Goal: Entertainment & Leisure: Browse casually

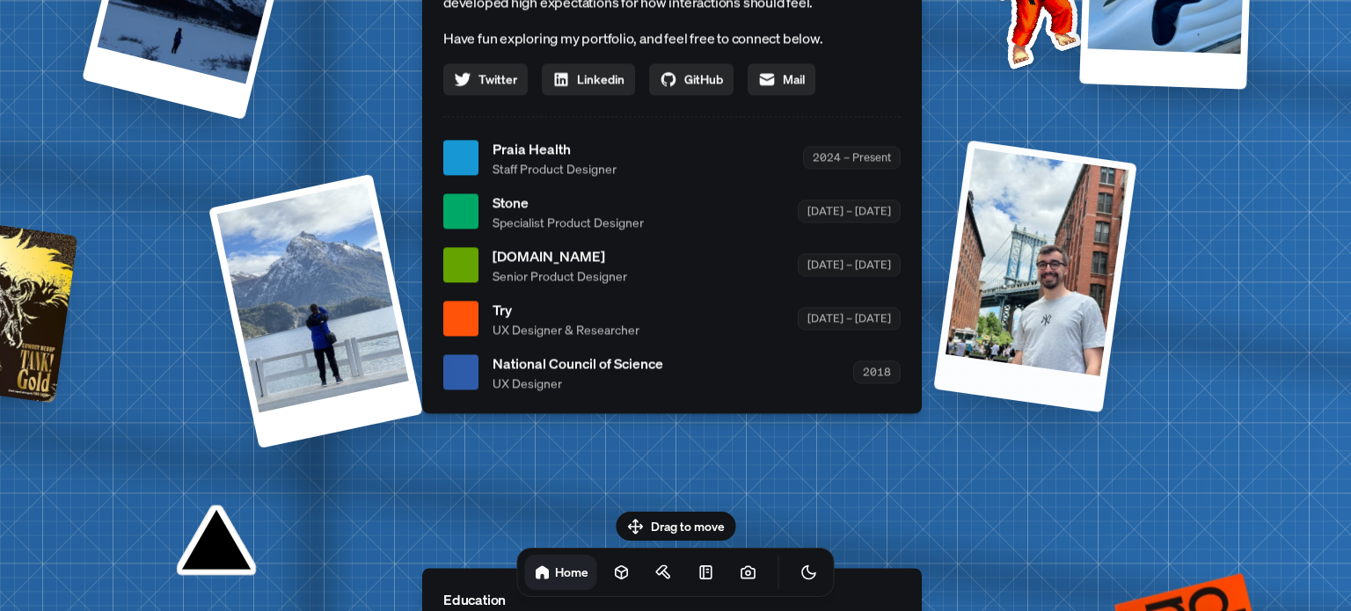
click at [1056, 267] on div at bounding box center [1034, 276] width 203 height 273
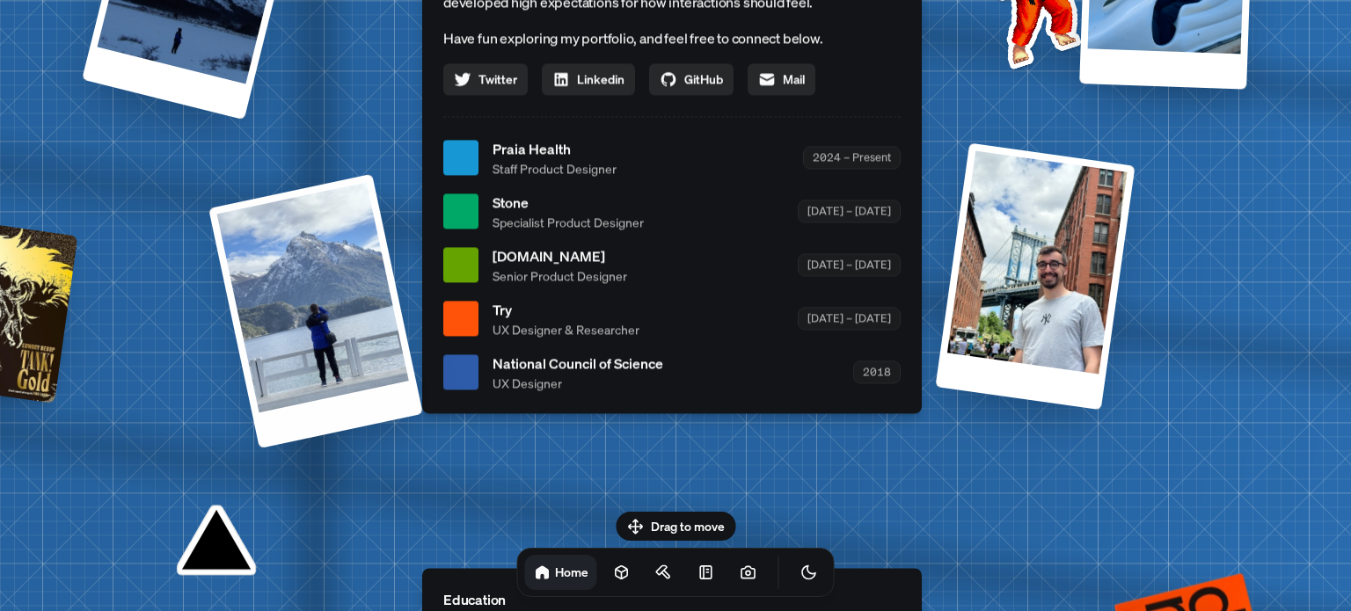
drag, startPoint x: 188, startPoint y: 224, endPoint x: 226, endPoint y: 223, distance: 37.9
click at [192, 224] on div "Andre Andre Souza Design Engineer Welcome to my space on the internet. I'm a de…" at bounding box center [676, 158] width 2632 height 2305
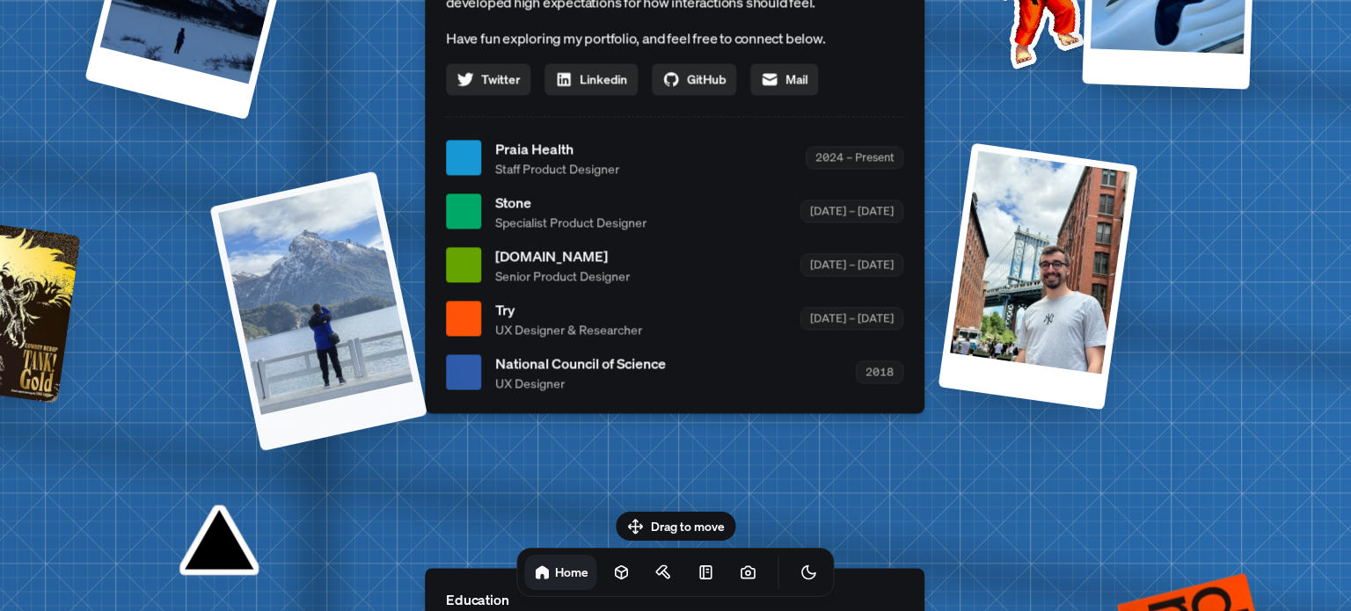
click at [257, 243] on div at bounding box center [318, 311] width 218 height 281
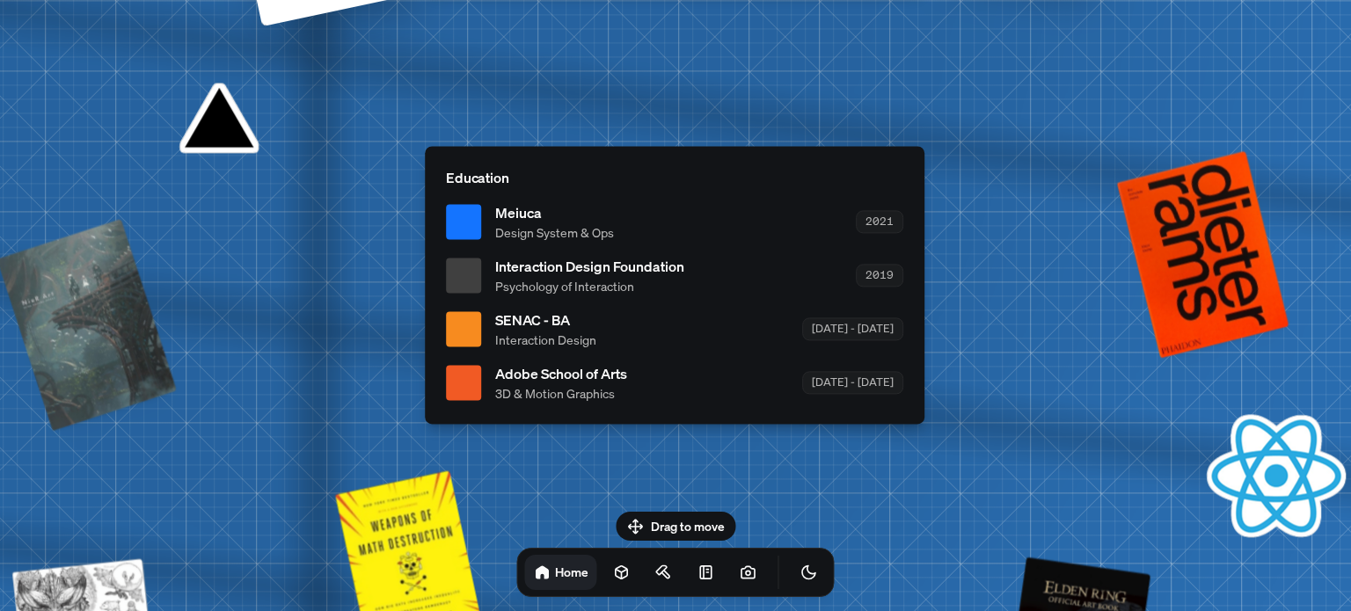
drag, startPoint x: 208, startPoint y: 150, endPoint x: 180, endPoint y: 172, distance: 35.0
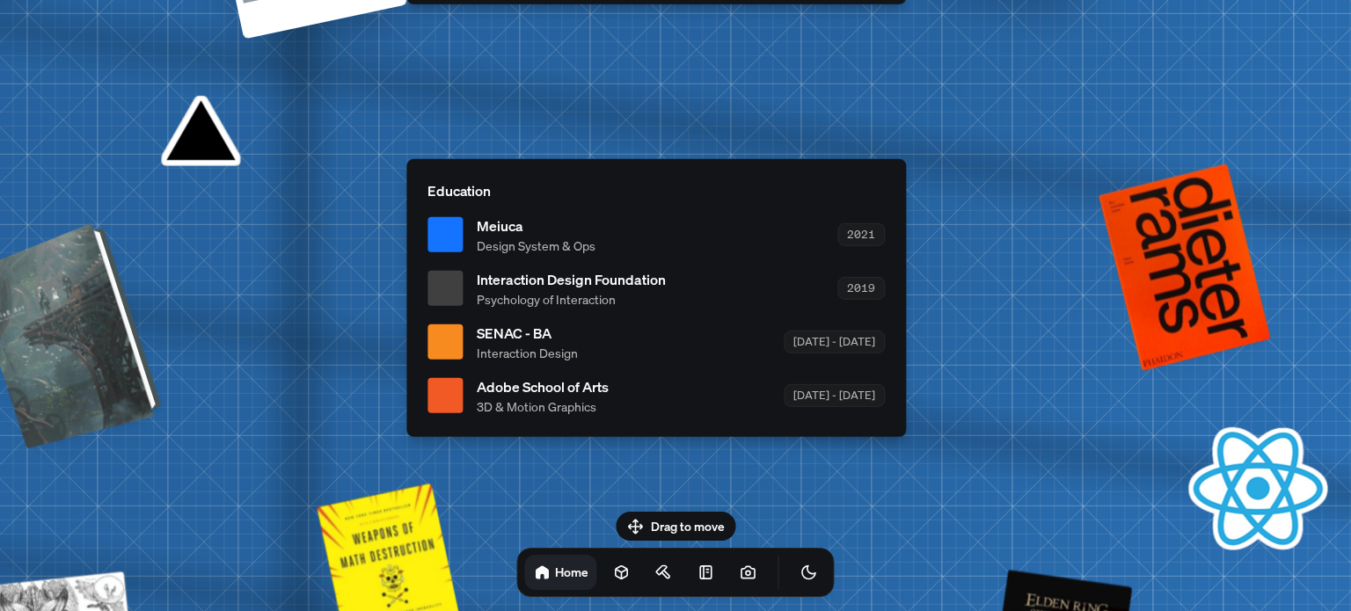
click at [84, 293] on div at bounding box center [69, 333] width 179 height 217
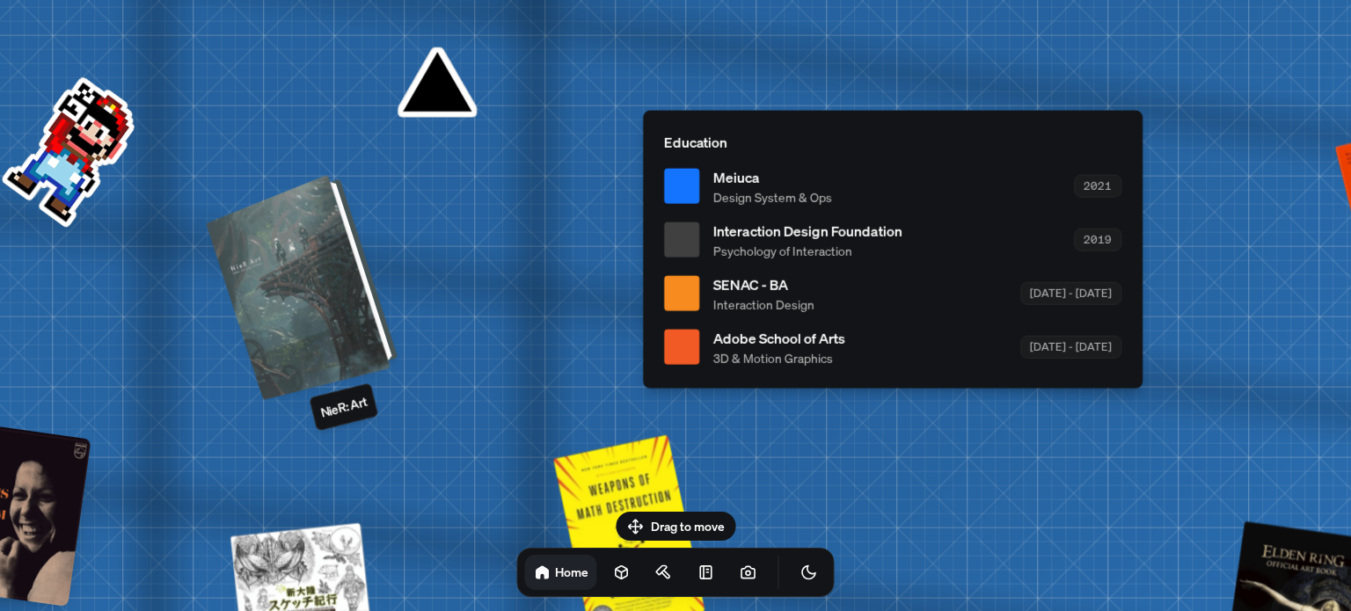
drag, startPoint x: 101, startPoint y: 304, endPoint x: 379, endPoint y: 241, distance: 285.1
click at [379, 241] on div at bounding box center [305, 284] width 179 height 217
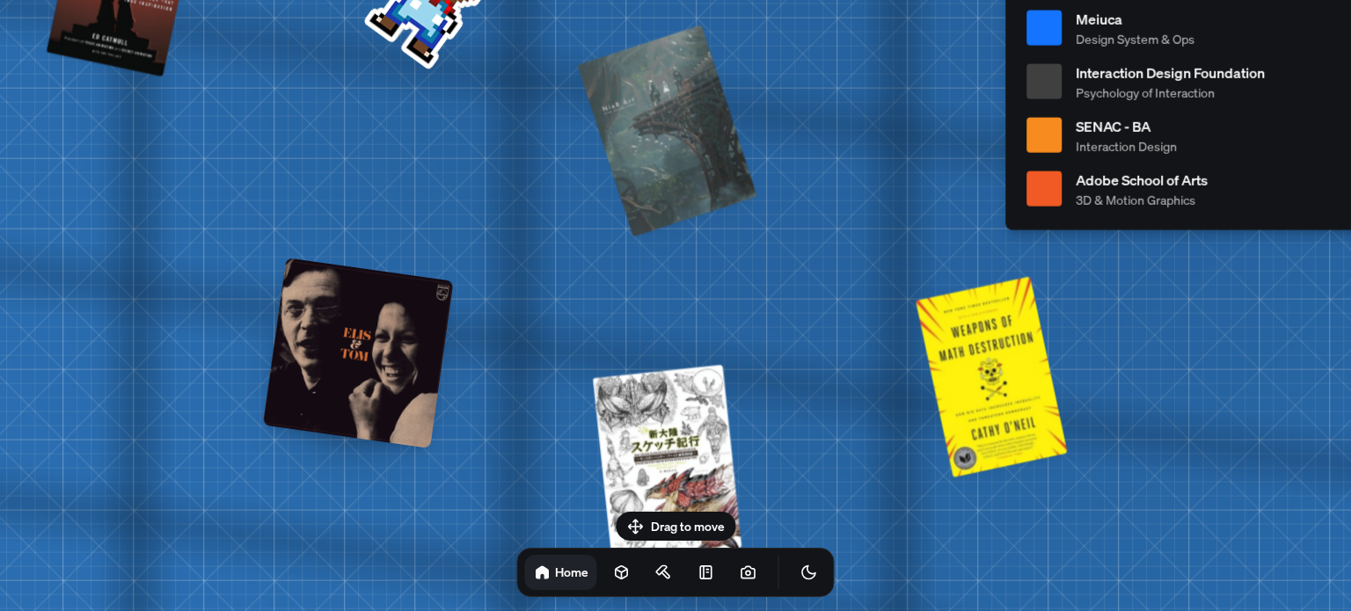
drag, startPoint x: 131, startPoint y: 397, endPoint x: 648, endPoint y: 150, distance: 573.0
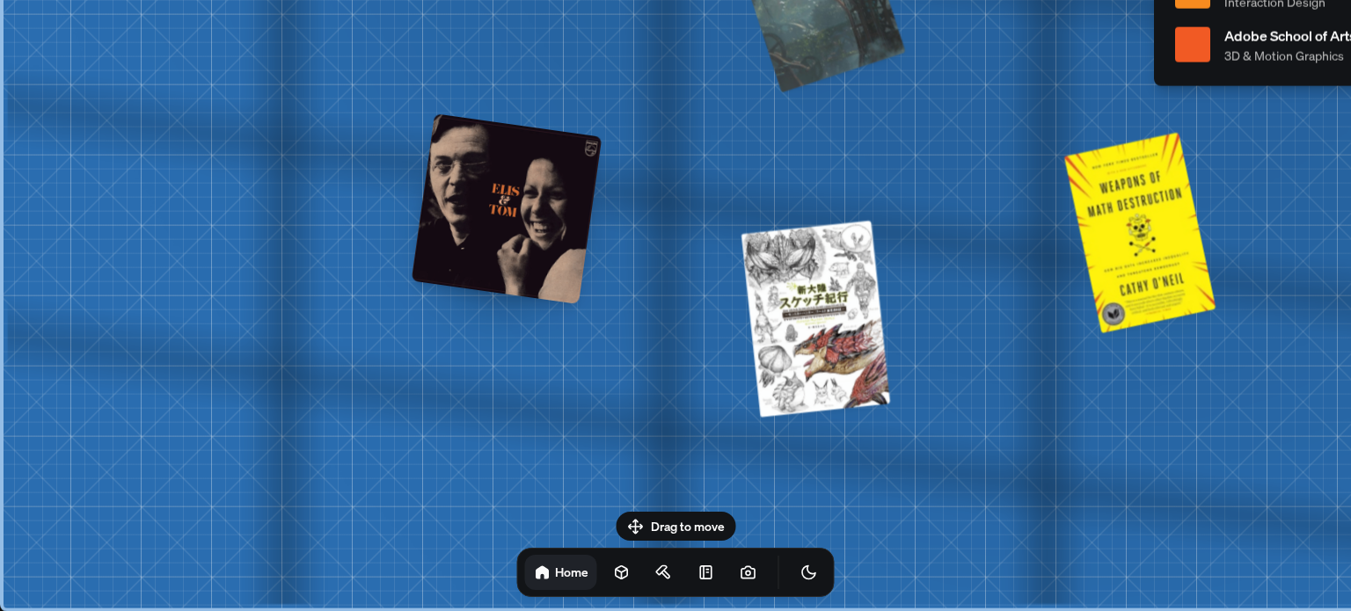
drag, startPoint x: 405, startPoint y: 239, endPoint x: 659, endPoint y: 196, distance: 257.9
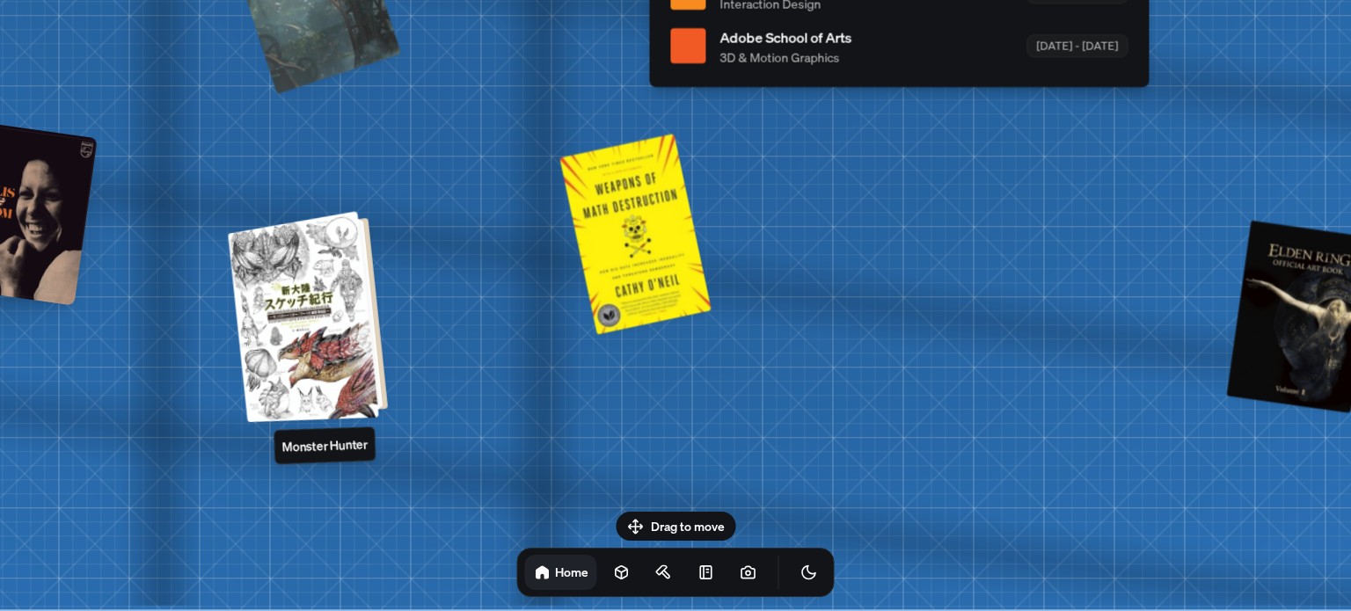
drag, startPoint x: 807, startPoint y: 305, endPoint x: 176, endPoint y: 267, distance: 632.0
click at [238, 319] on div at bounding box center [311, 315] width 146 height 203
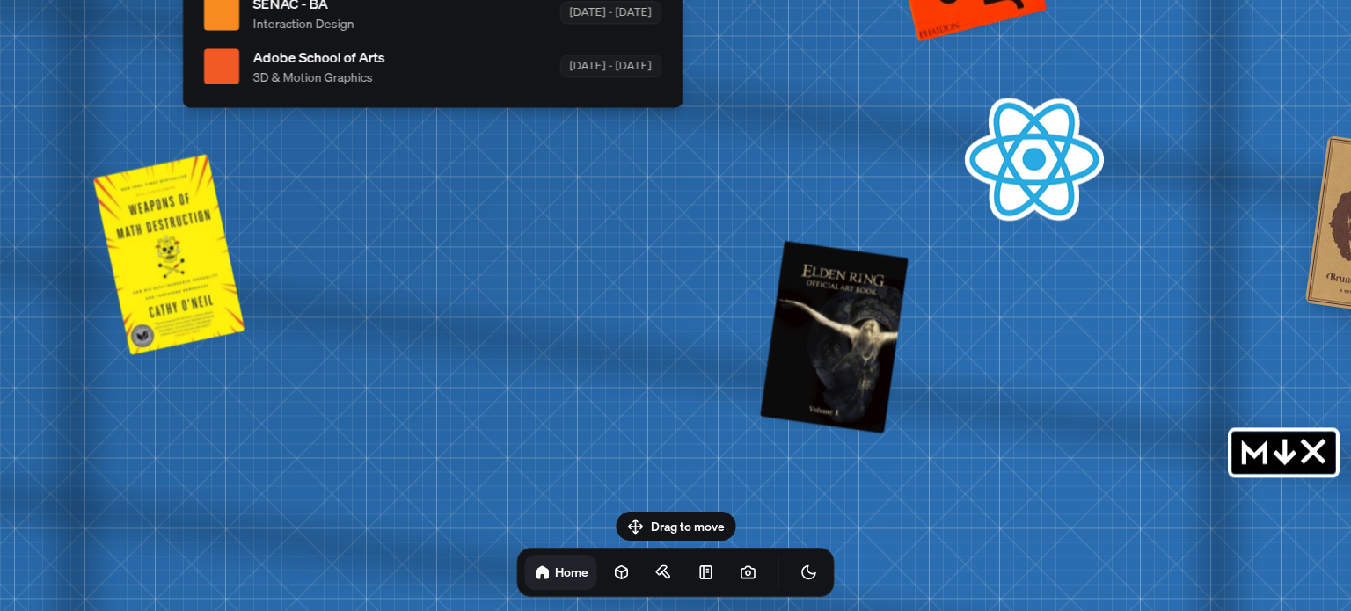
drag, startPoint x: 584, startPoint y: 274, endPoint x: 156, endPoint y: 272, distance: 428.5
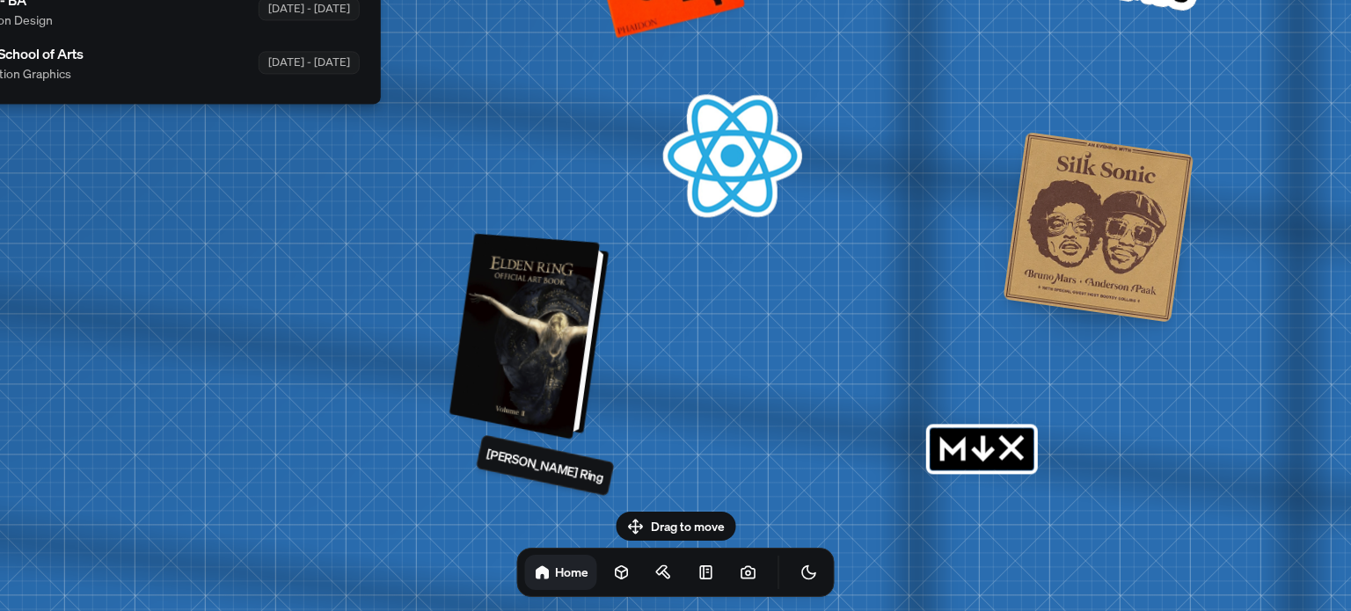
click at [555, 355] on div at bounding box center [532, 337] width 146 height 198
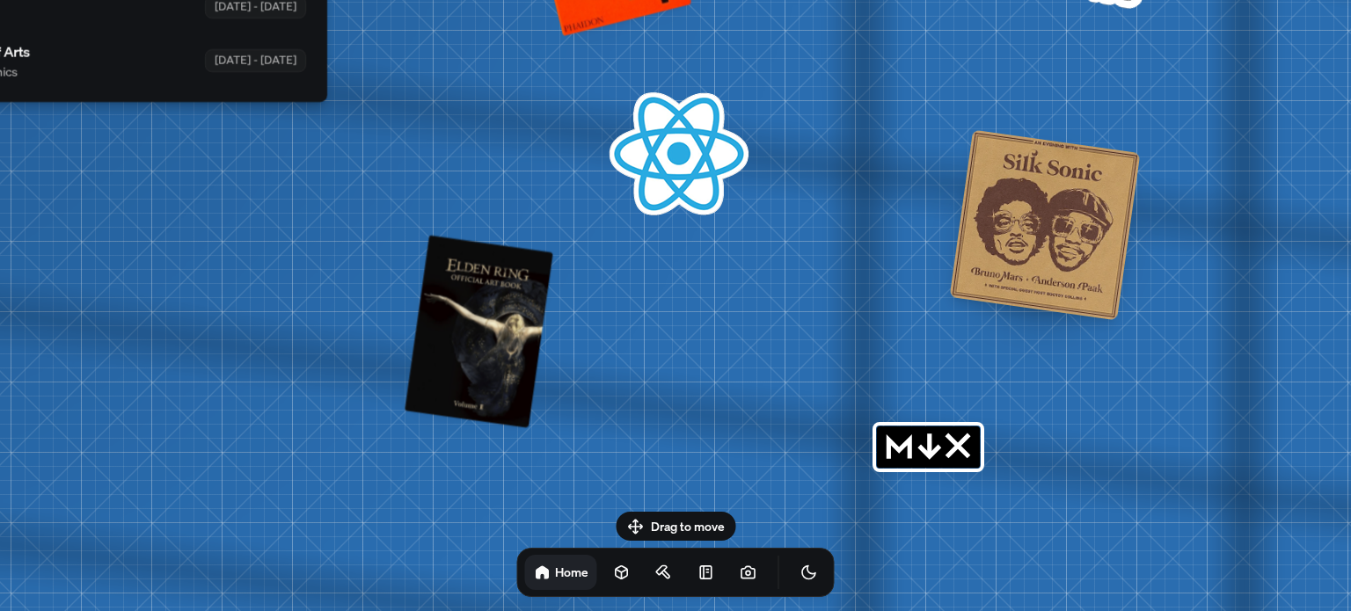
drag, startPoint x: 746, startPoint y: 350, endPoint x: 581, endPoint y: 333, distance: 166.2
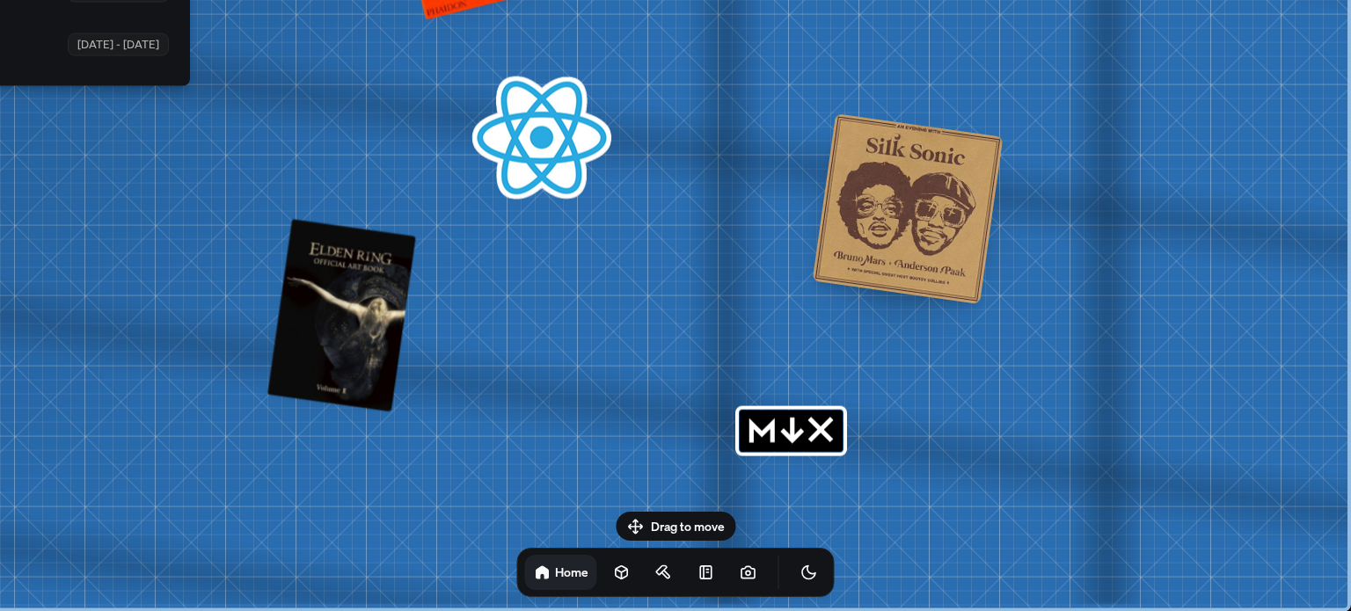
click at [781, 419] on rect "MDX" at bounding box center [791, 431] width 103 height 42
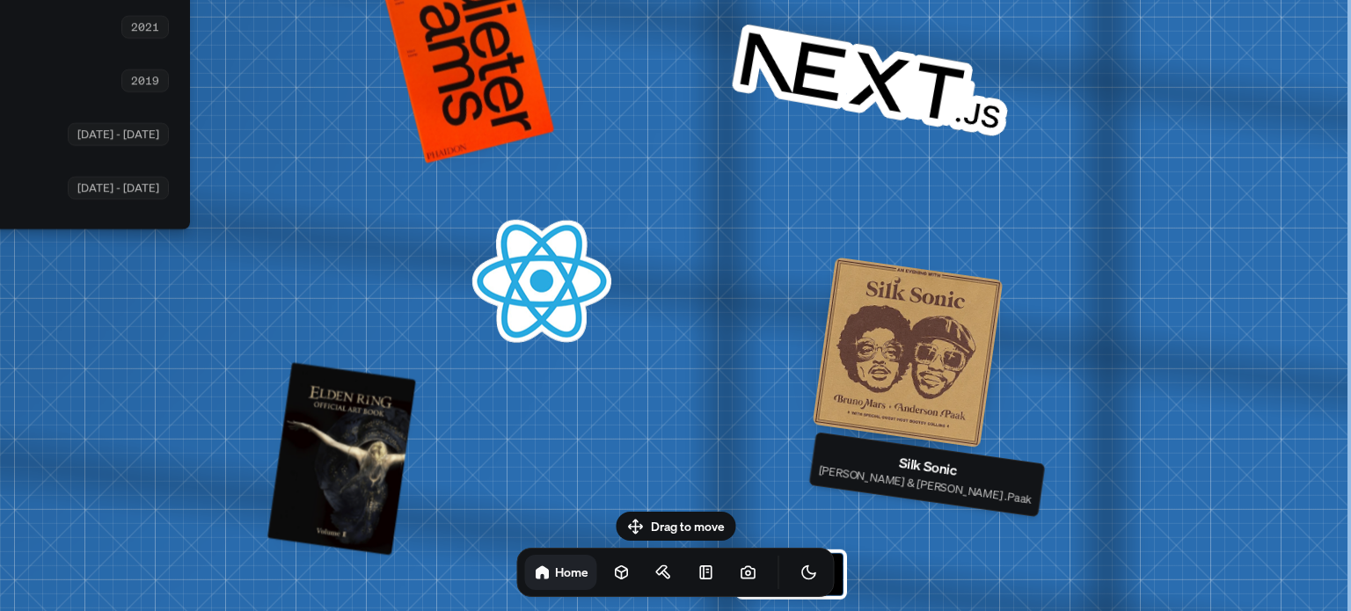
drag, startPoint x: 866, startPoint y: 245, endPoint x: 811, endPoint y: 383, distance: 148.5
click at [819, 406] on div at bounding box center [908, 352] width 191 height 191
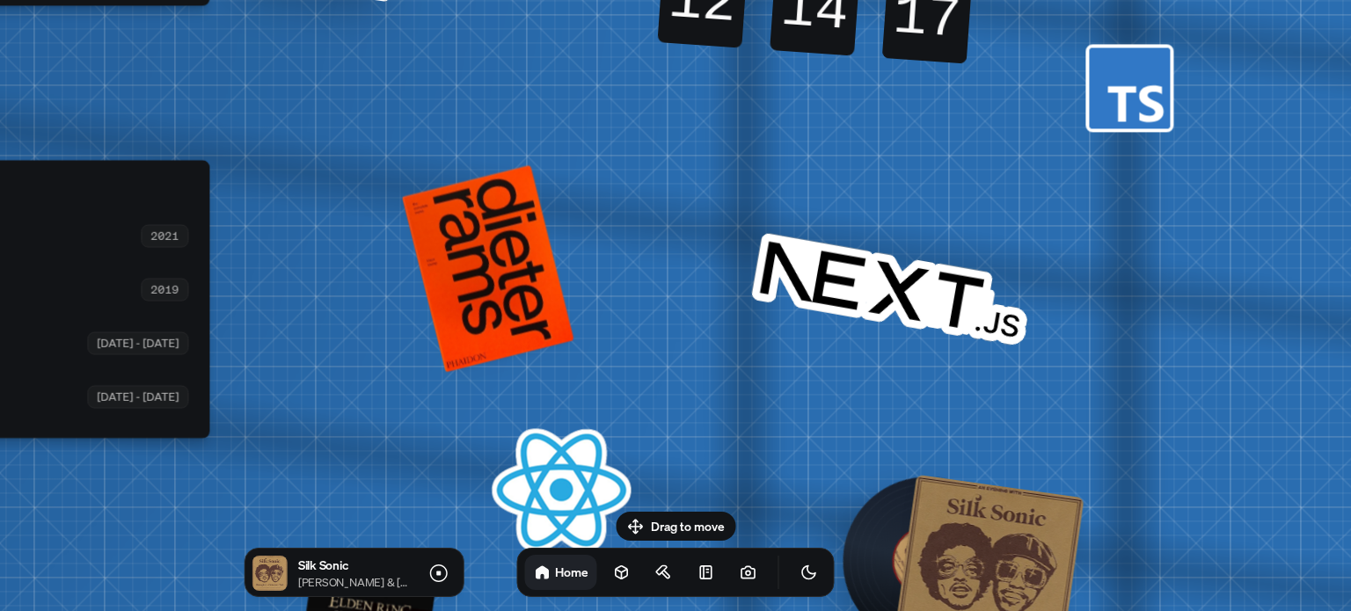
drag, startPoint x: 799, startPoint y: 450, endPoint x: 811, endPoint y: 487, distance: 39.8
click at [815, 0] on body "Andre Andre Souza Design Engineer Welcome to my space on the internet. I'm a de…" at bounding box center [675, 0] width 1351 height 0
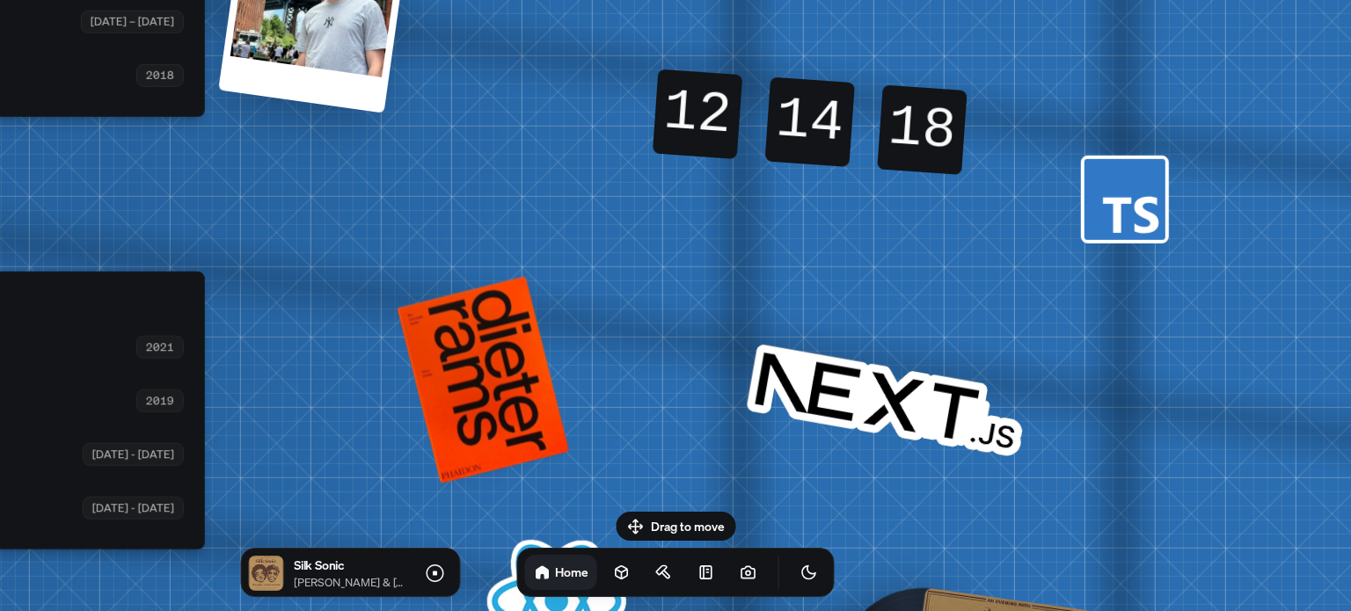
drag, startPoint x: 787, startPoint y: 355, endPoint x: 781, endPoint y: 379, distance: 25.4
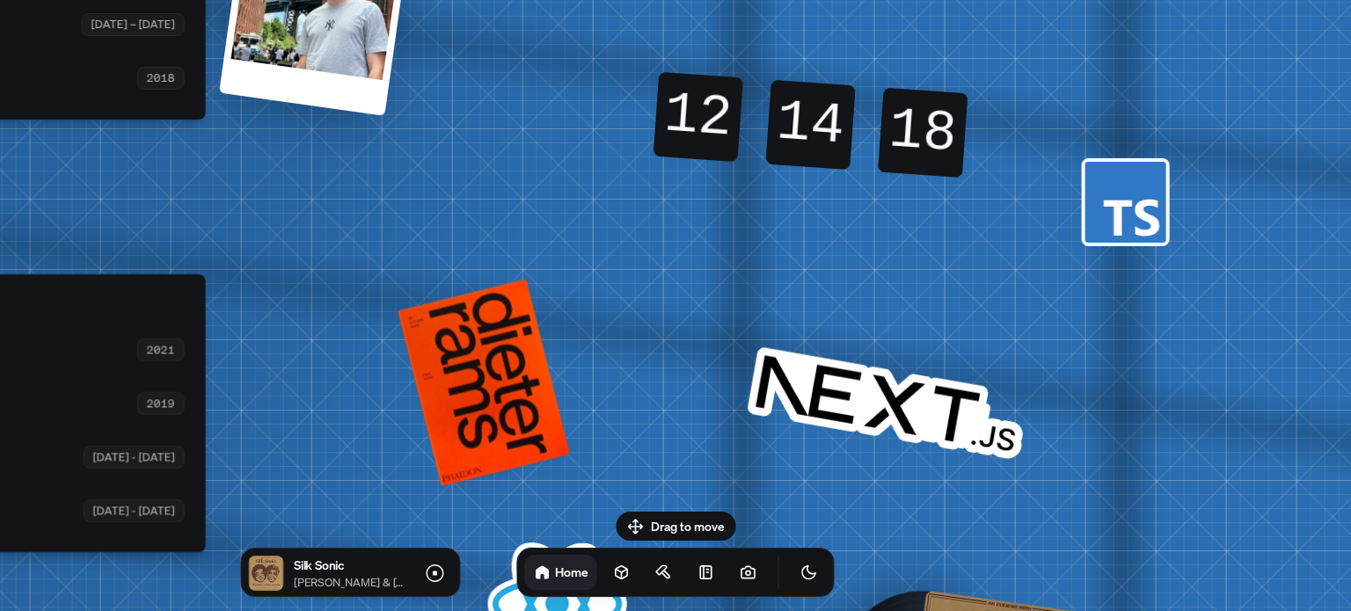
drag, startPoint x: 852, startPoint y: 353, endPoint x: 838, endPoint y: 390, distance: 39.5
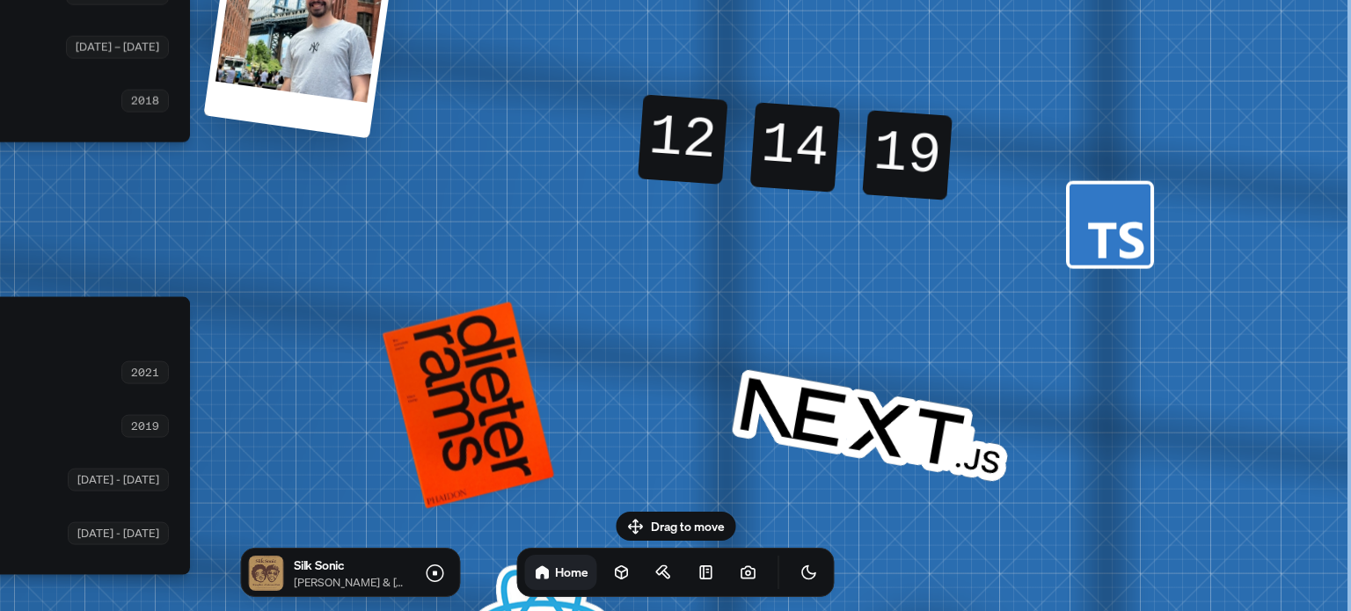
drag, startPoint x: 826, startPoint y: 308, endPoint x: 679, endPoint y: 139, distance: 223.9
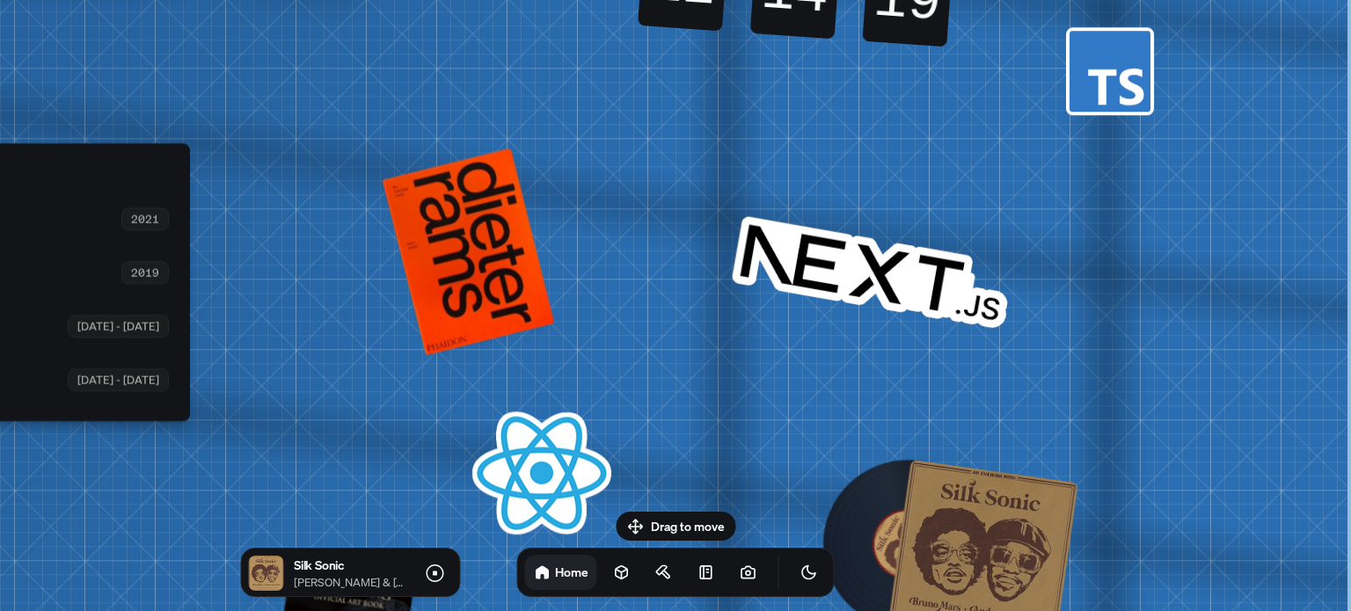
drag, startPoint x: 705, startPoint y: 365, endPoint x: 680, endPoint y: 236, distance: 131.7
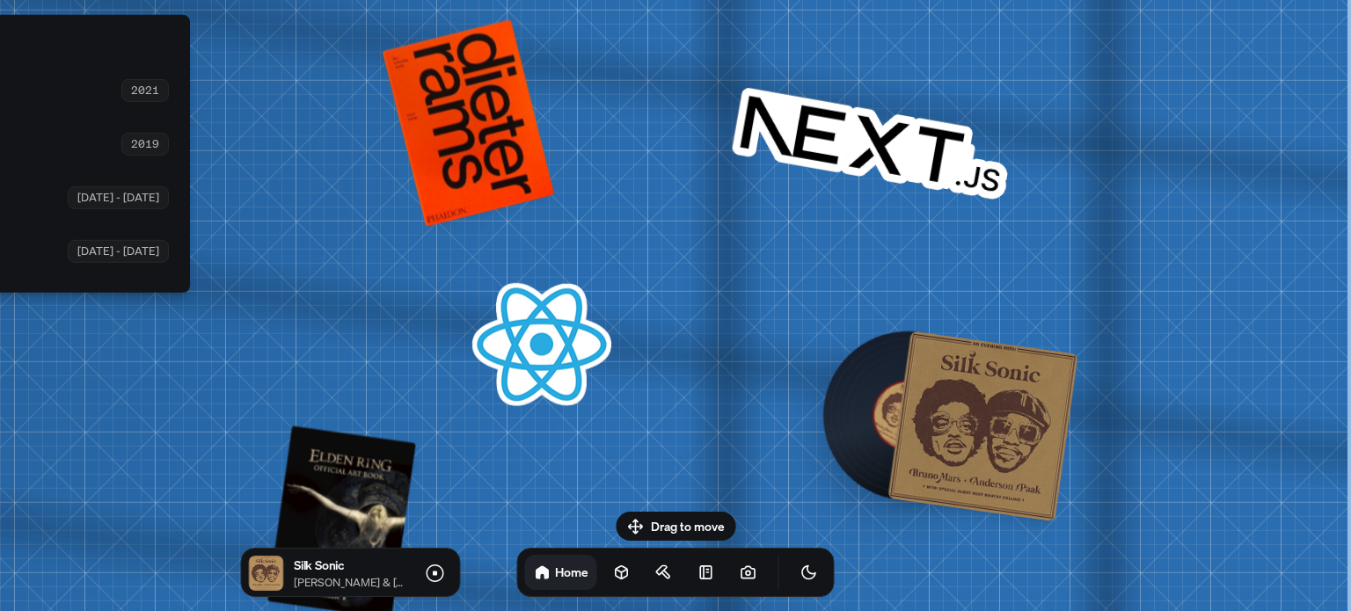
click at [900, 408] on div at bounding box center [983, 426] width 191 height 191
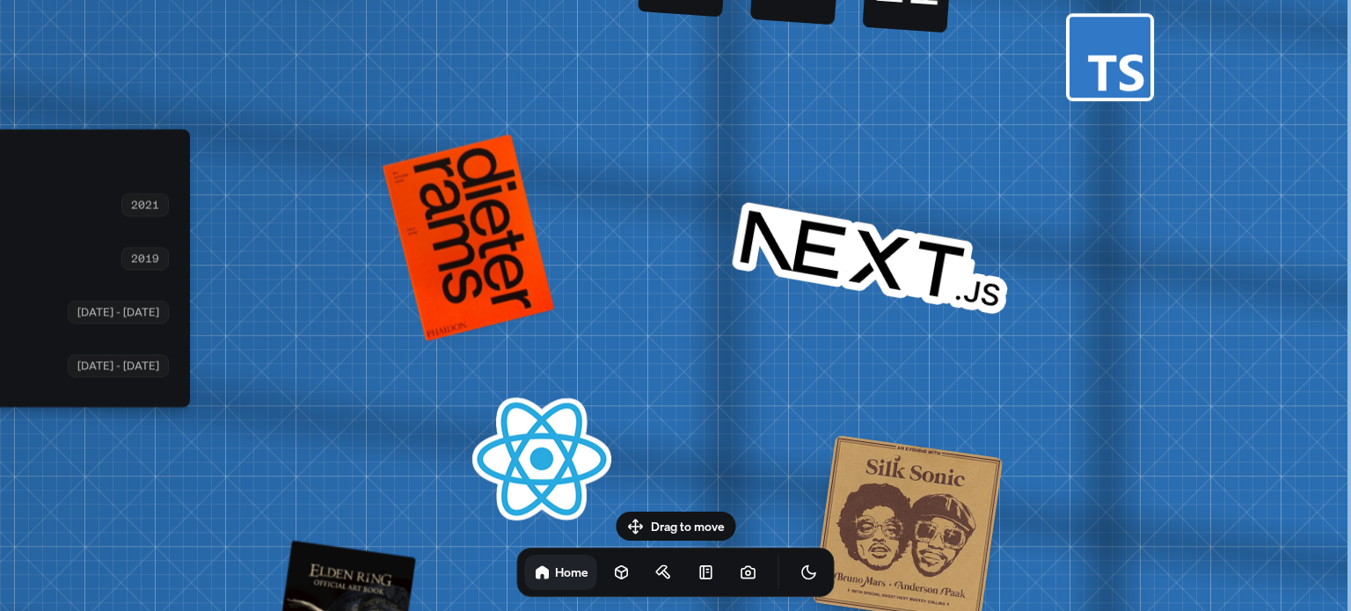
drag, startPoint x: 768, startPoint y: 283, endPoint x: 752, endPoint y: 351, distance: 69.6
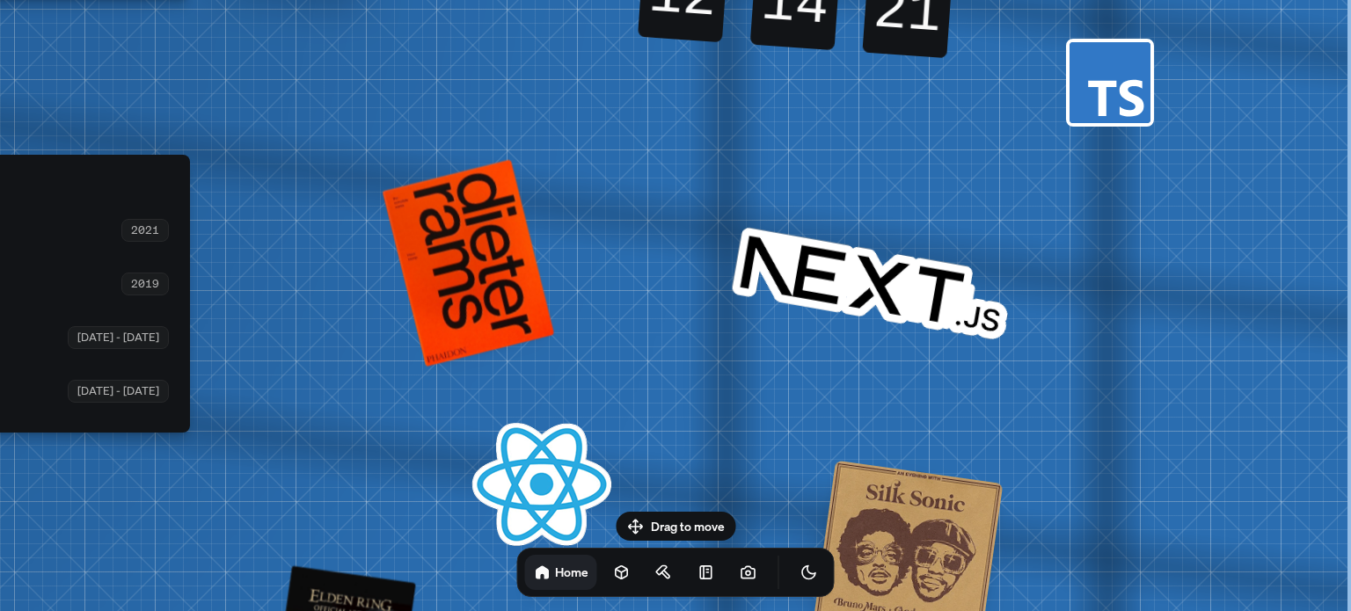
click at [1094, 84] on icon at bounding box center [1115, 97] width 55 height 37
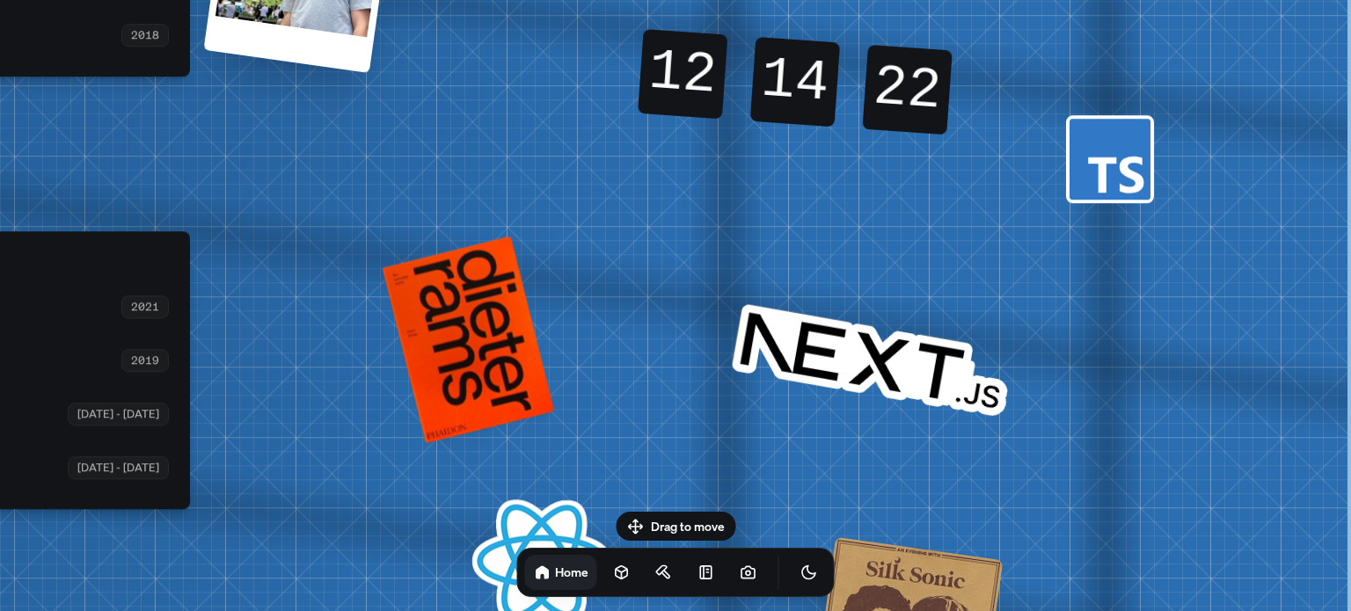
drag, startPoint x: 982, startPoint y: 177, endPoint x: 904, endPoint y: 326, distance: 168.4
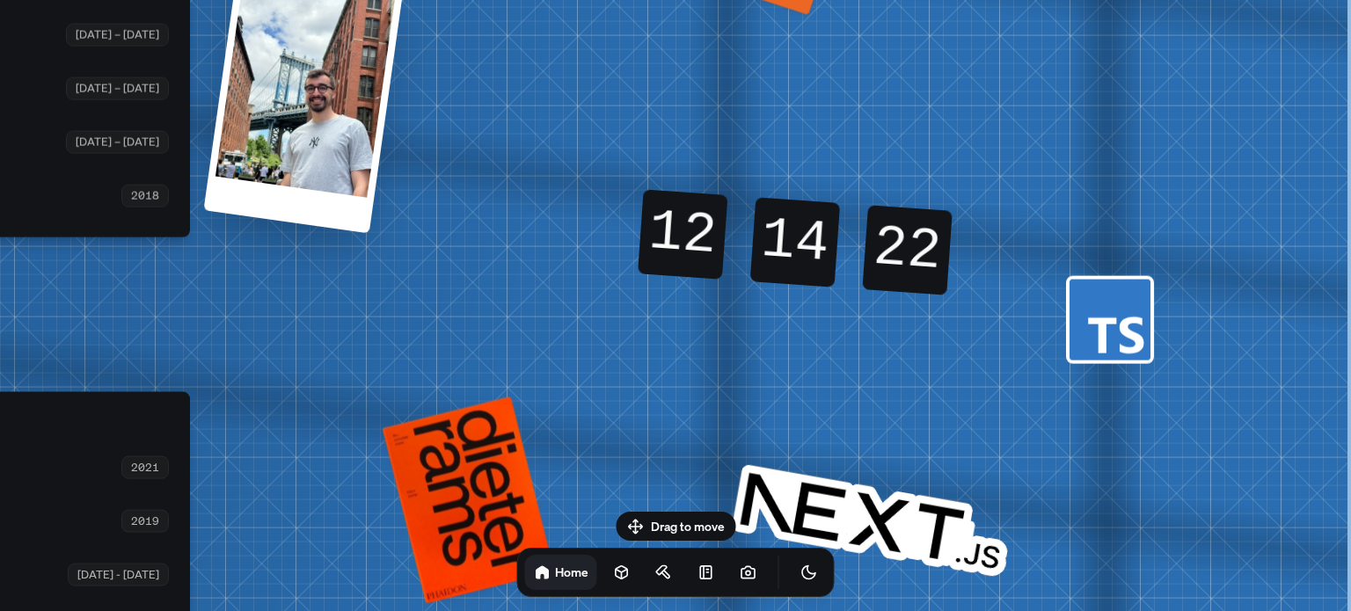
click at [886, 289] on div "21" at bounding box center [907, 250] width 90 height 90
drag, startPoint x: 867, startPoint y: 253, endPoint x: 823, endPoint y: 247, distance: 43.5
click at [866, 253] on div "24" at bounding box center [907, 250] width 90 height 90
drag, startPoint x: 801, startPoint y: 243, endPoint x: 764, endPoint y: 233, distance: 38.2
click at [797, 244] on div "14" at bounding box center [795, 243] width 105 height 14
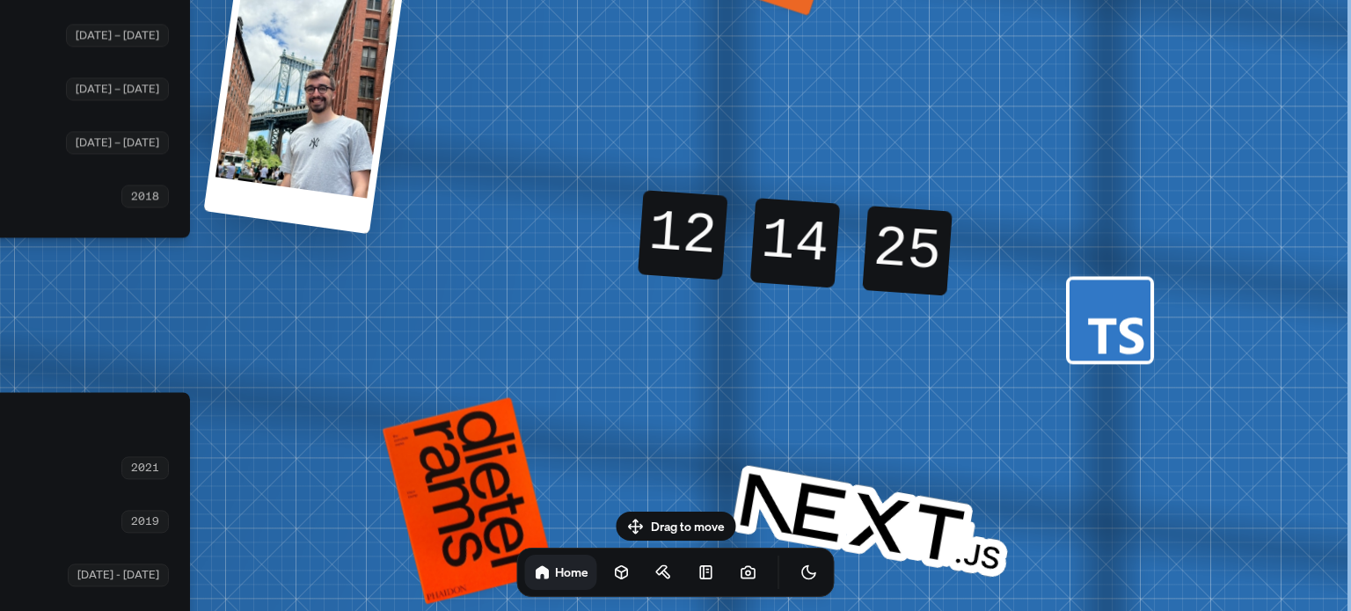
click at [675, 210] on div "12 12" at bounding box center [683, 214] width 87 height 48
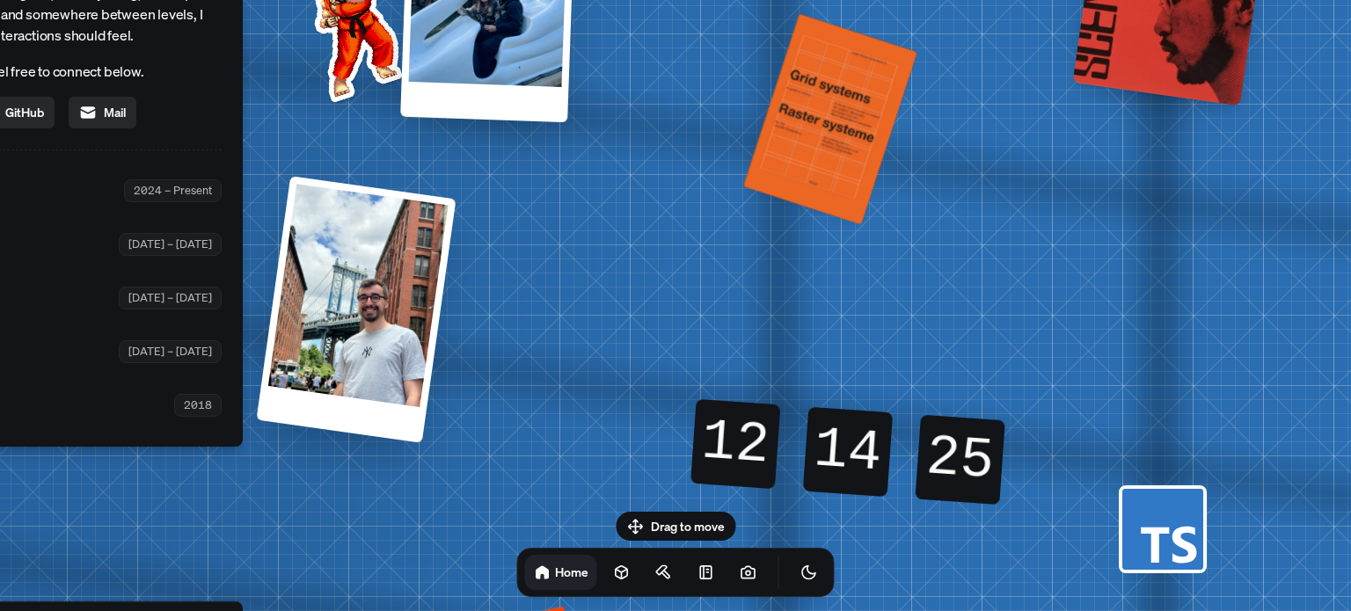
drag, startPoint x: 743, startPoint y: 112, endPoint x: 796, endPoint y: 320, distance: 215.1
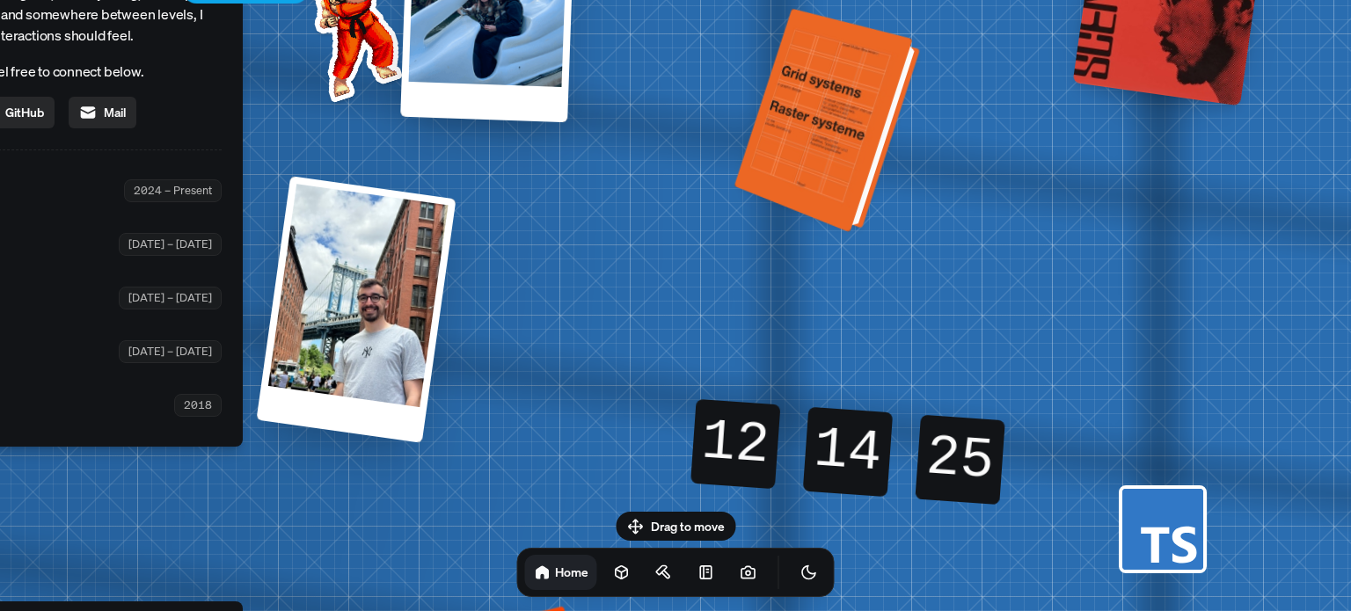
click at [802, 141] on div at bounding box center [830, 122] width 172 height 216
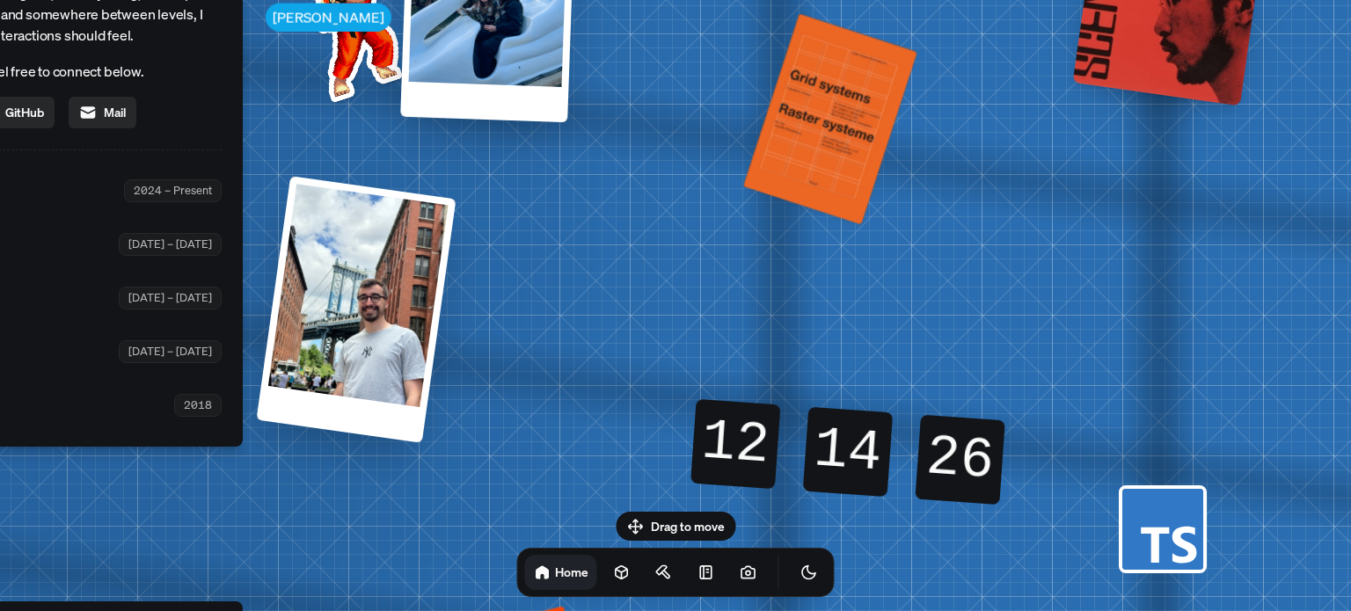
click at [1101, 77] on div at bounding box center [1168, 10] width 191 height 191
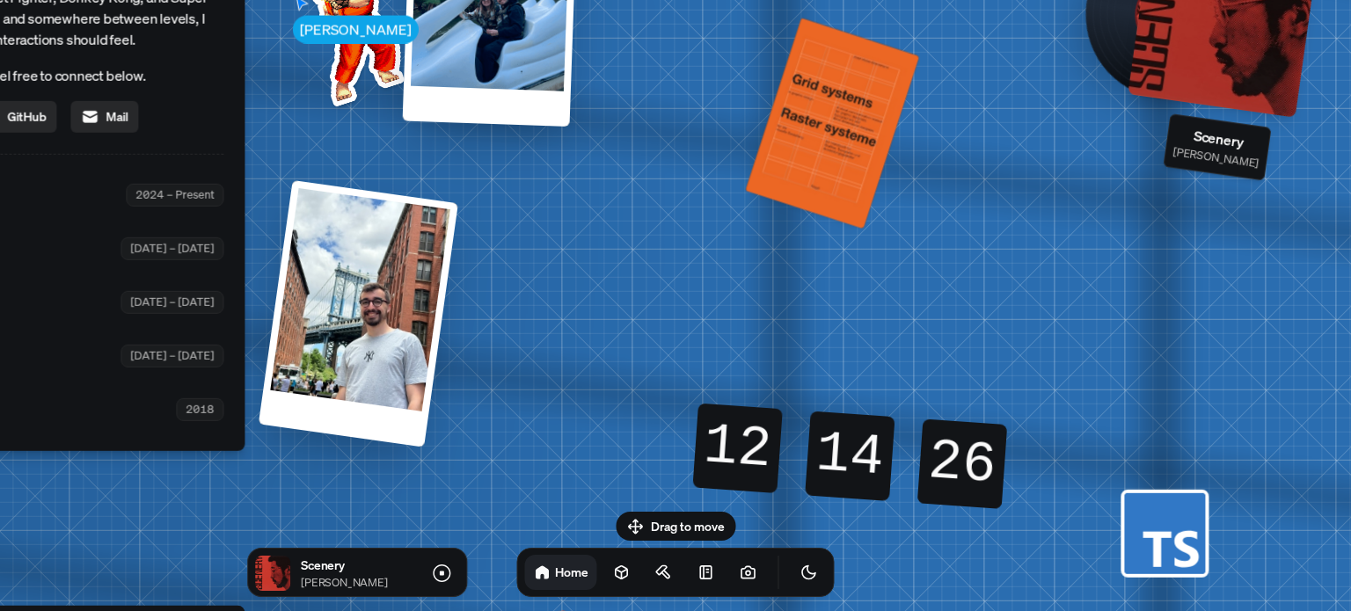
click at [1125, 72] on div "Scenery Ryo Fukui" at bounding box center [1170, 14] width 191 height 191
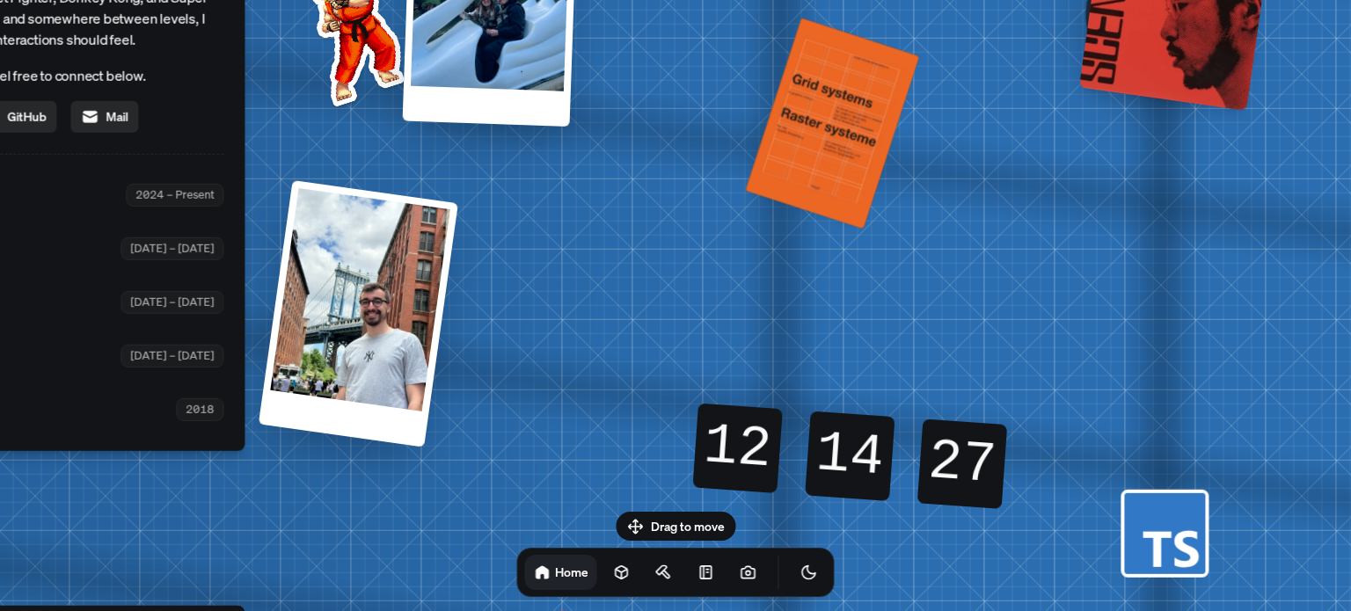
click at [1142, 66] on div at bounding box center [1174, 15] width 191 height 191
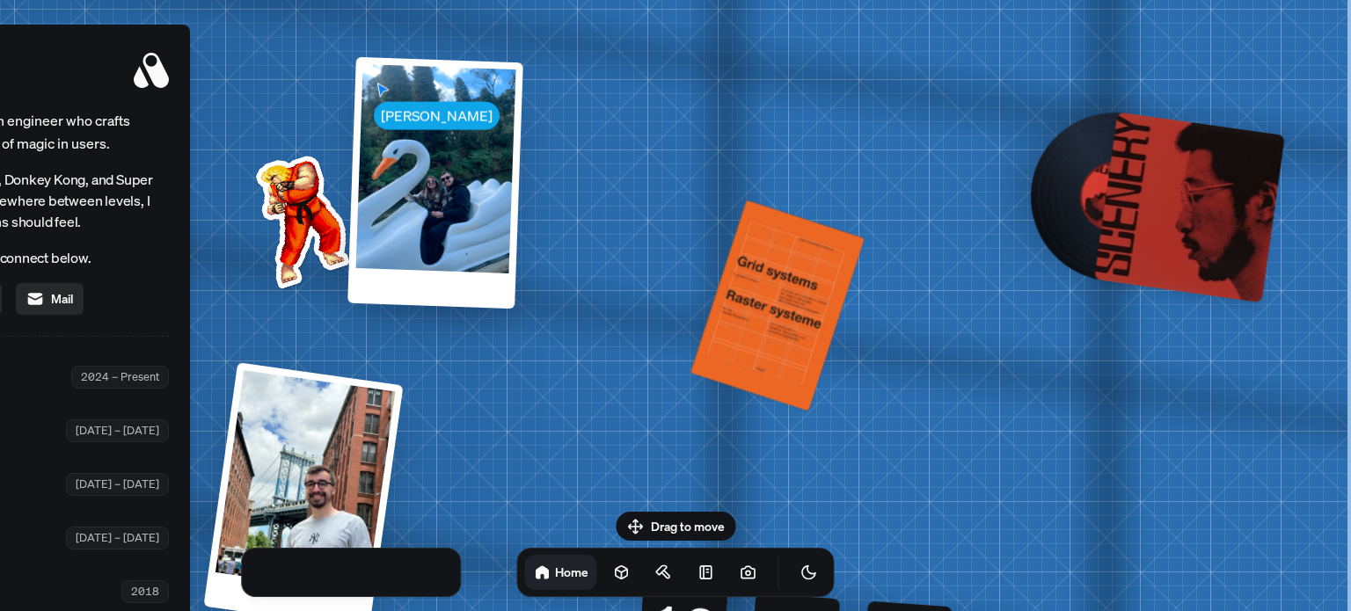
drag, startPoint x: 1017, startPoint y: 86, endPoint x: 912, endPoint y: 278, distance: 218.5
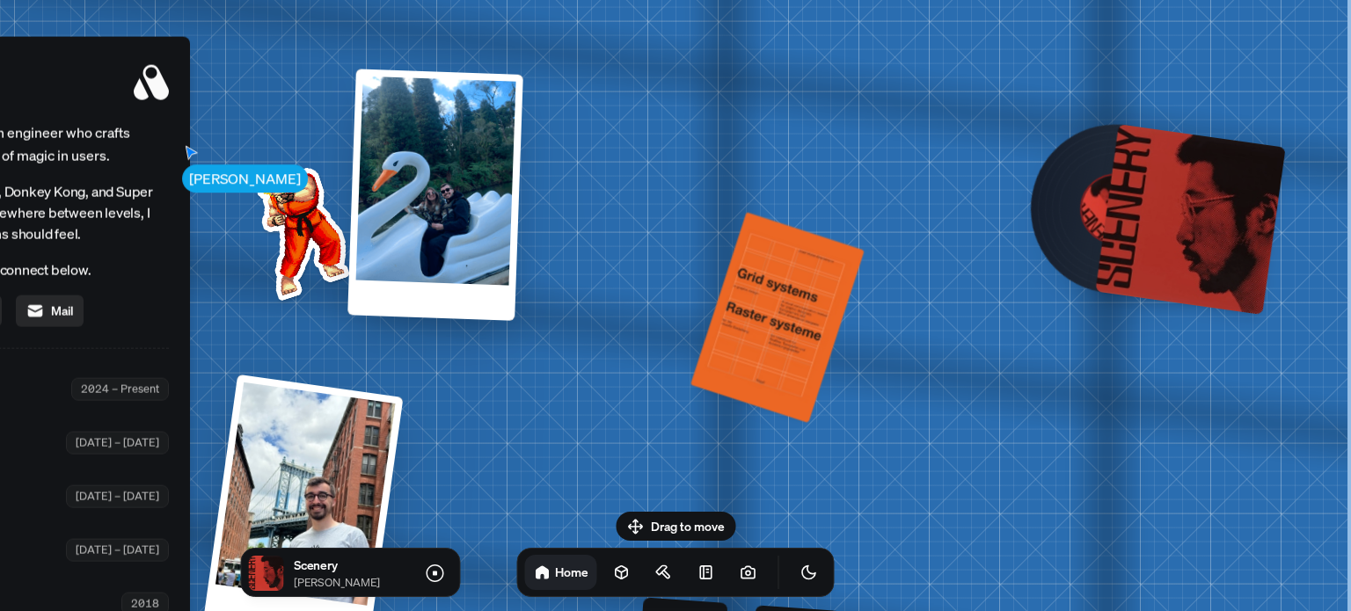
click at [1134, 201] on div at bounding box center [1190, 219] width 191 height 191
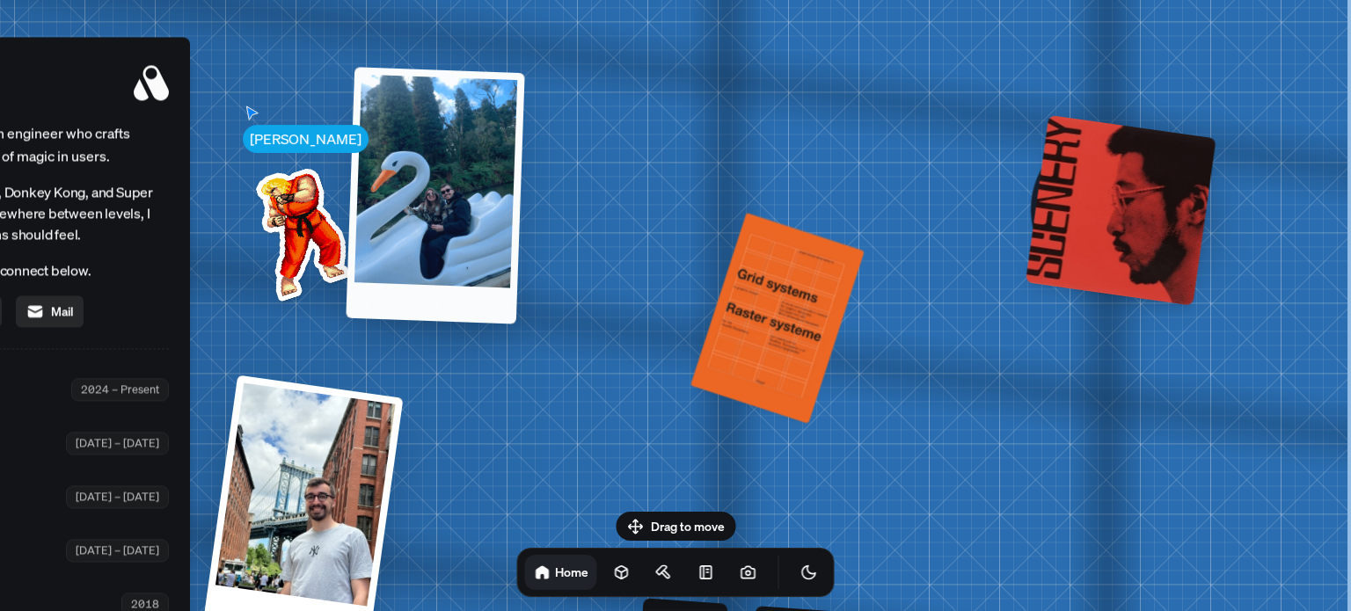
click at [473, 177] on div at bounding box center [435, 195] width 179 height 257
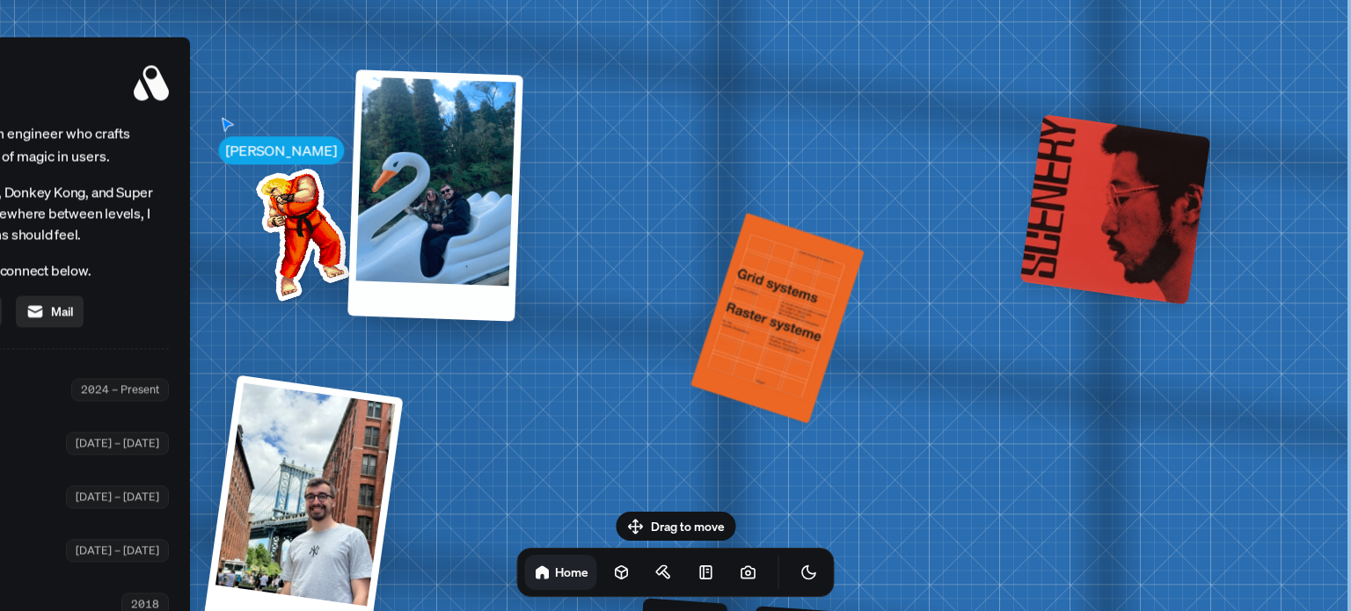
click at [317, 214] on img at bounding box center [299, 231] width 178 height 178
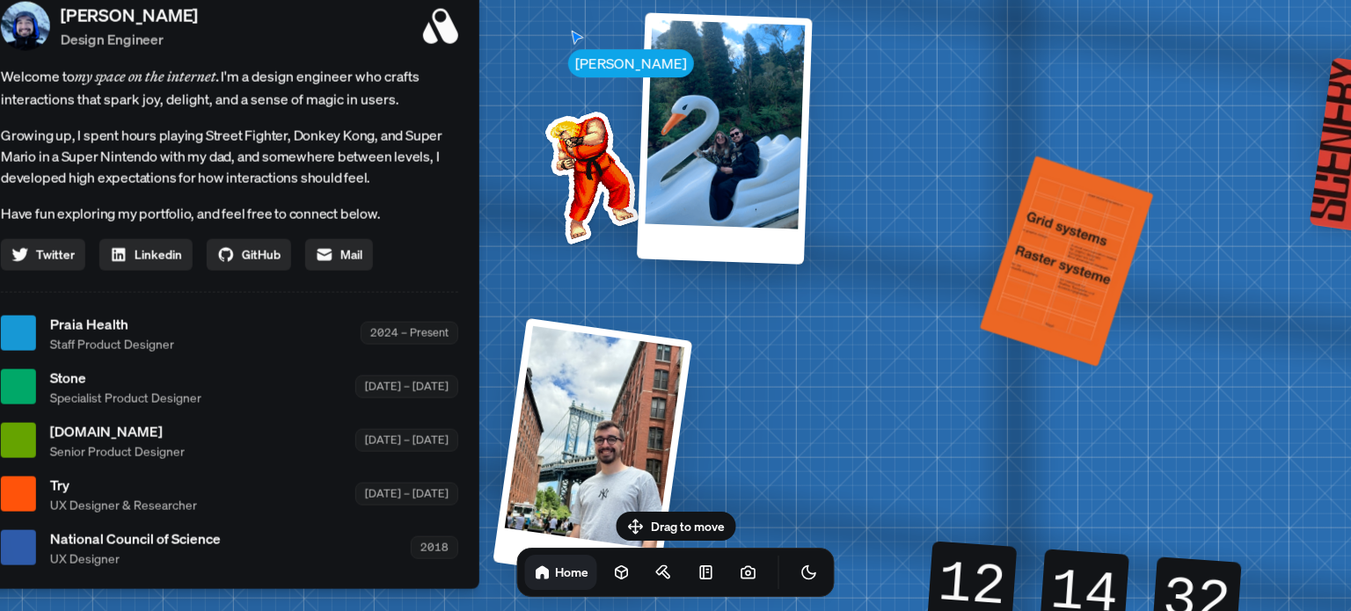
drag, startPoint x: 289, startPoint y: 245, endPoint x: 662, endPoint y: 175, distance: 379.4
click at [611, 175] on img at bounding box center [589, 173] width 178 height 178
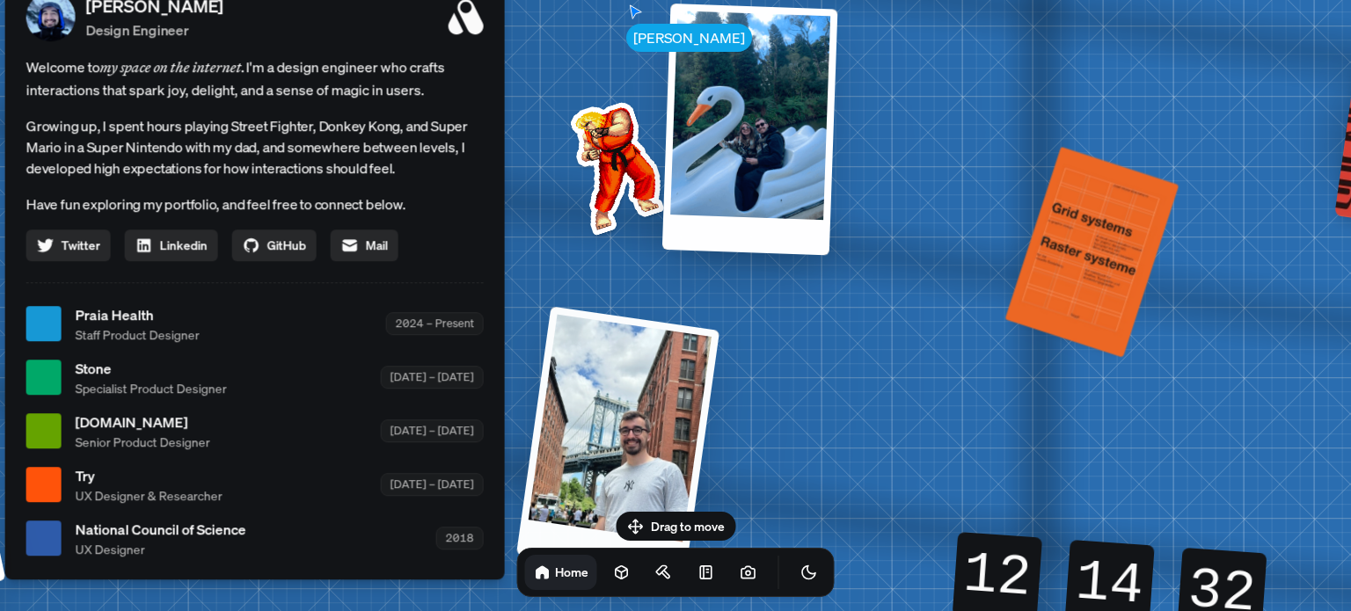
click at [666, 359] on div at bounding box center [617, 442] width 203 height 272
drag, startPoint x: 804, startPoint y: 245, endPoint x: 836, endPoint y: 179, distance: 74.0
click at [834, 183] on div "Andre Andre Souza Design Engineer Welcome to my space on the internet. I'm a de…" at bounding box center [259, 324] width 2632 height 2305
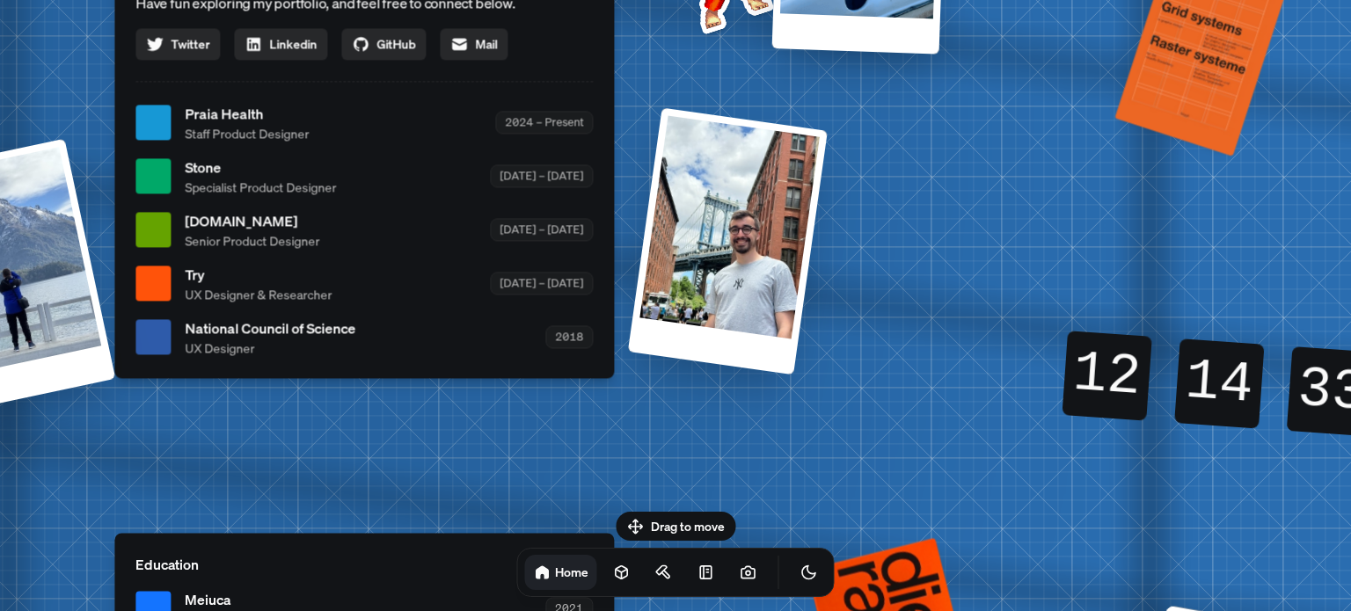
drag, startPoint x: 918, startPoint y: 396, endPoint x: 923, endPoint y: 226, distance: 169.9
click at [923, 228] on div "Andre Andre Souza Design Engineer Welcome to my space on the internet. I'm a de…" at bounding box center [368, 123] width 2632 height 2305
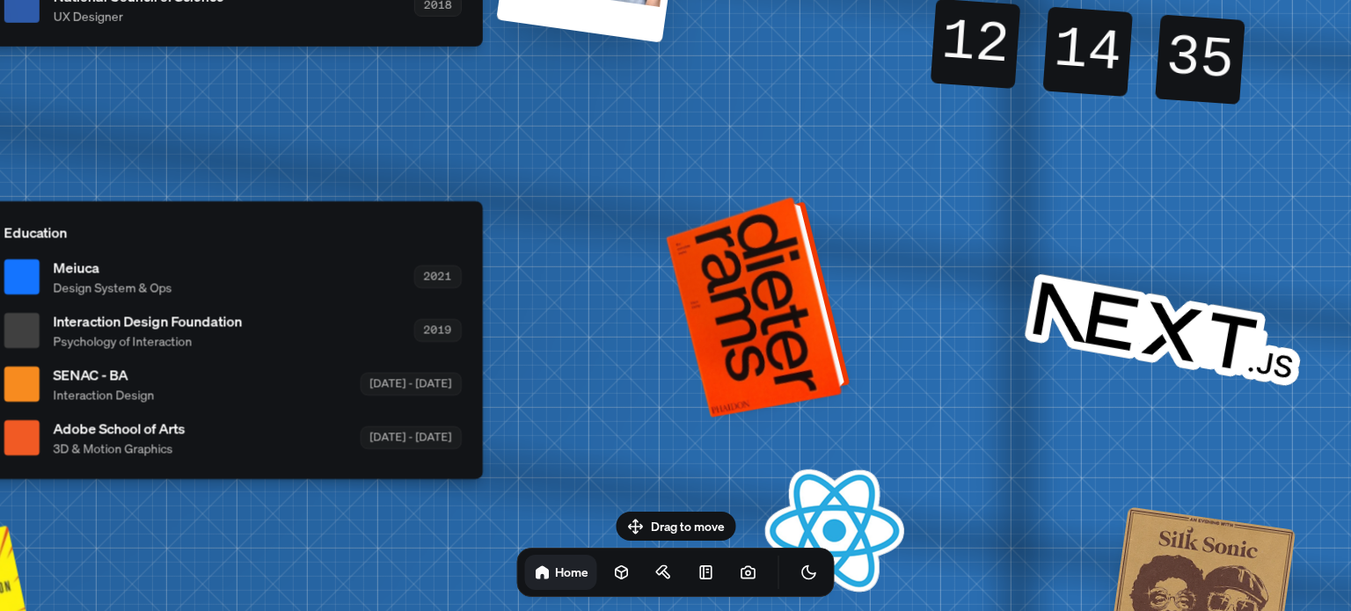
drag, startPoint x: 945, startPoint y: 281, endPoint x: 792, endPoint y: 305, distance: 155.1
click at [784, 318] on div at bounding box center [762, 305] width 171 height 213
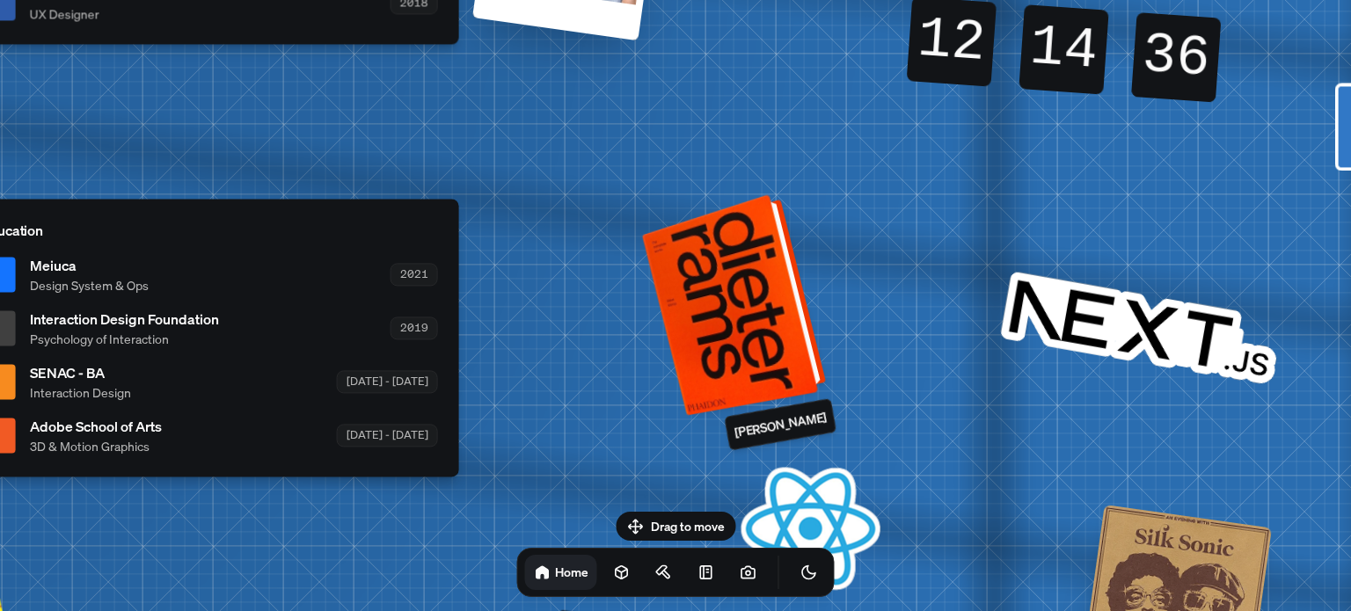
click at [772, 300] on div at bounding box center [737, 302] width 171 height 213
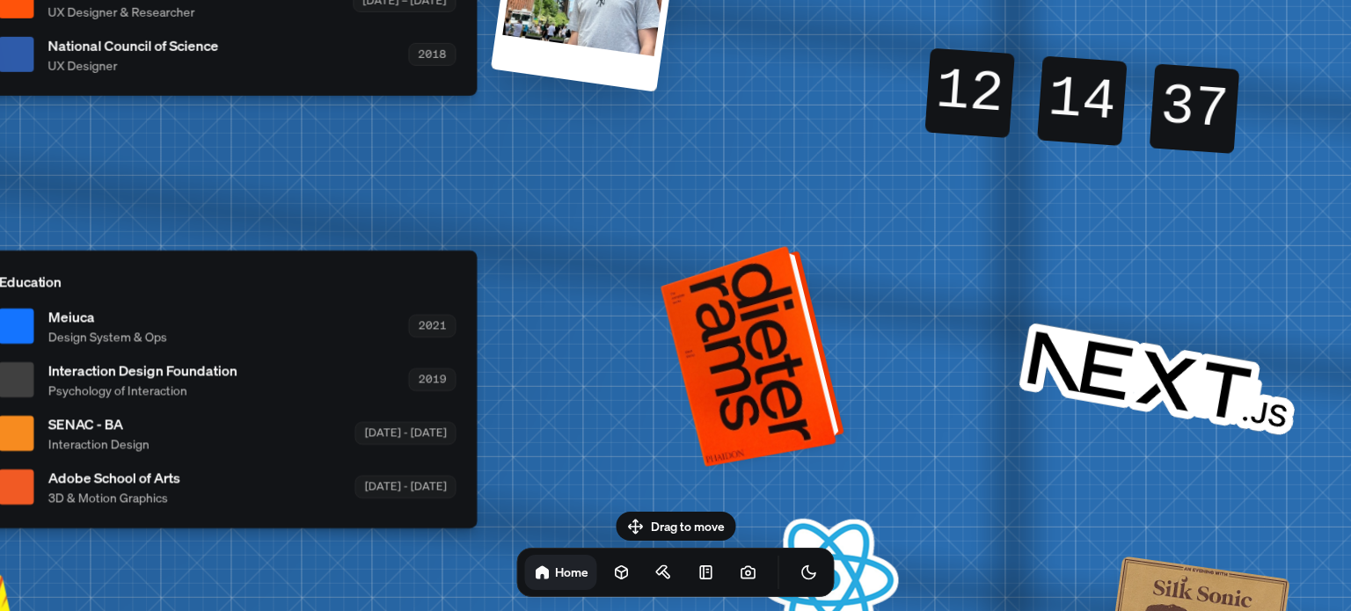
drag, startPoint x: 742, startPoint y: 298, endPoint x: 831, endPoint y: 494, distance: 214.6
click at [811, 455] on div at bounding box center [755, 354] width 171 height 213
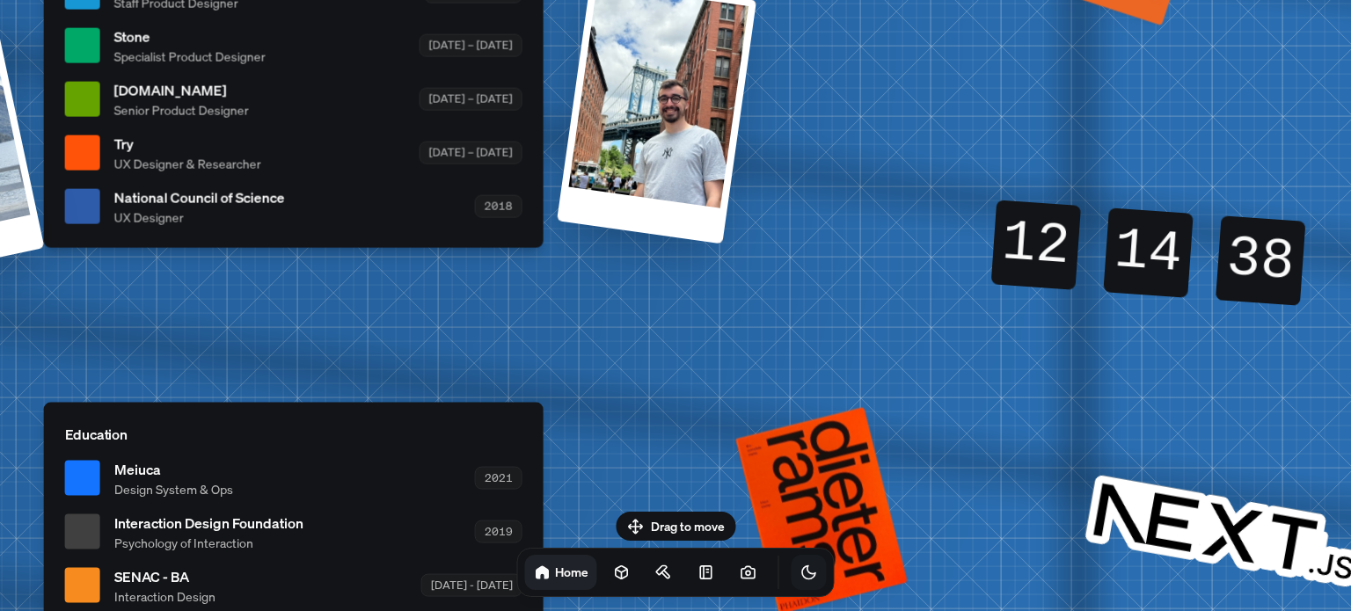
click at [801, 569] on icon "Toggle Theme" at bounding box center [810, 573] width 18 height 18
click at [801, 579] on icon "Toggle Theme" at bounding box center [810, 573] width 18 height 18
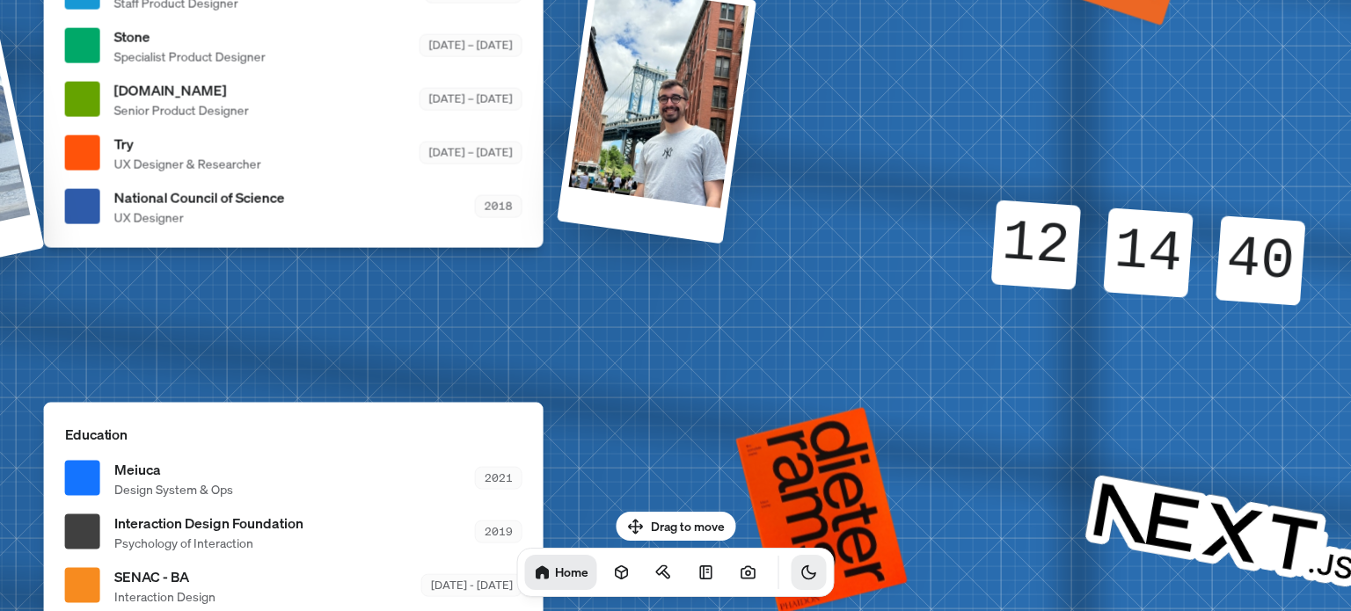
click at [802, 579] on icon "Toggle Theme" at bounding box center [808, 573] width 13 height 13
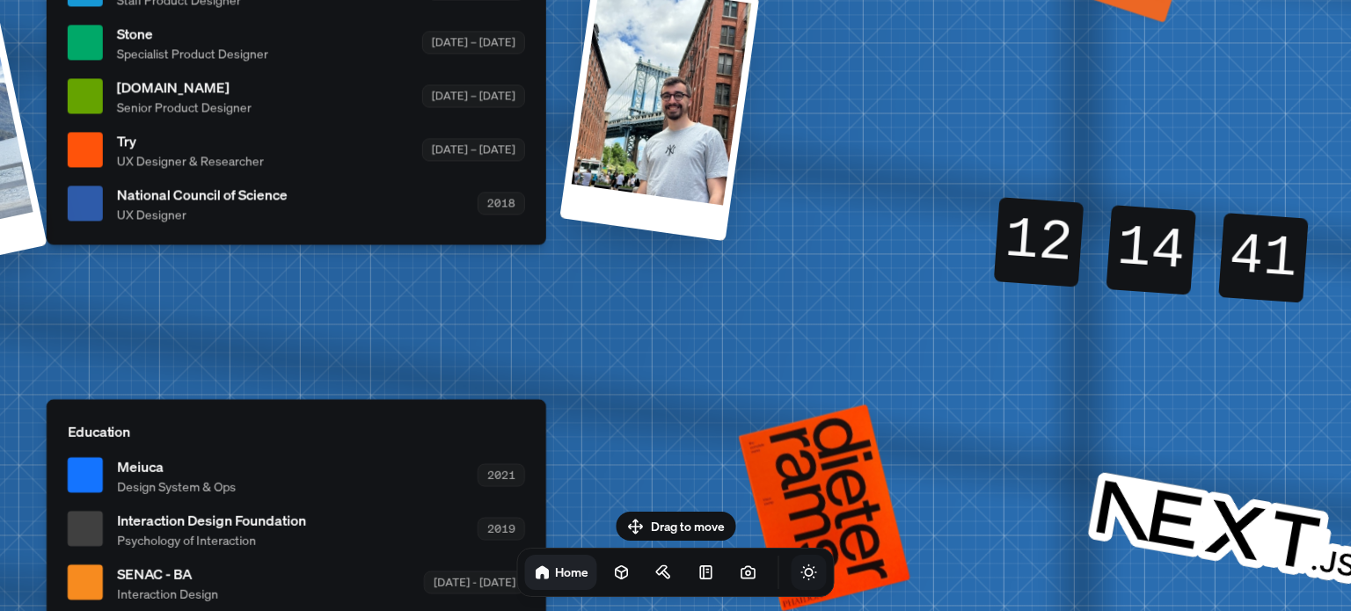
drag, startPoint x: 600, startPoint y: 290, endPoint x: 857, endPoint y: 249, distance: 260.2
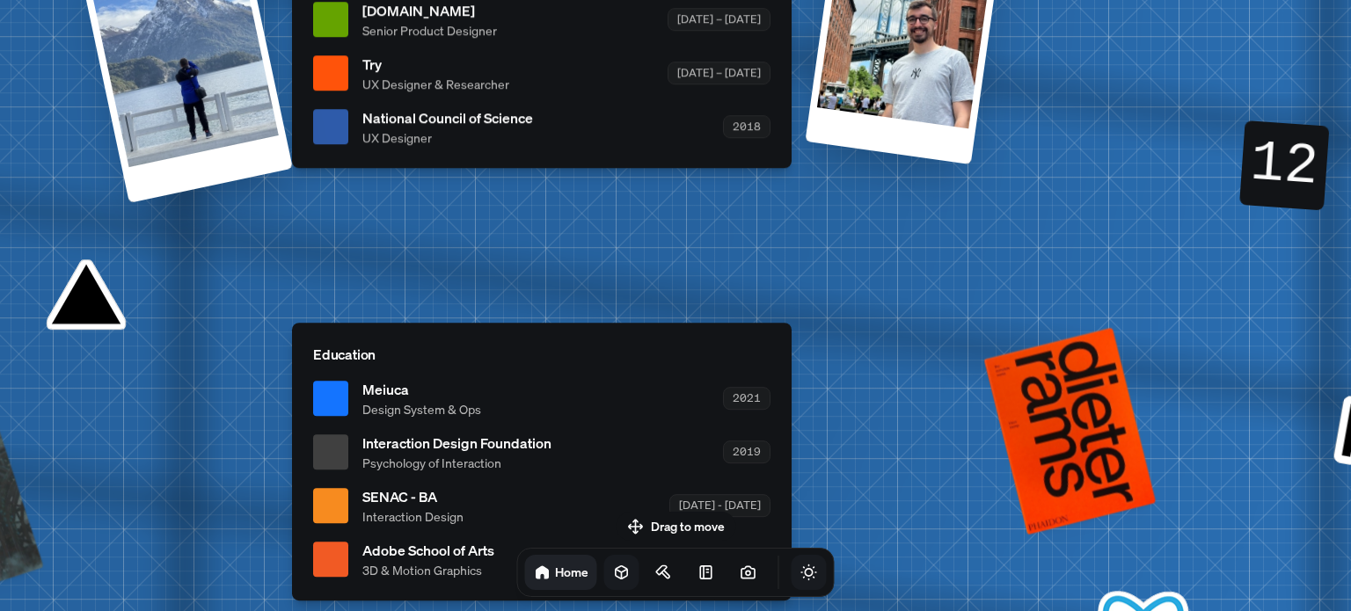
click at [604, 562] on link at bounding box center [621, 572] width 35 height 35
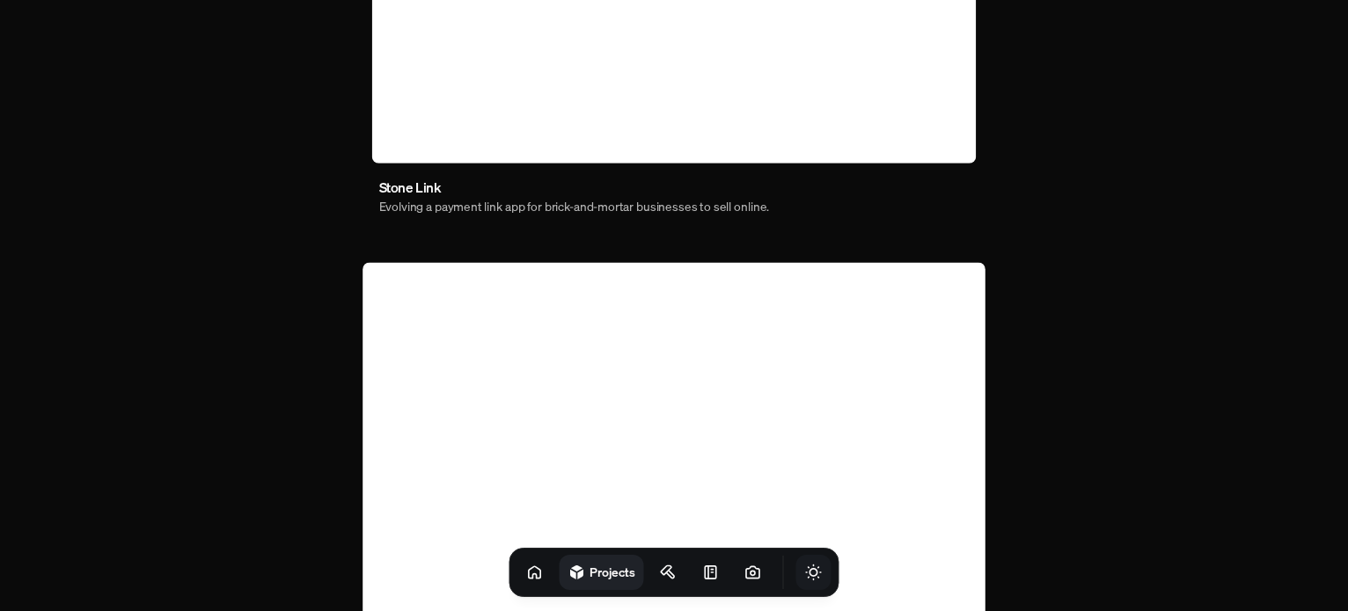
scroll to position [968, 0]
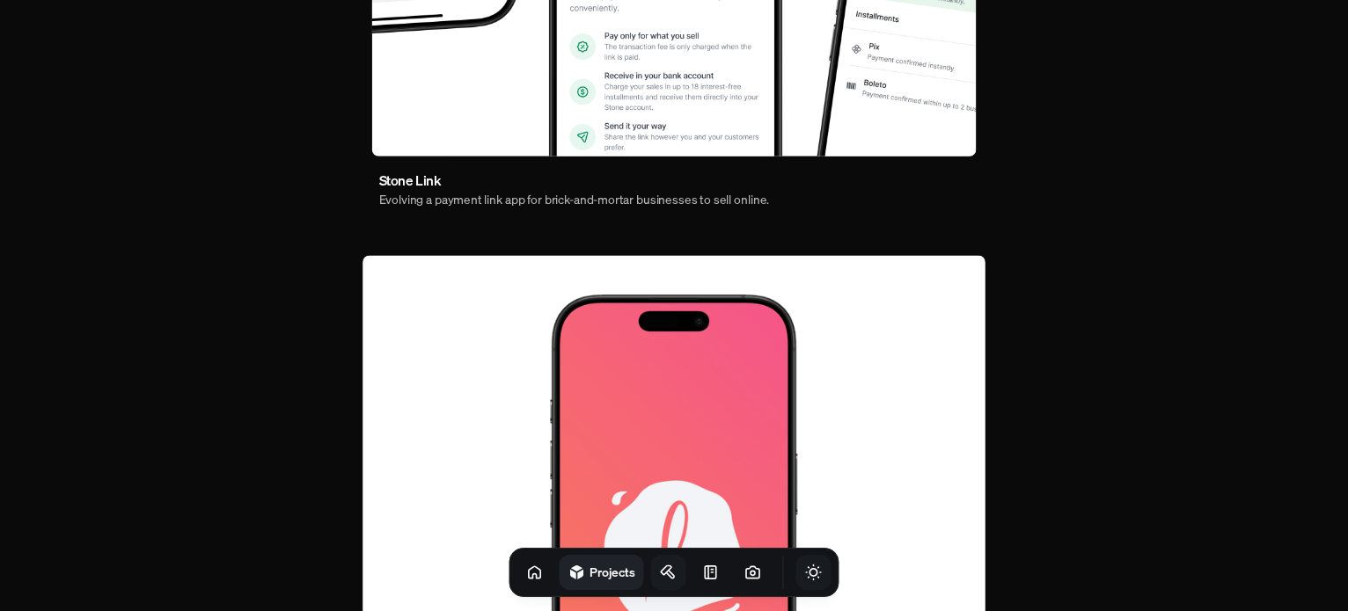
click at [660, 571] on icon at bounding box center [669, 573] width 18 height 18
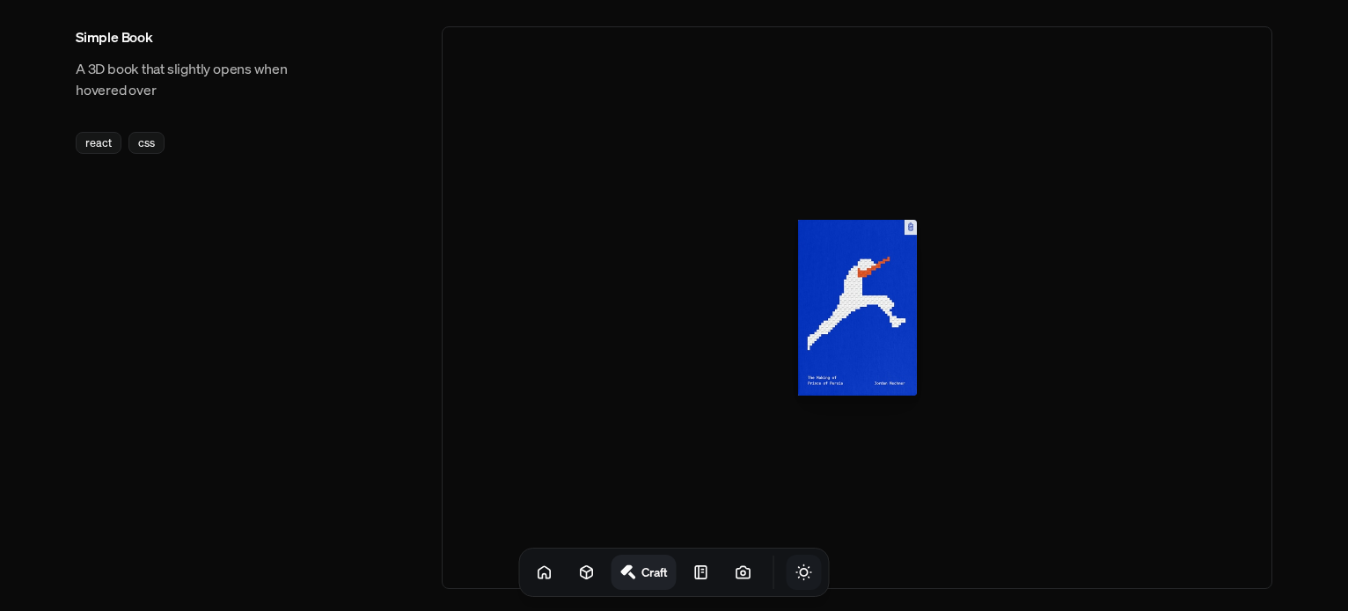
scroll to position [1320, 0]
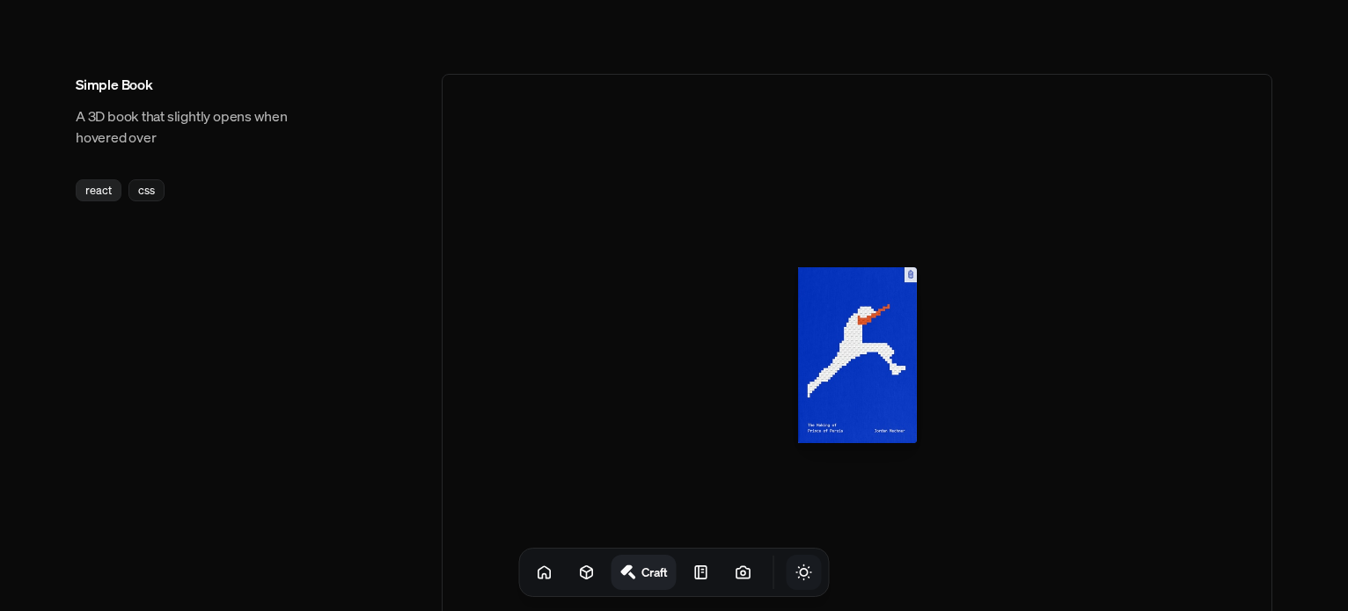
click at [103, 200] on div "react" at bounding box center [99, 190] width 46 height 22
click at [106, 187] on div "react" at bounding box center [99, 190] width 46 height 22
drag, startPoint x: 159, startPoint y: 196, endPoint x: 177, endPoint y: 204, distance: 19.3
click at [159, 198] on div "css" at bounding box center [146, 190] width 36 height 22
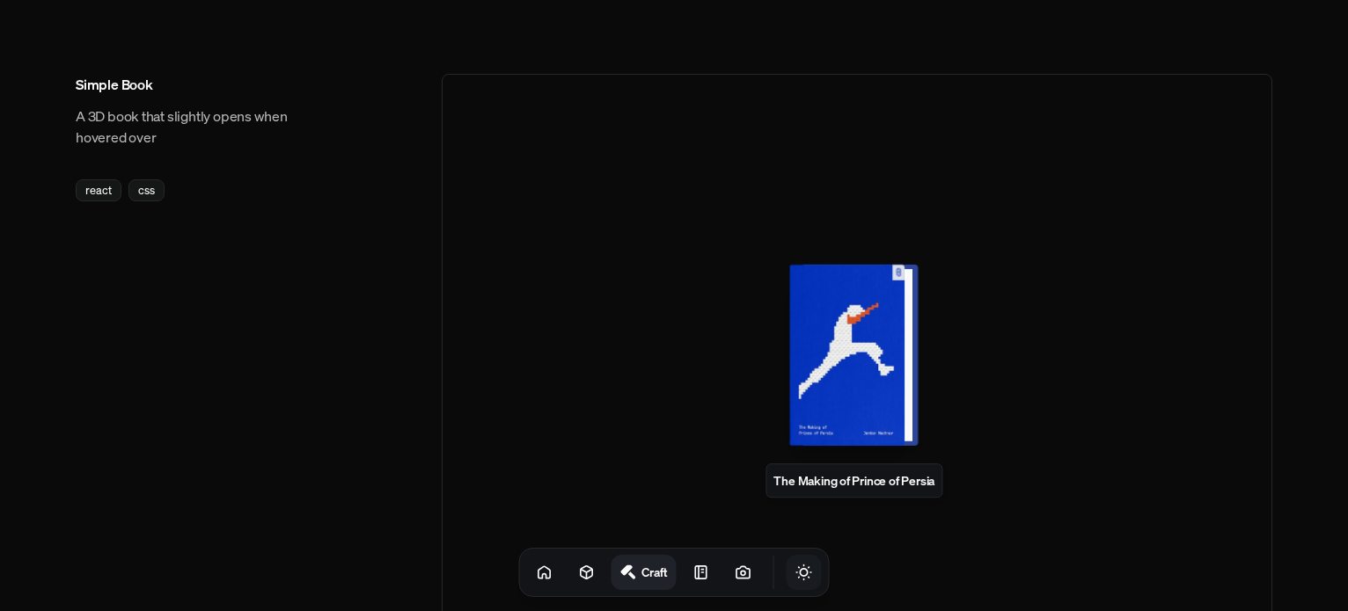
click at [831, 360] on div at bounding box center [853, 355] width 115 height 181
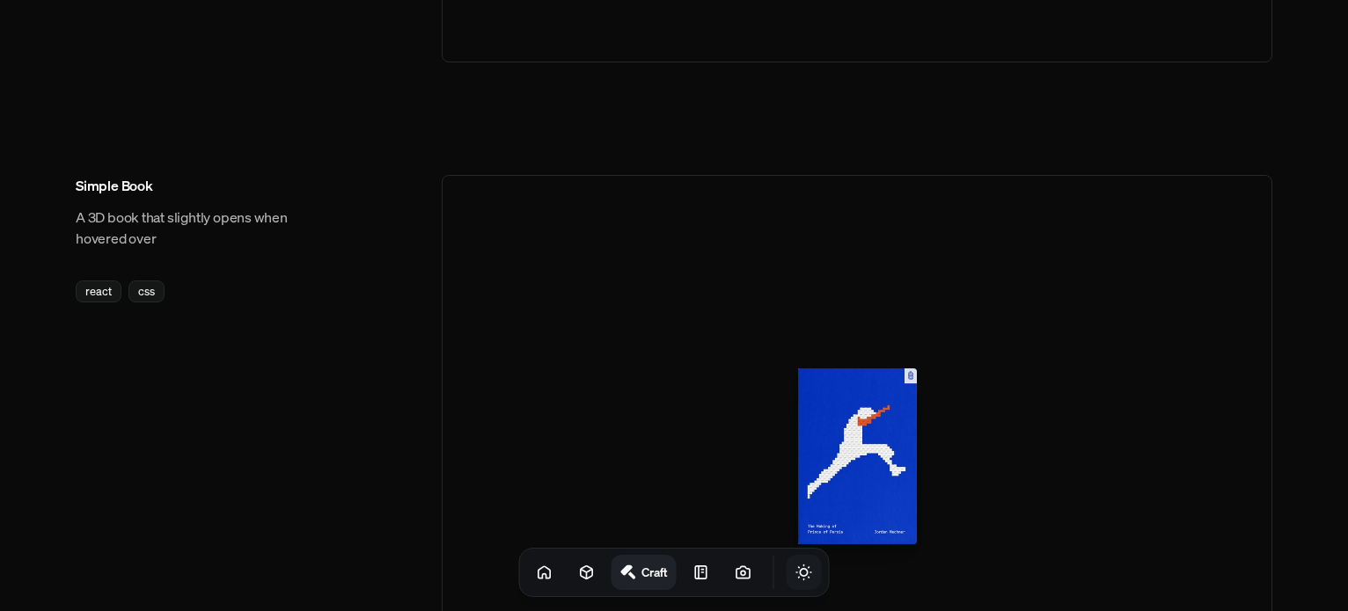
drag, startPoint x: 970, startPoint y: 349, endPoint x: 693, endPoint y: 238, distance: 298.0
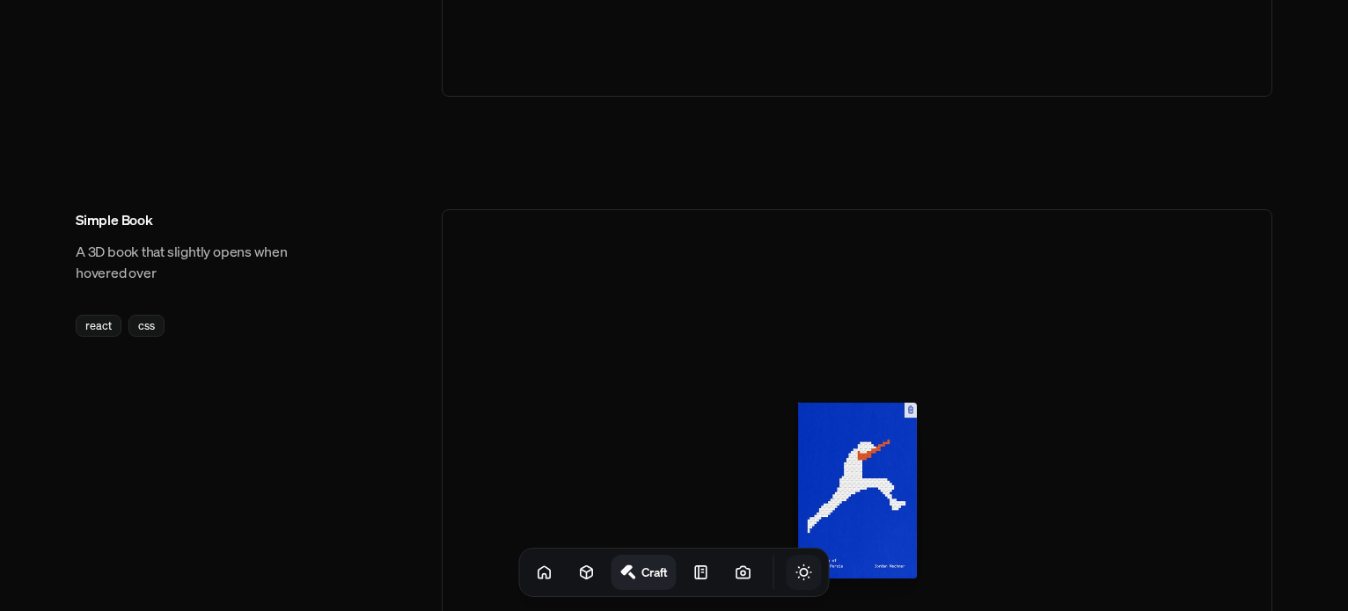
drag, startPoint x: 743, startPoint y: 340, endPoint x: 746, endPoint y: 236, distance: 104.8
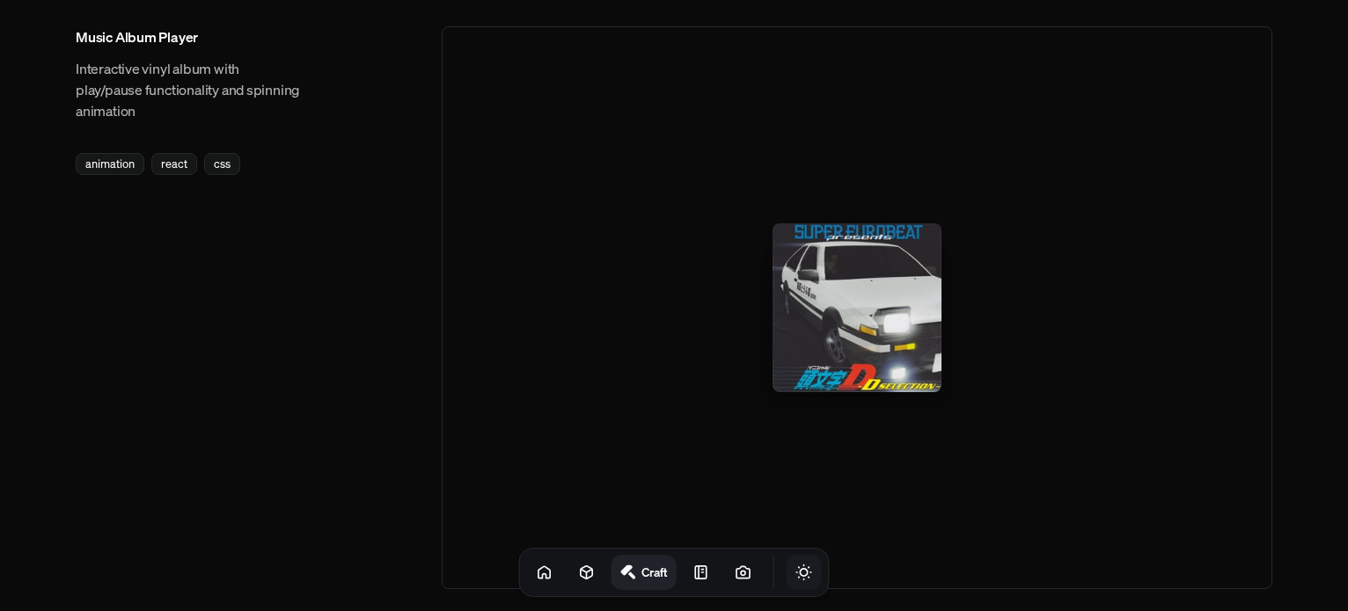
scroll to position [2745, 0]
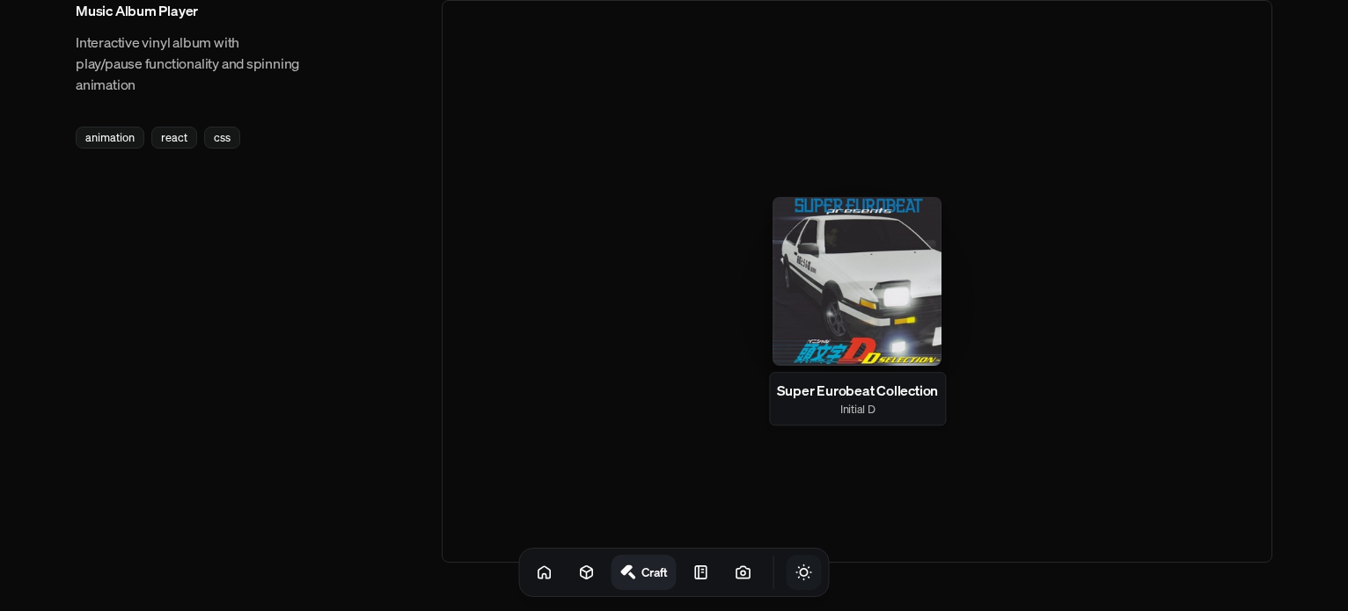
drag, startPoint x: 858, startPoint y: 280, endPoint x: 848, endPoint y: 280, distance: 9.7
click at [853, 281] on div at bounding box center [856, 281] width 169 height 169
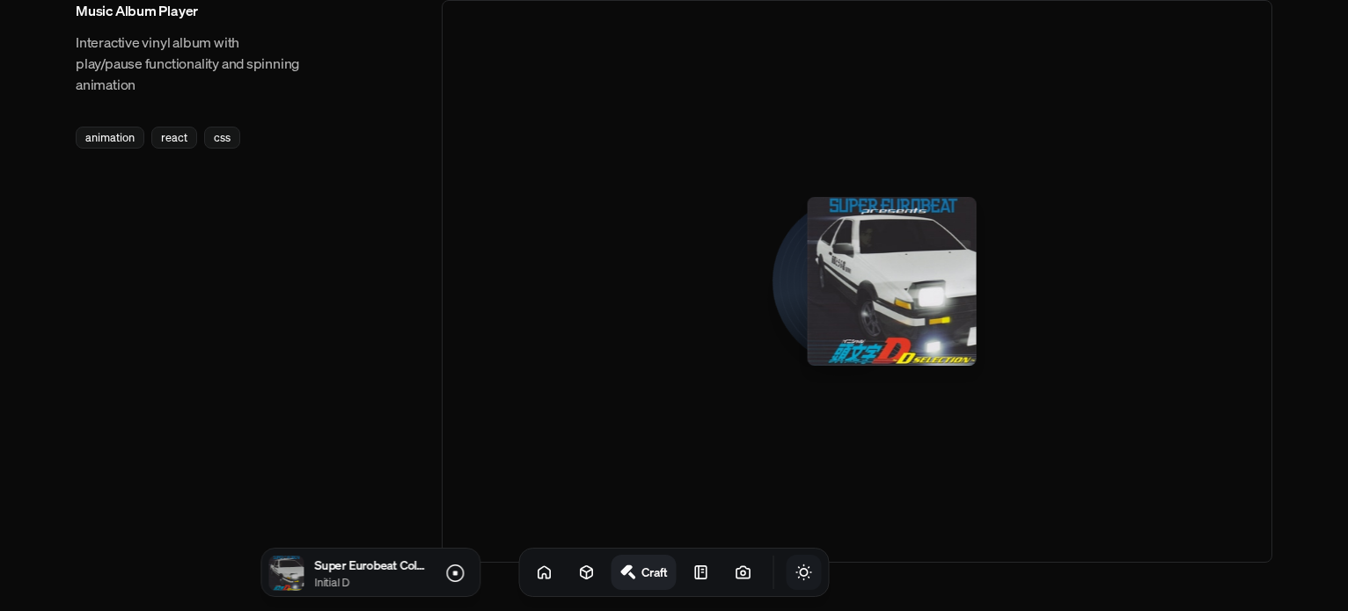
click at [835, 274] on div at bounding box center [892, 281] width 169 height 169
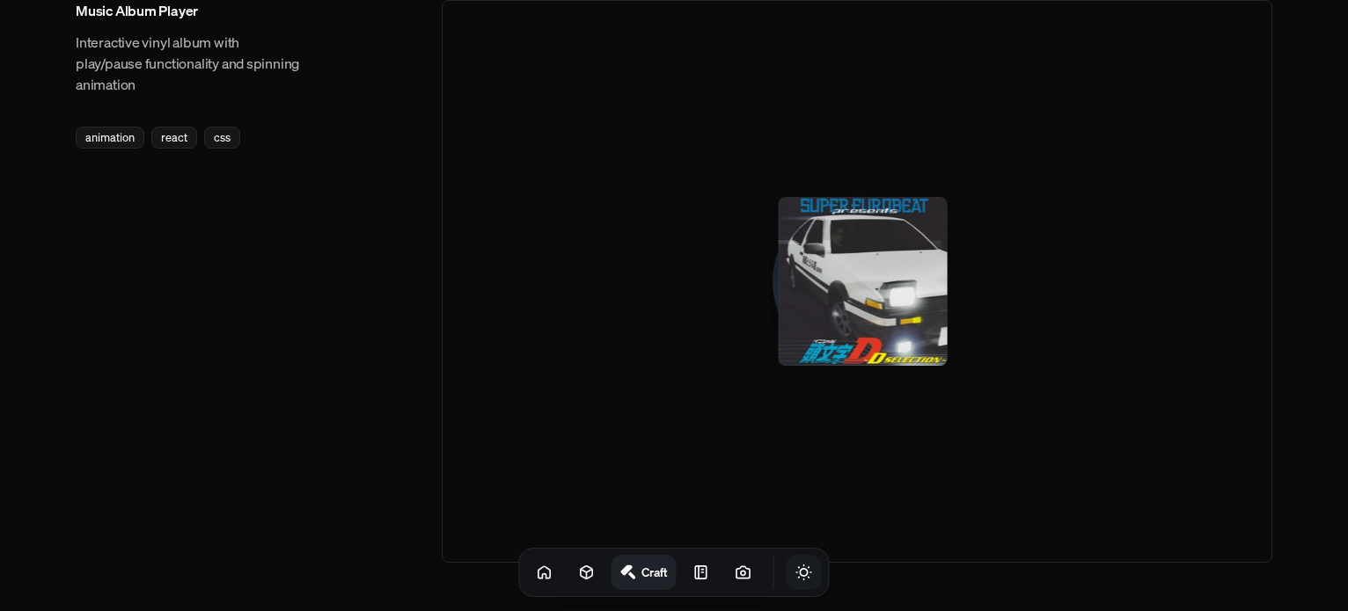
click at [835, 274] on div at bounding box center [863, 281] width 169 height 169
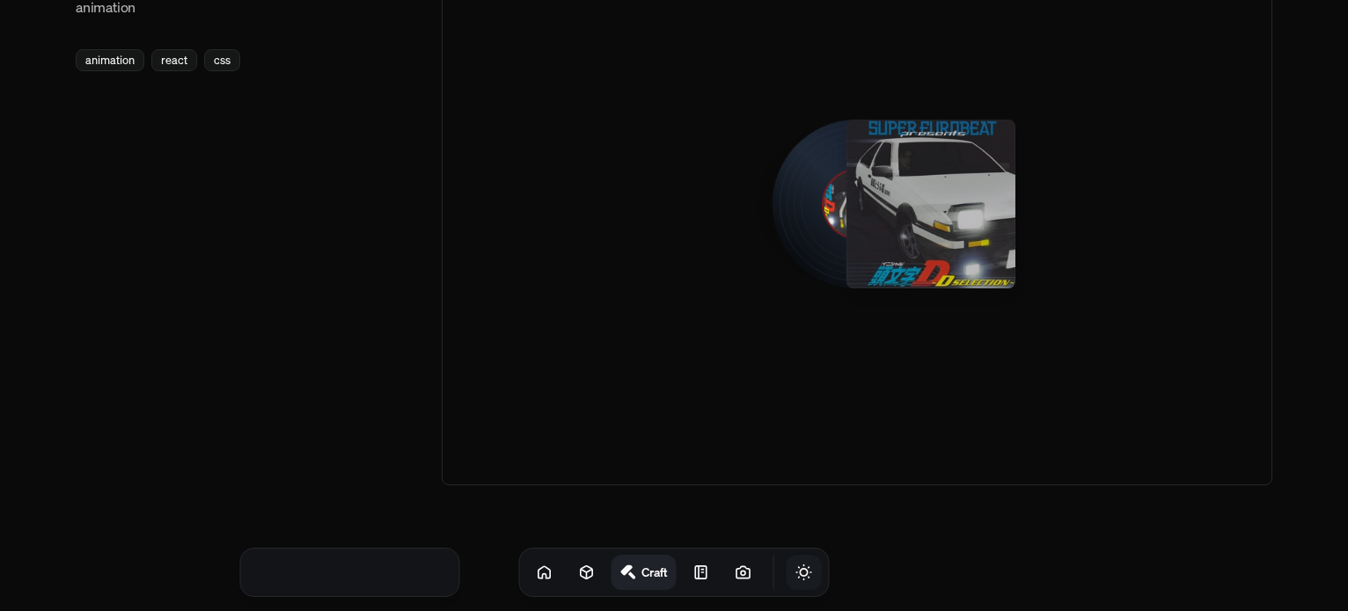
scroll to position [2836, 0]
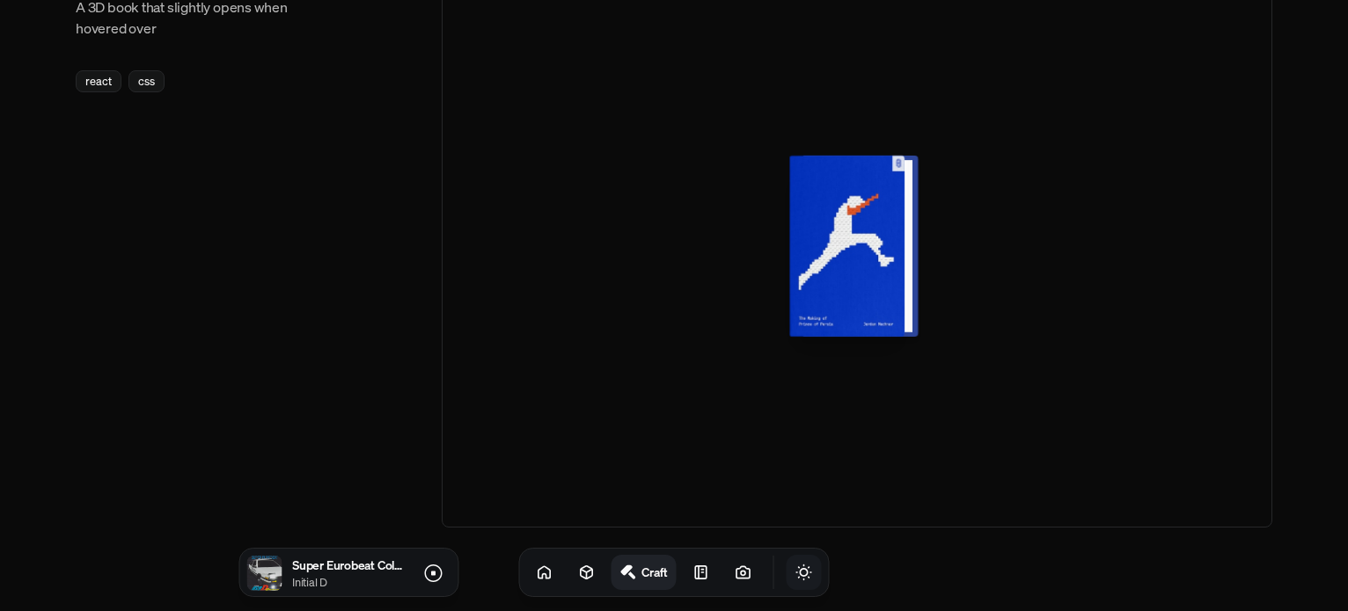
click at [840, 239] on div at bounding box center [853, 246] width 115 height 181
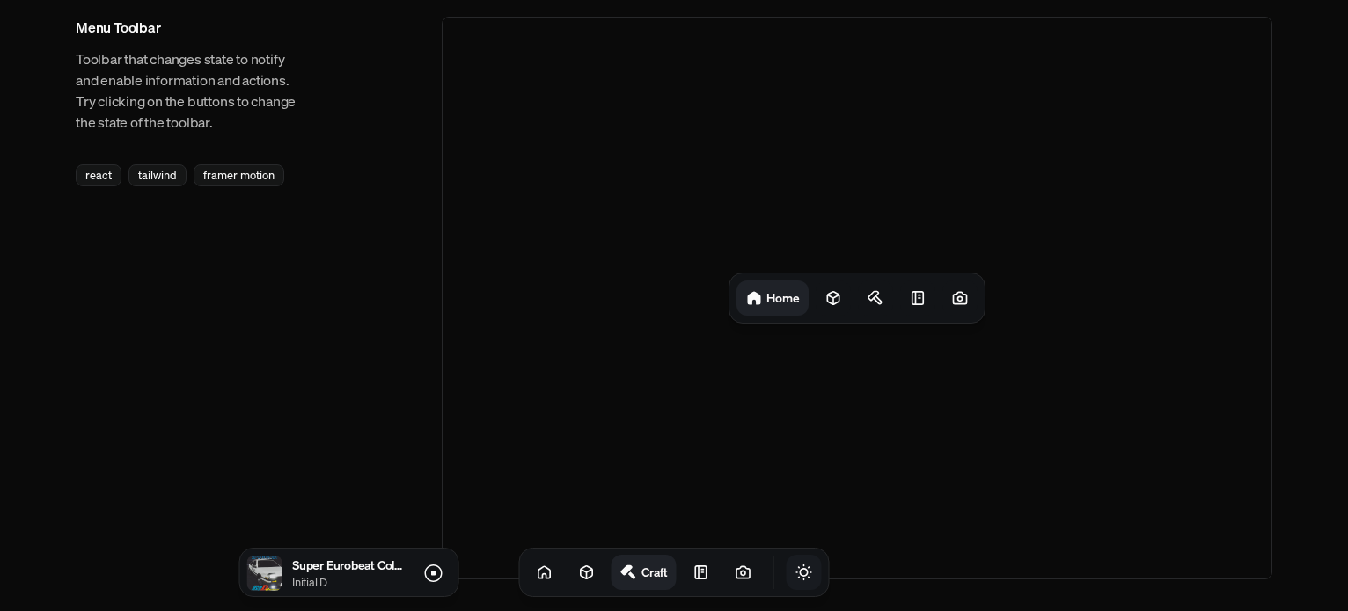
scroll to position [21, 0]
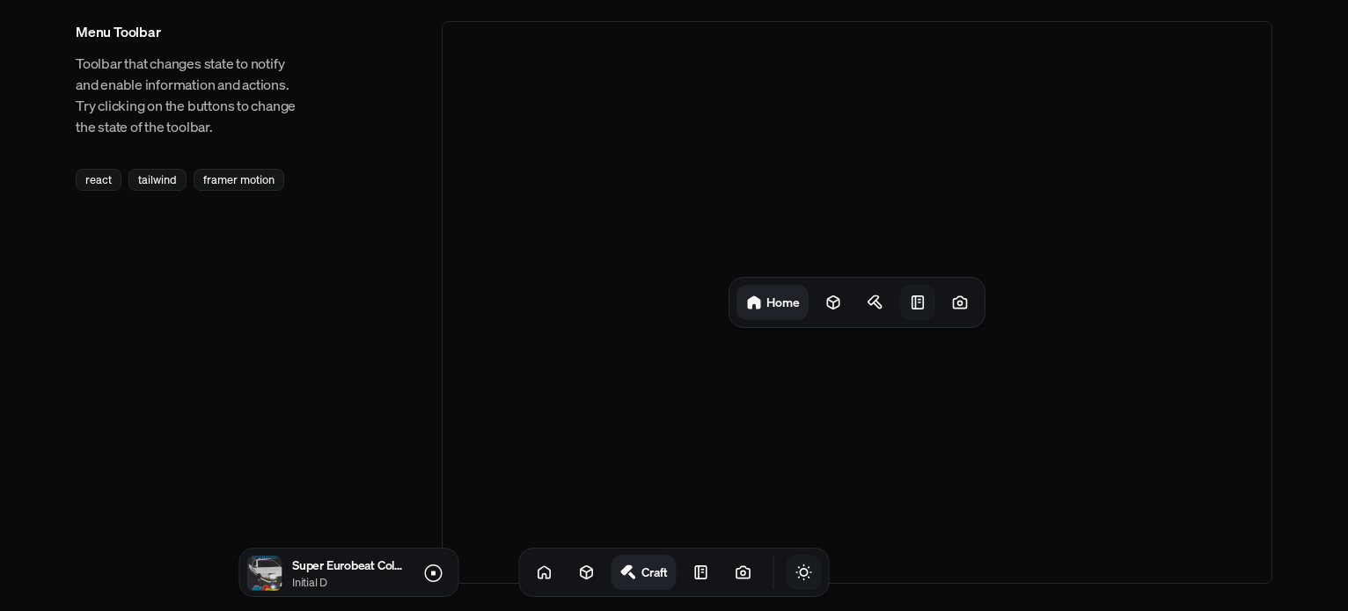
click at [912, 307] on icon at bounding box center [917, 302] width 11 height 12
click at [684, 562] on link at bounding box center [701, 572] width 35 height 35
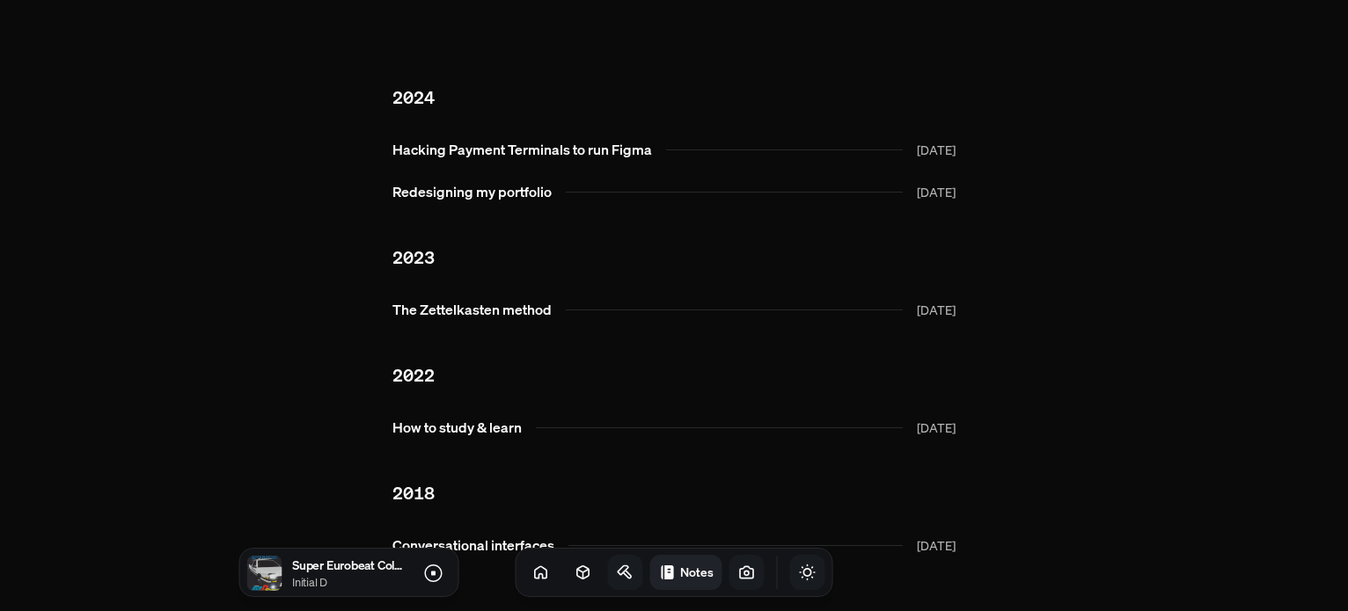
click at [738, 573] on icon at bounding box center [747, 573] width 18 height 18
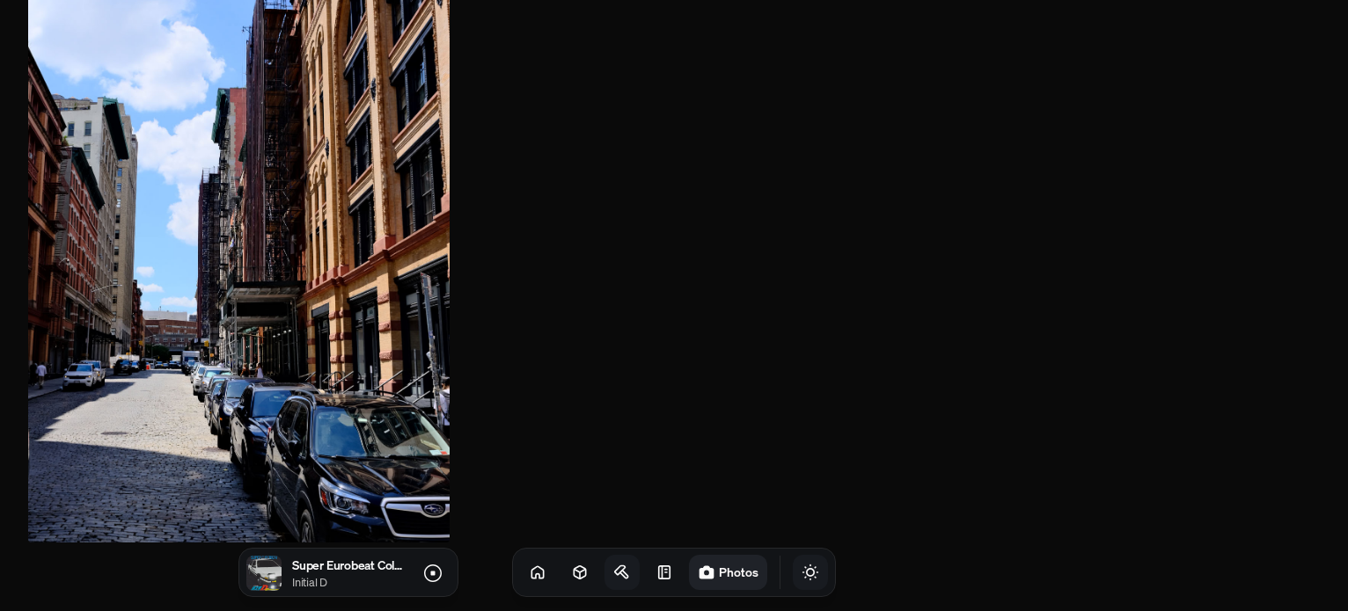
scroll to position [792, 0]
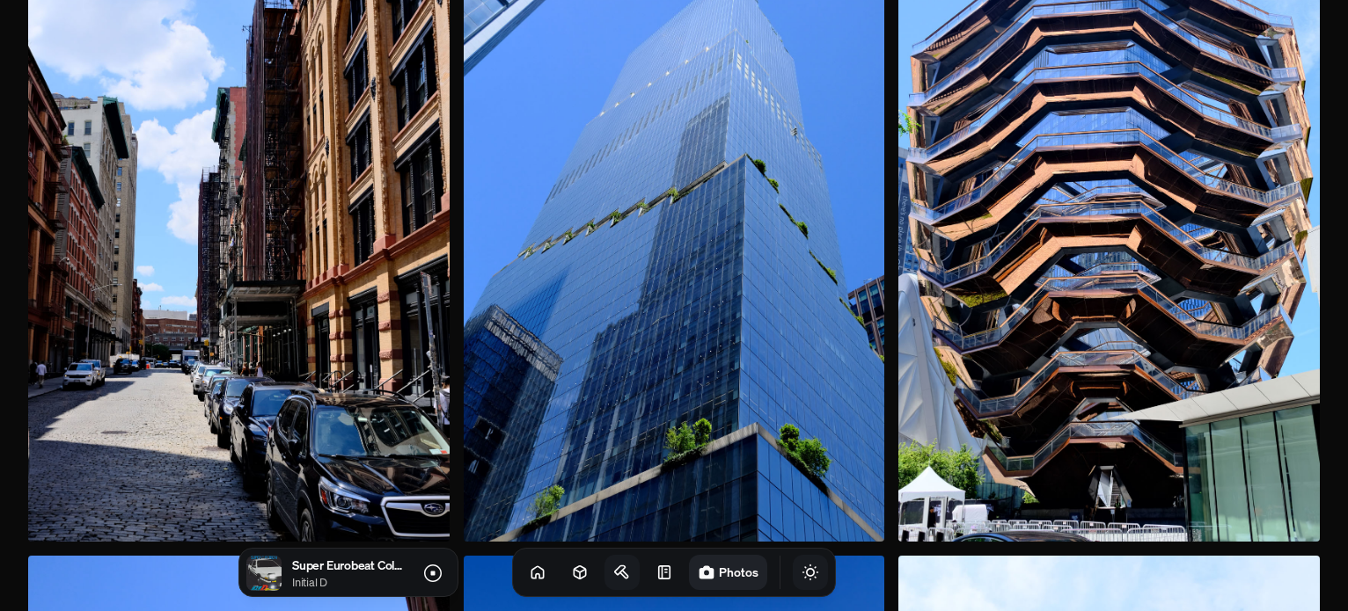
click at [604, 580] on link at bounding box center [621, 572] width 35 height 35
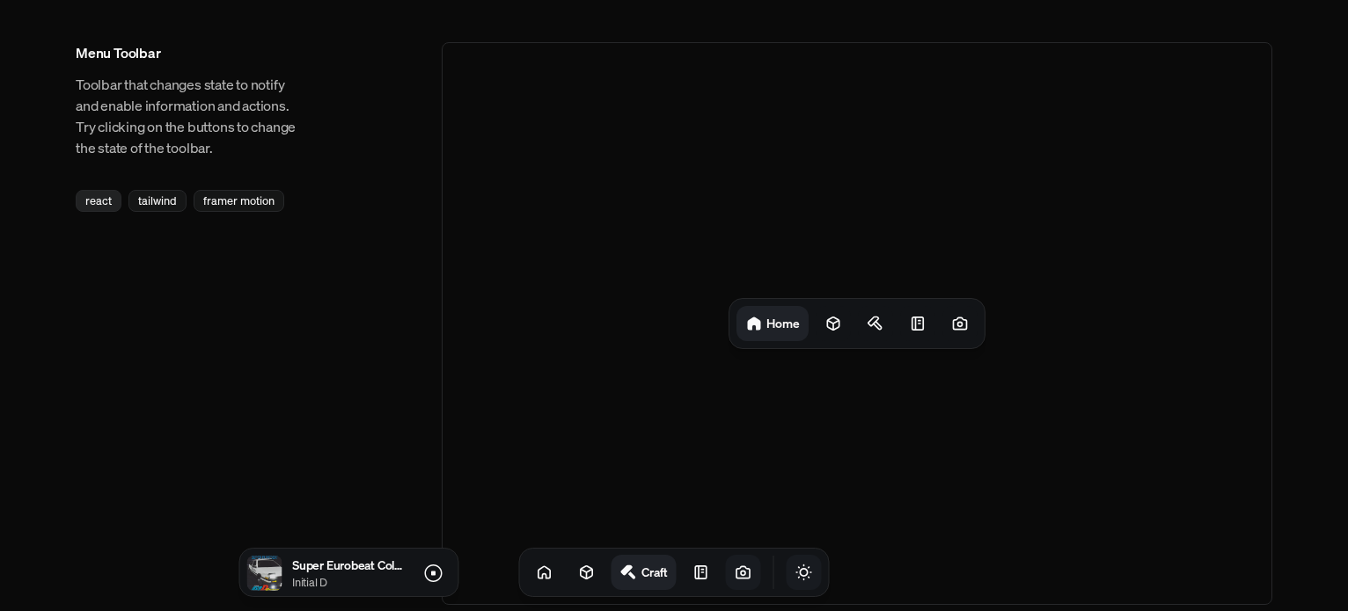
click at [89, 208] on div "react" at bounding box center [99, 201] width 46 height 22
click at [96, 207] on div "react" at bounding box center [99, 201] width 46 height 22
click at [107, 194] on div "react" at bounding box center [99, 201] width 46 height 22
click at [177, 193] on div "tailwind" at bounding box center [157, 201] width 58 height 22
click at [172, 194] on div "tailwind" at bounding box center [157, 201] width 58 height 22
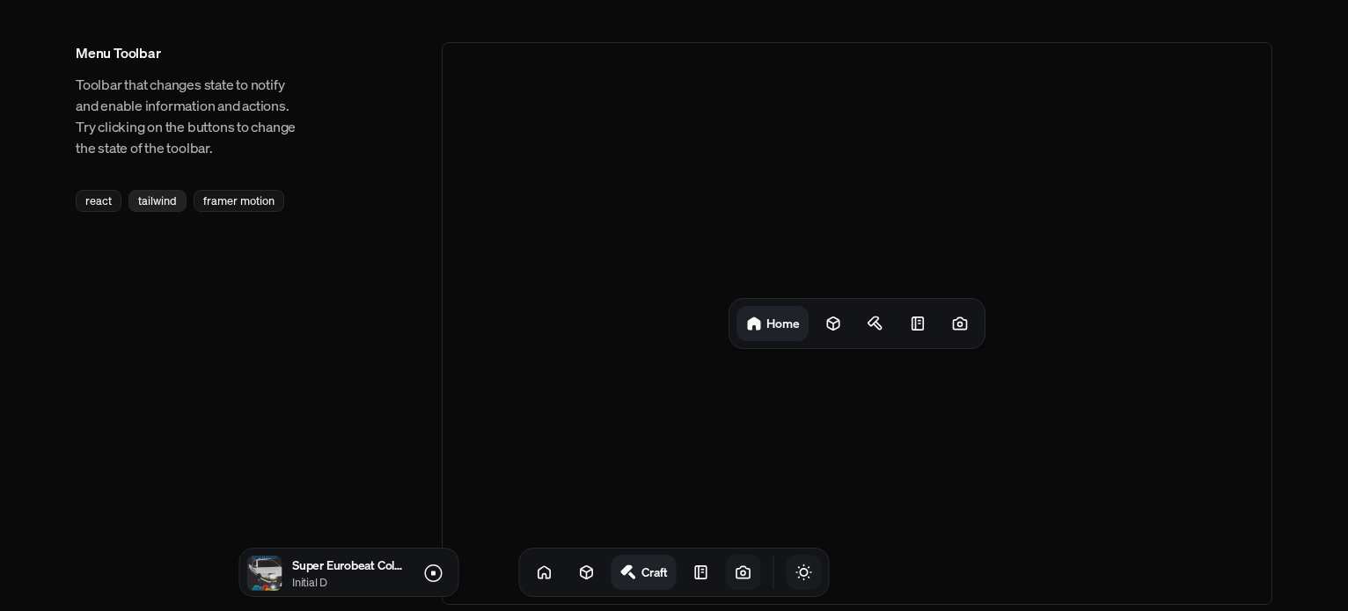
drag, startPoint x: 168, startPoint y: 197, endPoint x: 176, endPoint y: 204, distance: 10.6
click at [166, 201] on div "tailwind" at bounding box center [157, 201] width 58 height 22
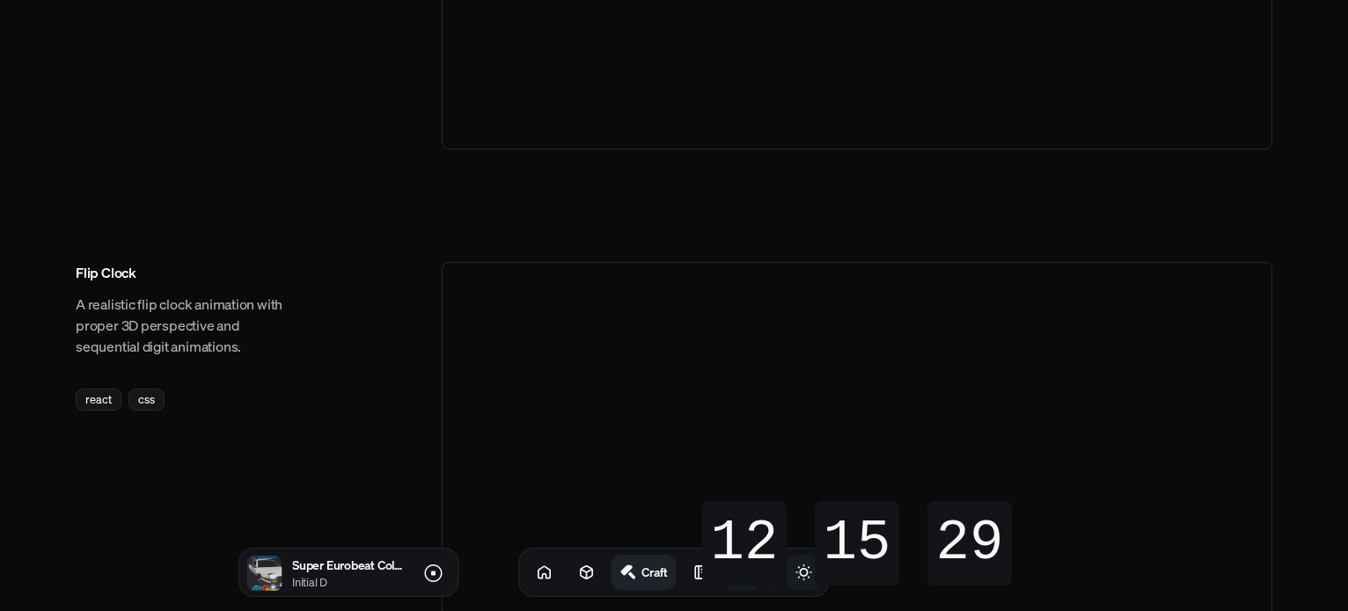
scroll to position [528, 0]
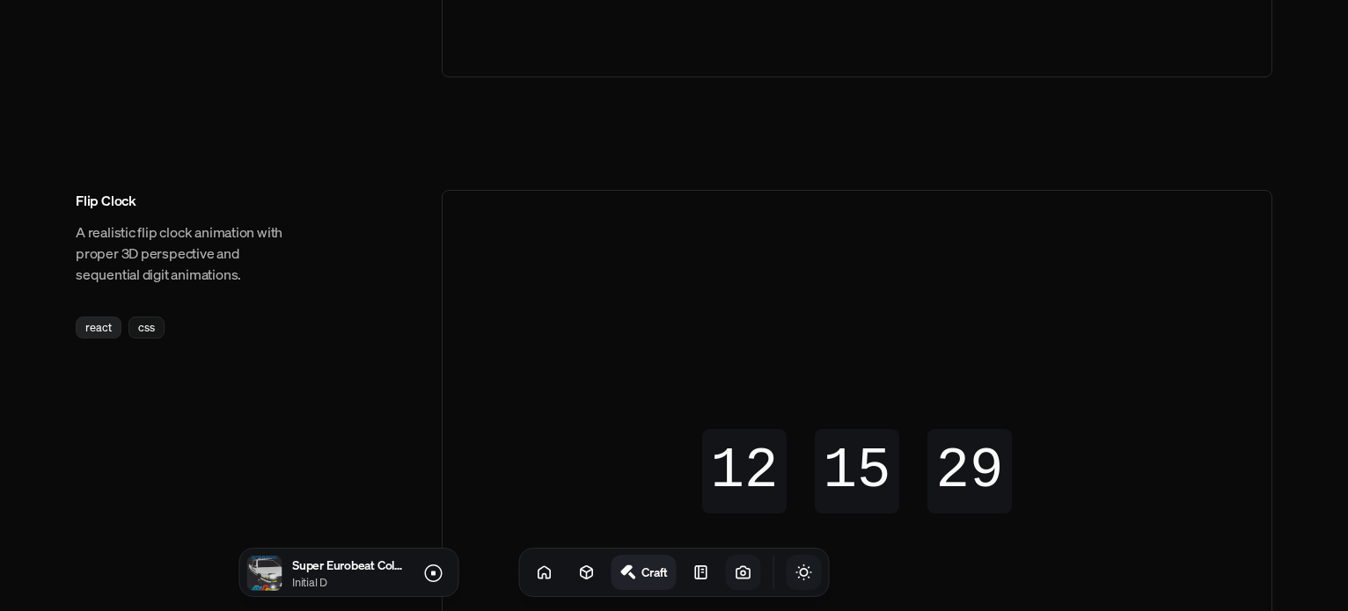
click at [115, 333] on div "react" at bounding box center [99, 328] width 46 height 22
click at [113, 333] on div "react" at bounding box center [99, 328] width 46 height 22
click at [692, 574] on icon at bounding box center [701, 573] width 18 height 18
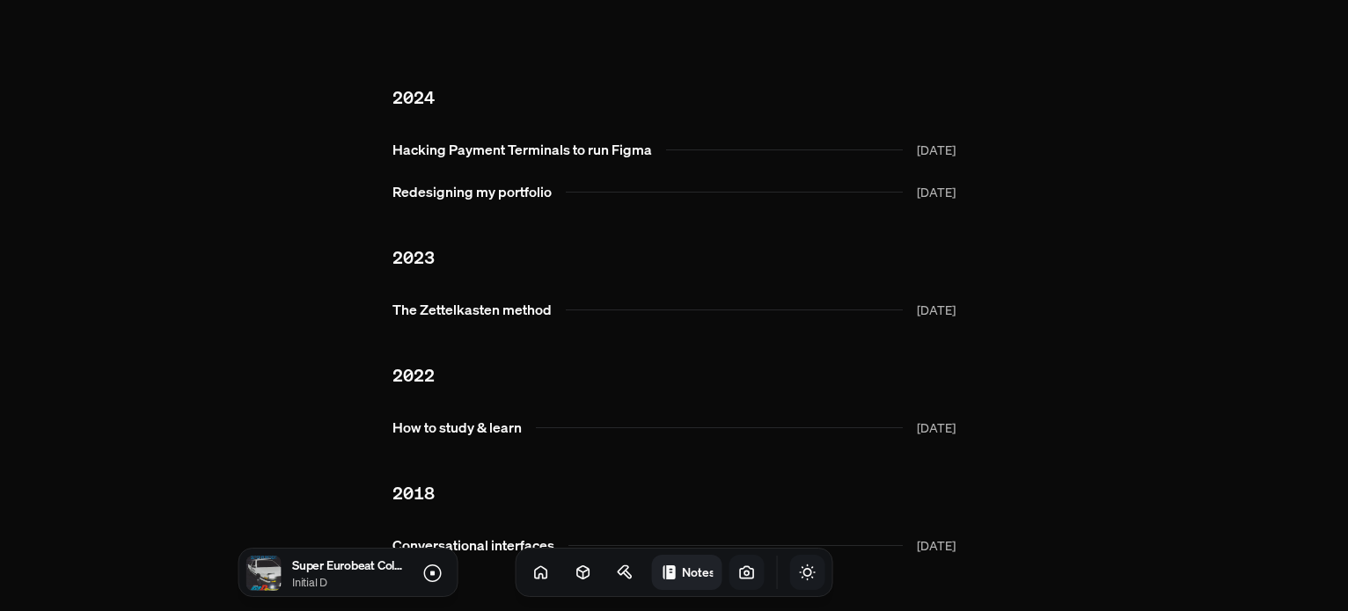
click at [728, 579] on link at bounding box center [745, 572] width 35 height 35
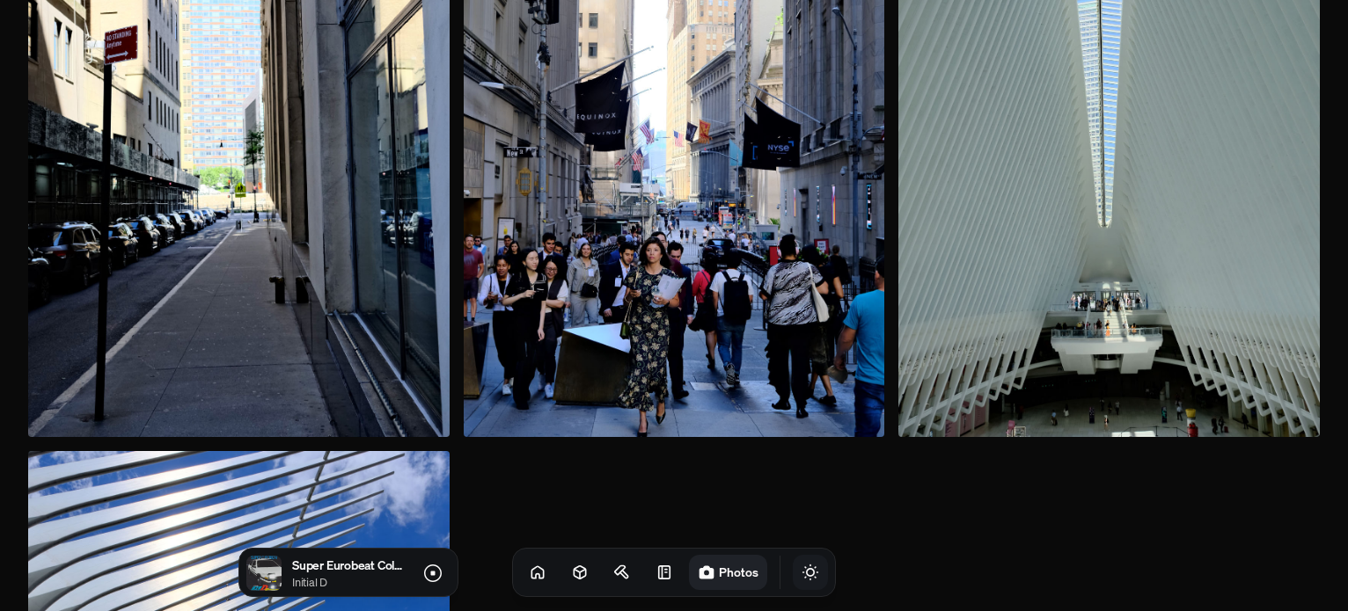
scroll to position [3519, 0]
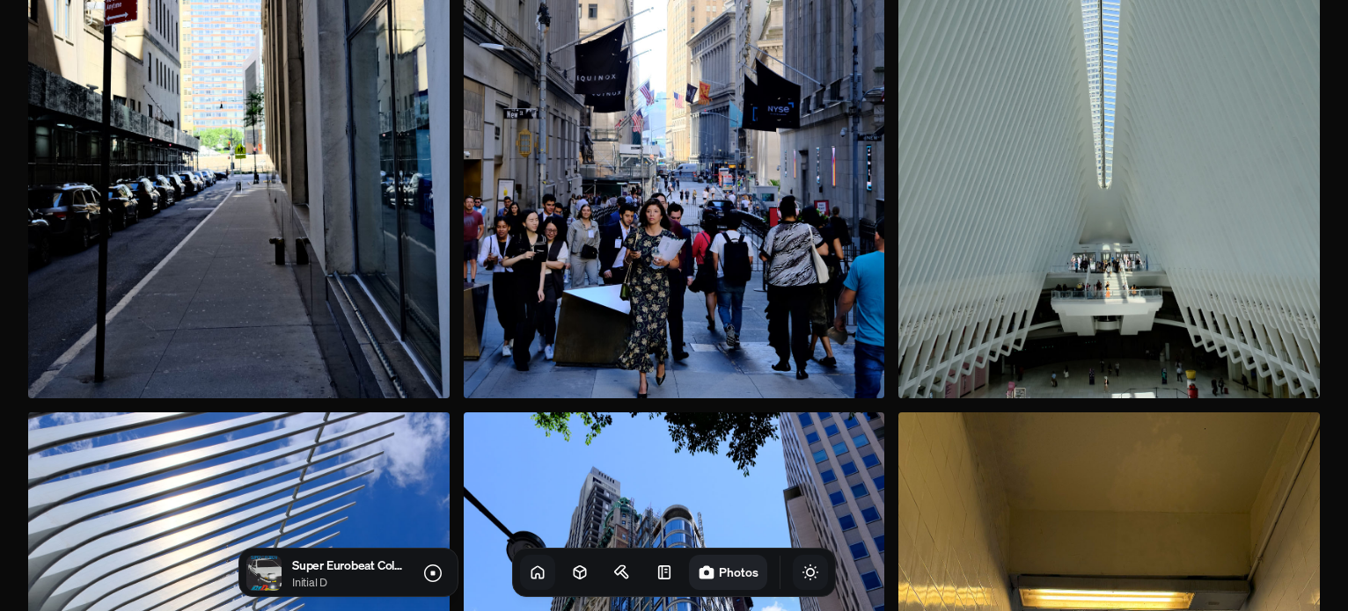
click at [529, 566] on icon at bounding box center [538, 573] width 18 height 18
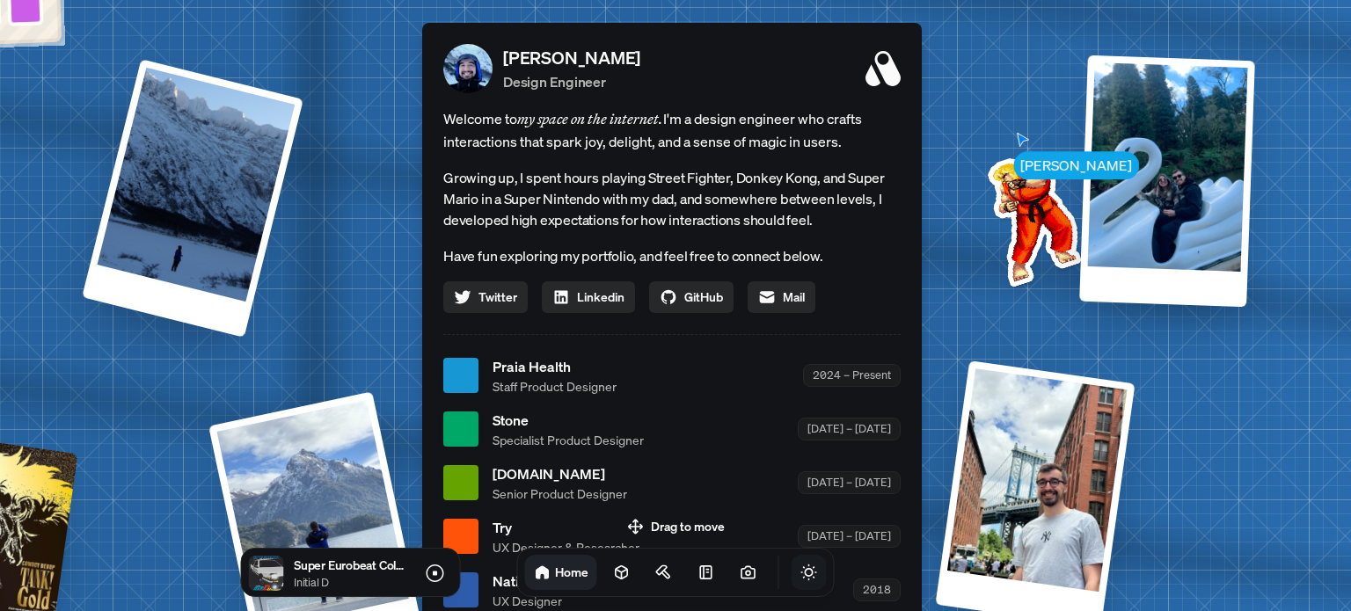
click at [750, 375] on div "Praia Health Staff Product Designer 2024 – Present" at bounding box center [697, 376] width 408 height 40
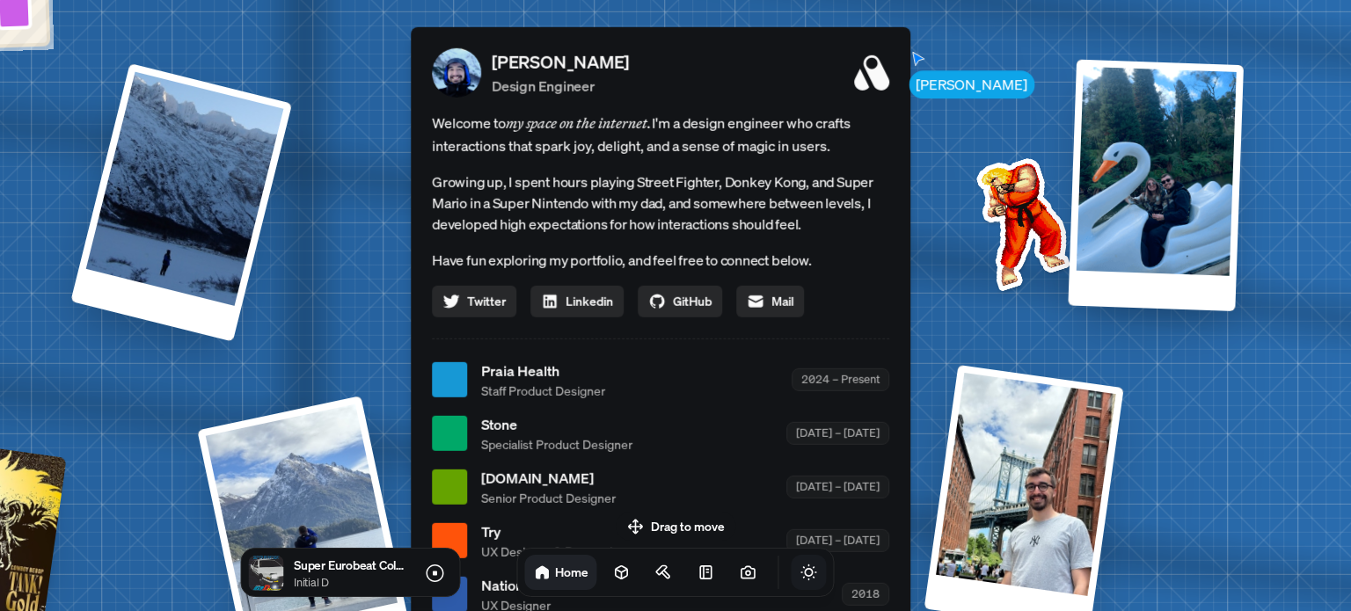
drag, startPoint x: 539, startPoint y: 350, endPoint x: 501, endPoint y: 376, distance: 45.6
click at [501, 376] on div "Andre Souza Design Engineer Welcome to my space on the internet. I'm a design e…" at bounding box center [661, 330] width 500 height 609
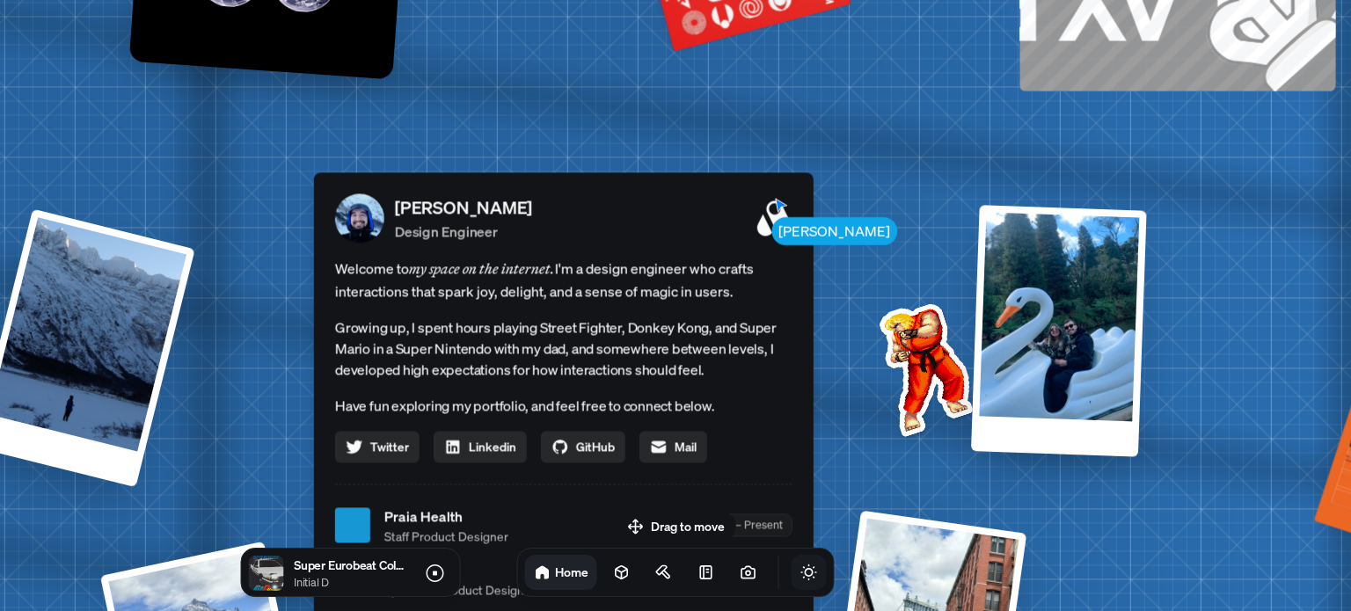
drag, startPoint x: 534, startPoint y: 245, endPoint x: 475, endPoint y: 358, distance: 127.1
click at [475, 366] on p "Growing up, I spent hours playing Street Fighter, Donkey Kong, and Super Mario …" at bounding box center [563, 348] width 457 height 63
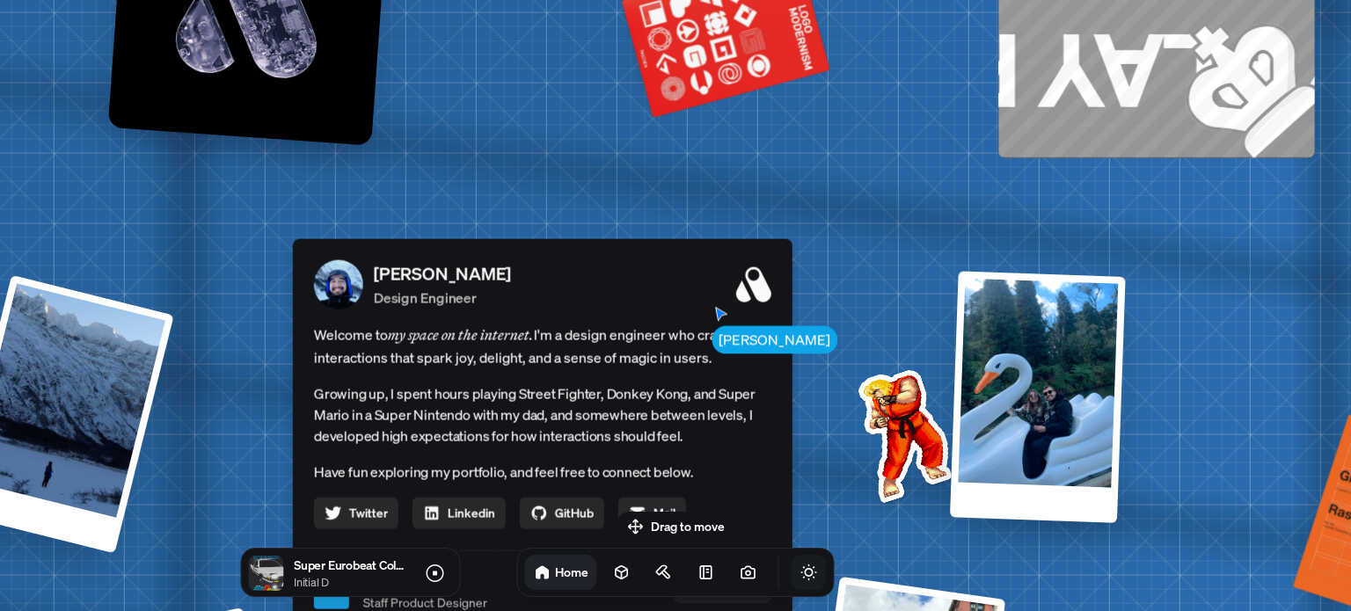
drag, startPoint x: 528, startPoint y: 270, endPoint x: 507, endPoint y: 335, distance: 68.4
click at [507, 335] on em "my space on the internet." at bounding box center [461, 335] width 146 height 18
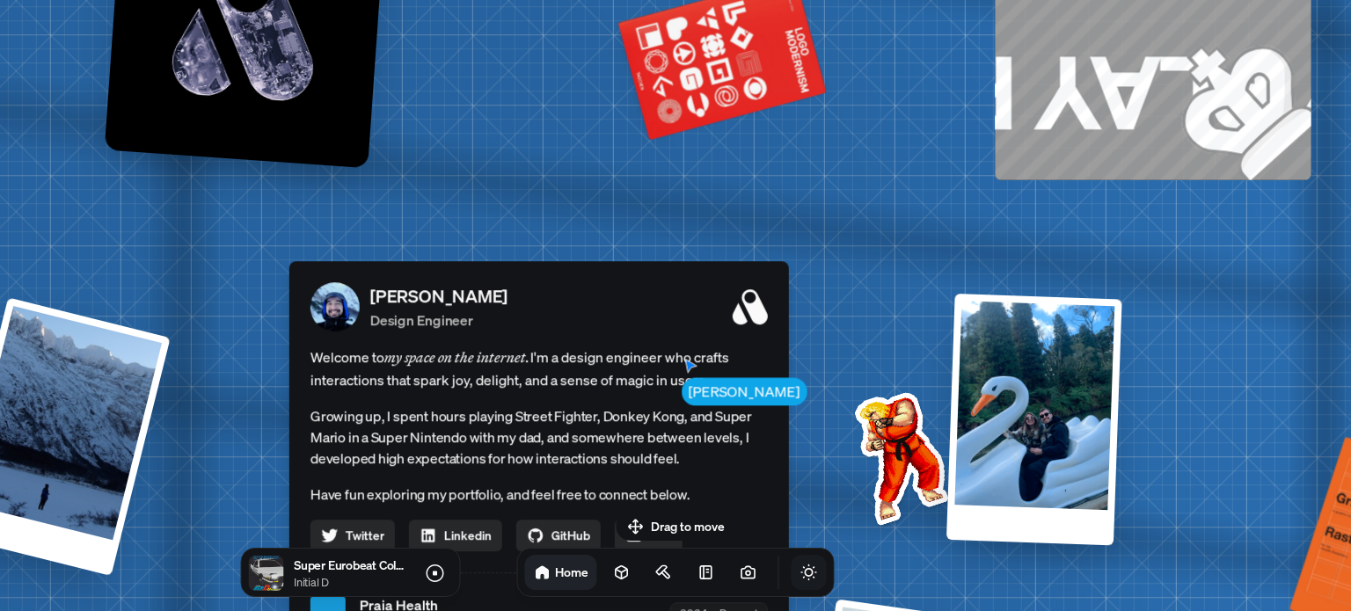
drag, startPoint x: 691, startPoint y: 340, endPoint x: 640, endPoint y: 401, distance: 78.7
click at [640, 392] on span "Welcome to my space on the internet. I'm a design engineer who crafts interacti…" at bounding box center [539, 369] width 457 height 46
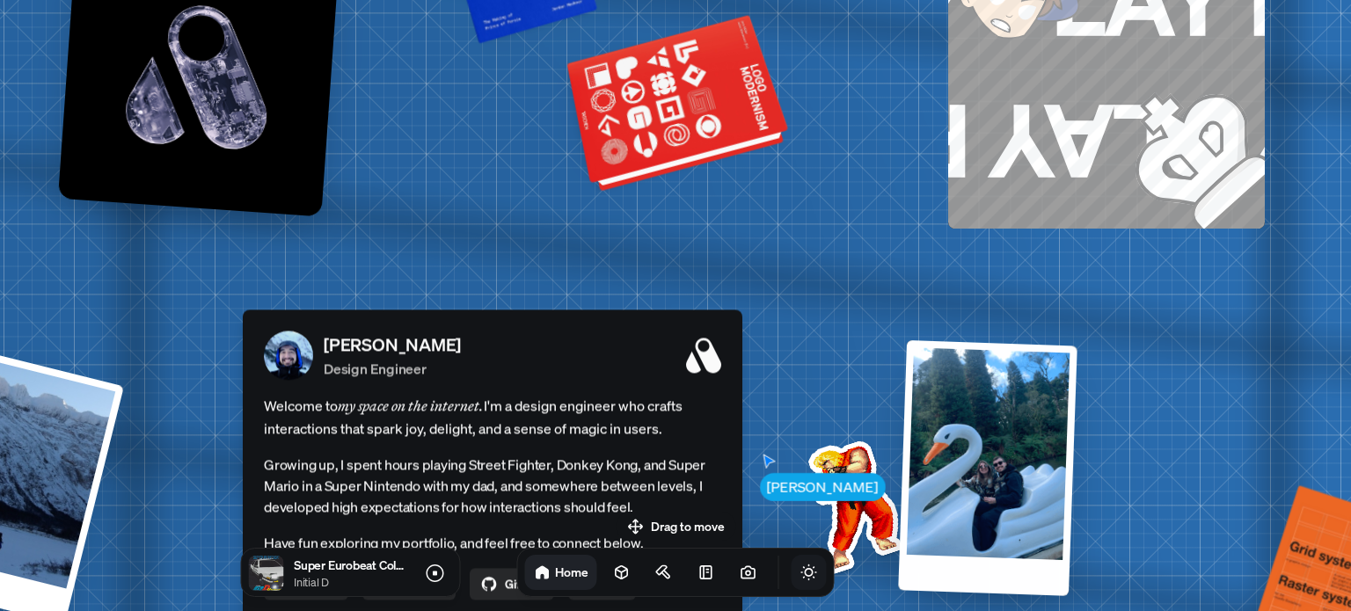
drag, startPoint x: 838, startPoint y: 221, endPoint x: 693, endPoint y: 157, distance: 157.6
click at [898, 340] on div at bounding box center [987, 468] width 179 height 256
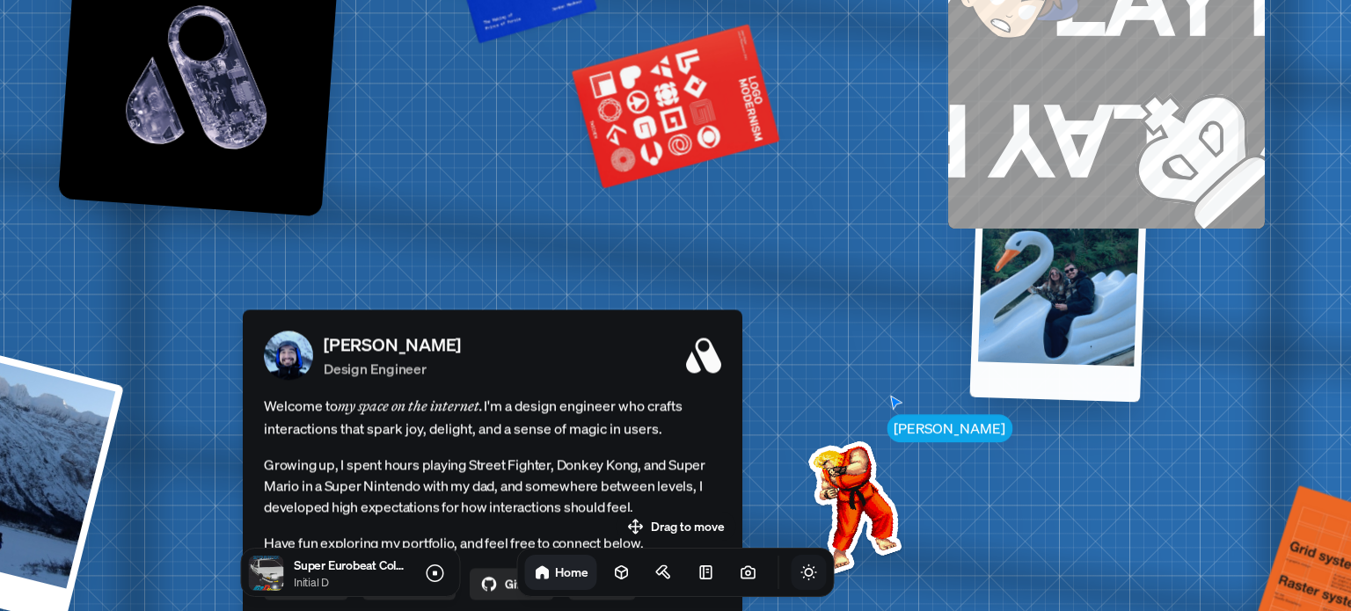
drag, startPoint x: 942, startPoint y: 370, endPoint x: 1182, endPoint y: 188, distance: 300.9
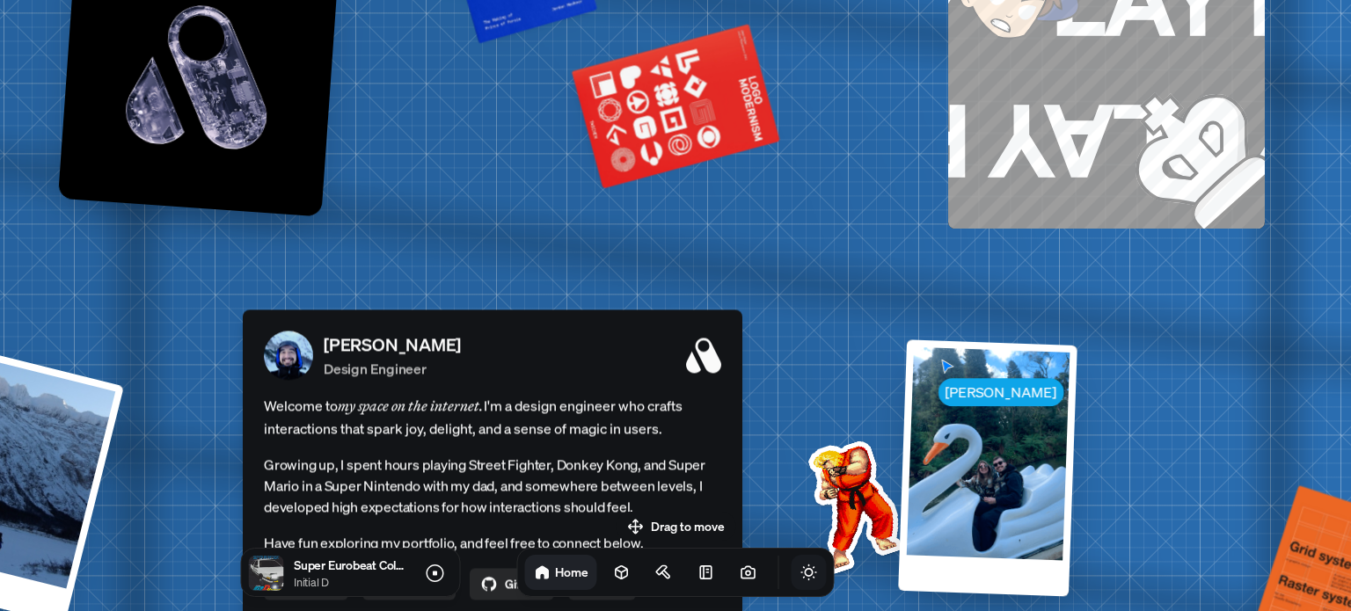
drag, startPoint x: 820, startPoint y: 255, endPoint x: 746, endPoint y: 330, distance: 105.1
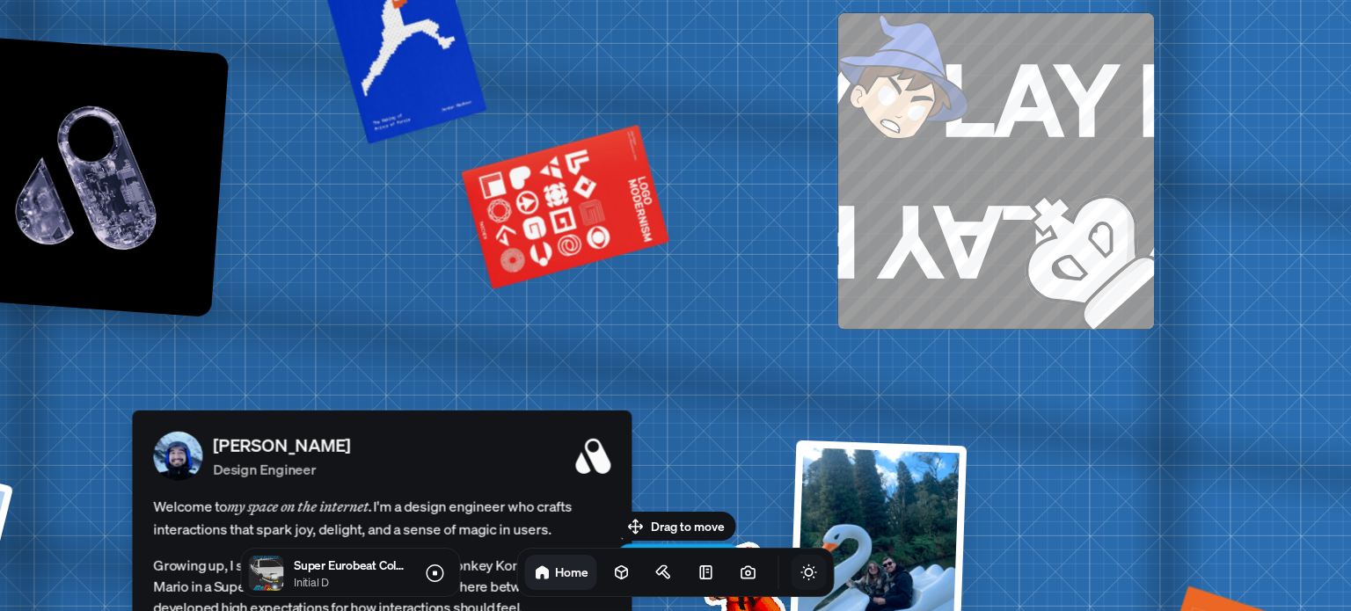
click at [1033, 251] on img at bounding box center [1055, 226] width 197 height 205
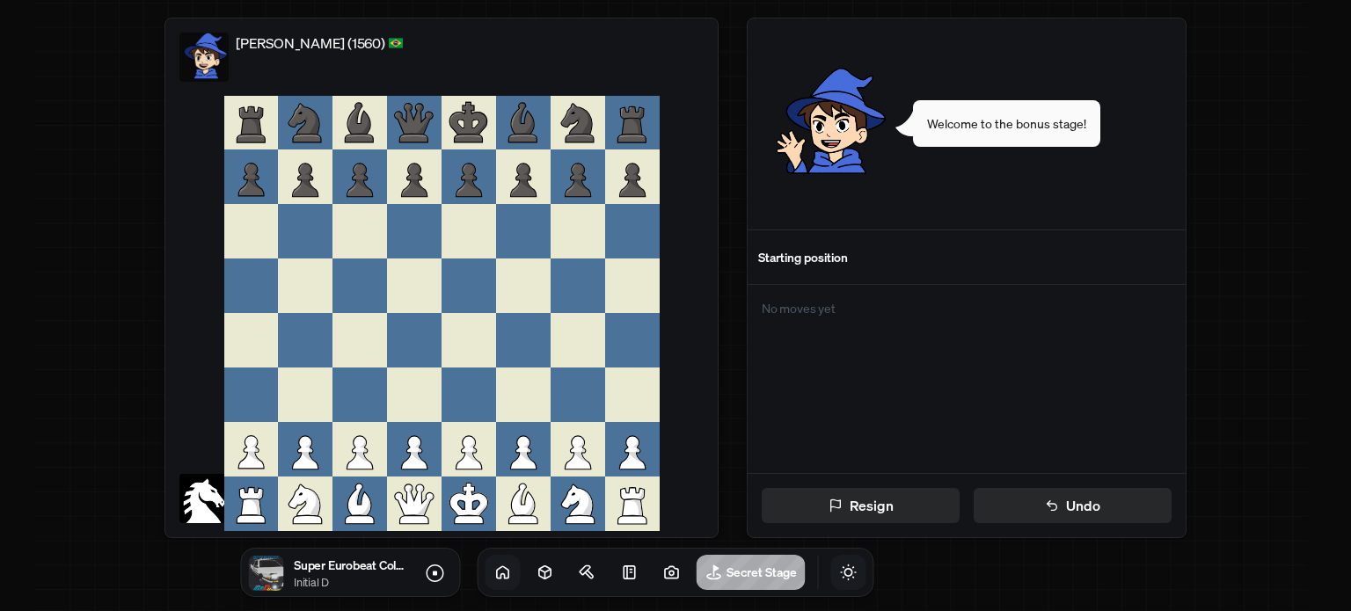
drag, startPoint x: 1033, startPoint y: 251, endPoint x: 732, endPoint y: 238, distance: 301.1
click at [732, 238] on div "Andre (1560) You Resign Undo Welcome to the bonus stage! Starting position No m…" at bounding box center [676, 277] width 1232 height 563
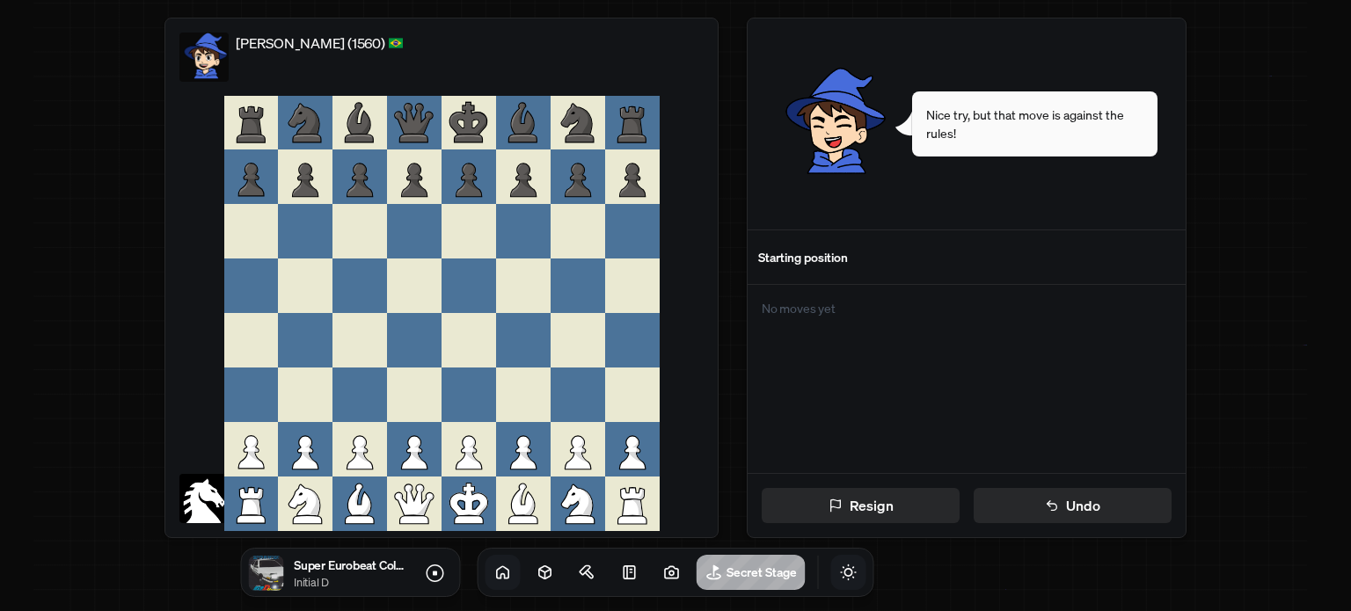
click at [287, 252] on div at bounding box center [305, 231] width 55 height 55
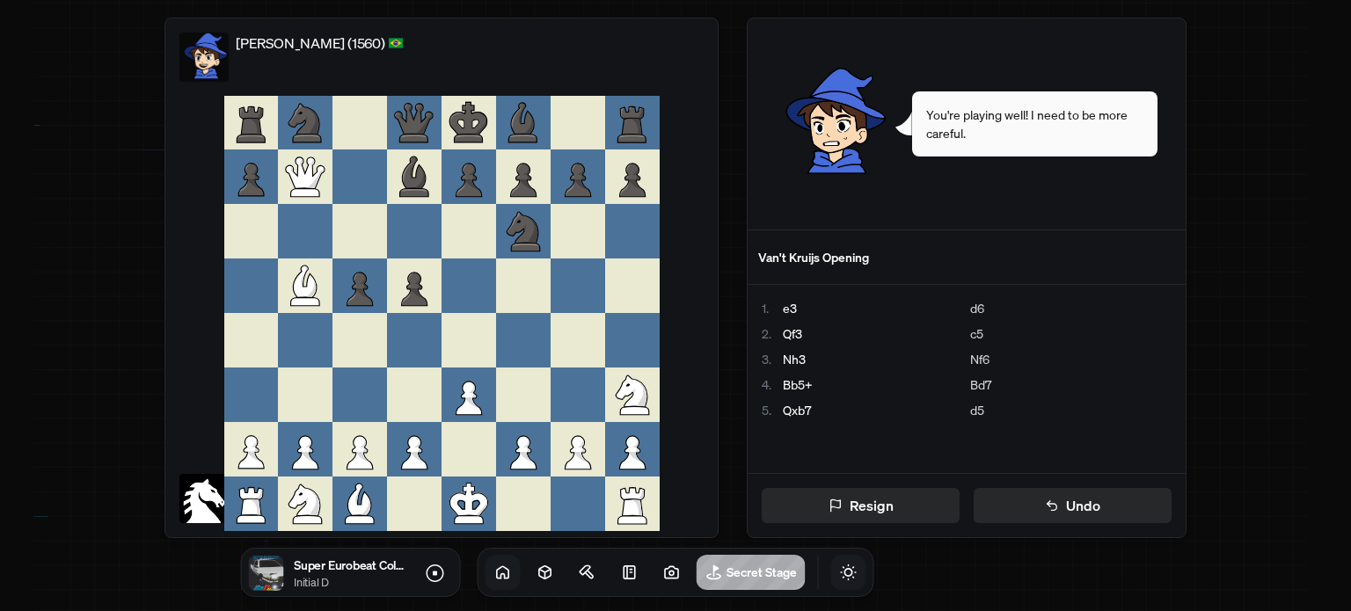
click at [367, 454] on icon at bounding box center [360, 449] width 55 height 55
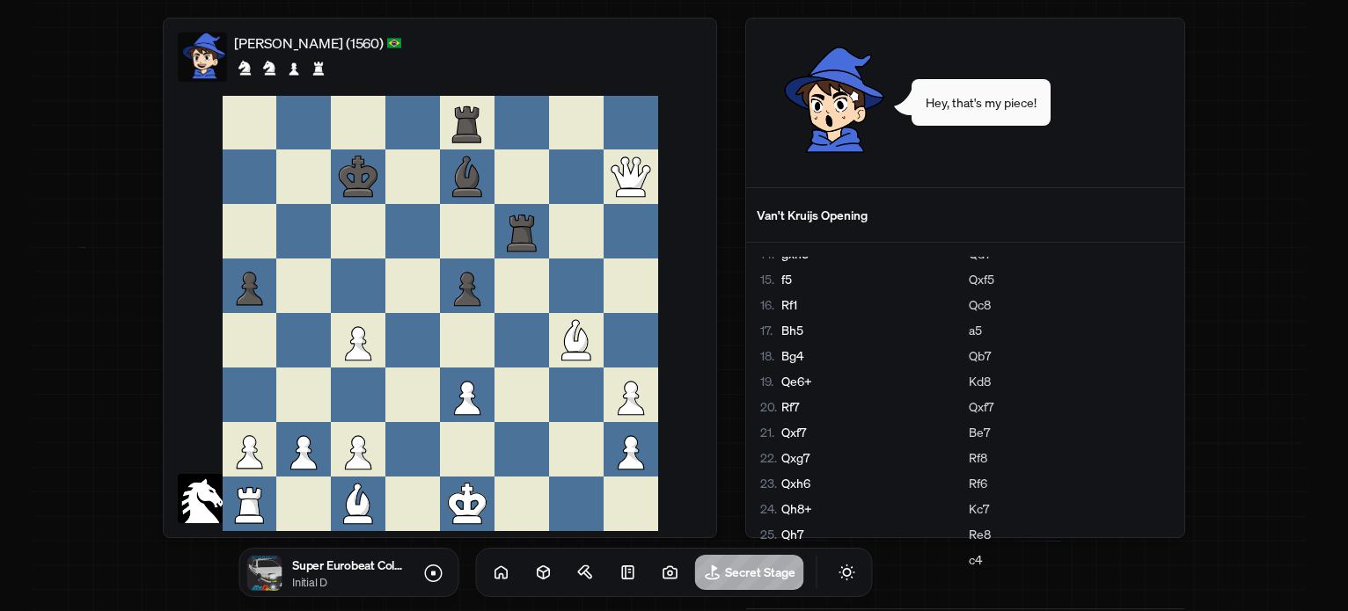
click at [0, 0] on icon "Toggle Audio" at bounding box center [0, 0] width 0 height 0
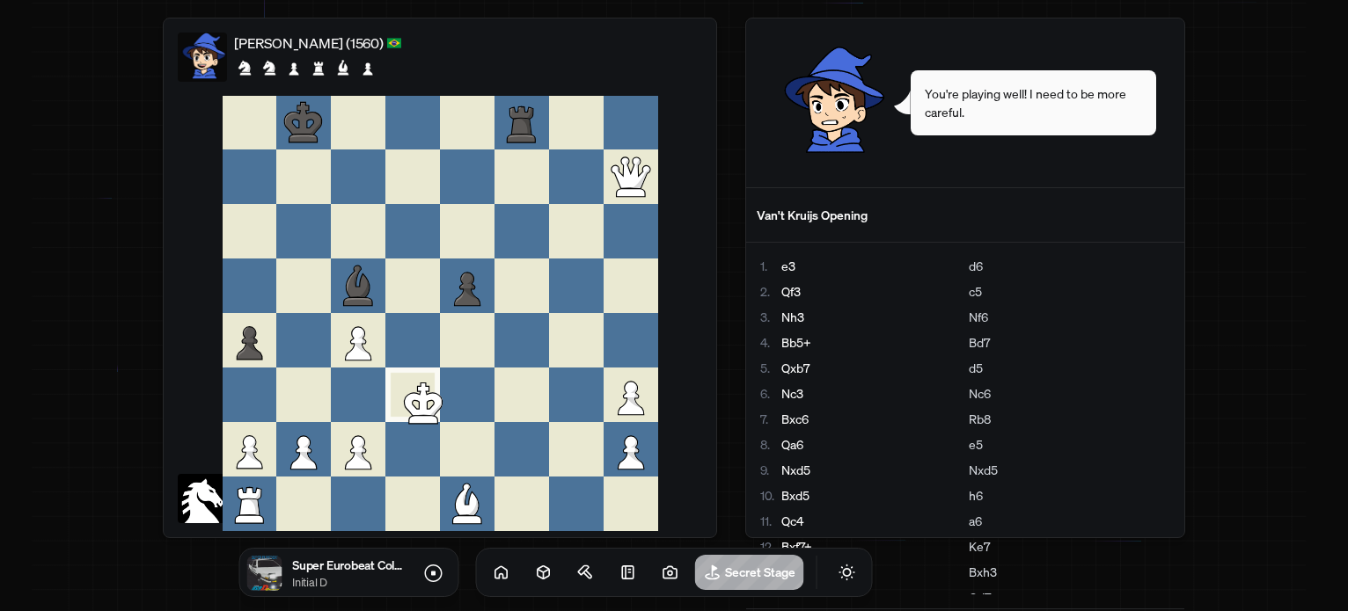
scroll to position [-496, 0]
click at [435, 577] on icon at bounding box center [432, 573] width 21 height 21
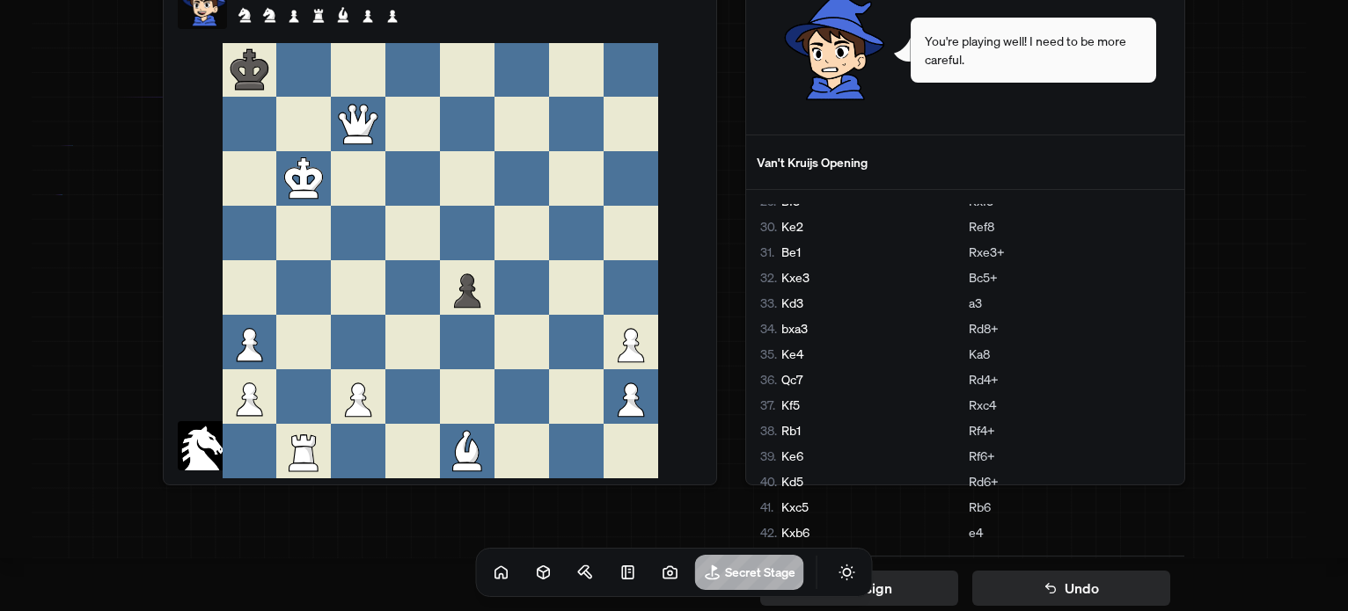
scroll to position [61, 0]
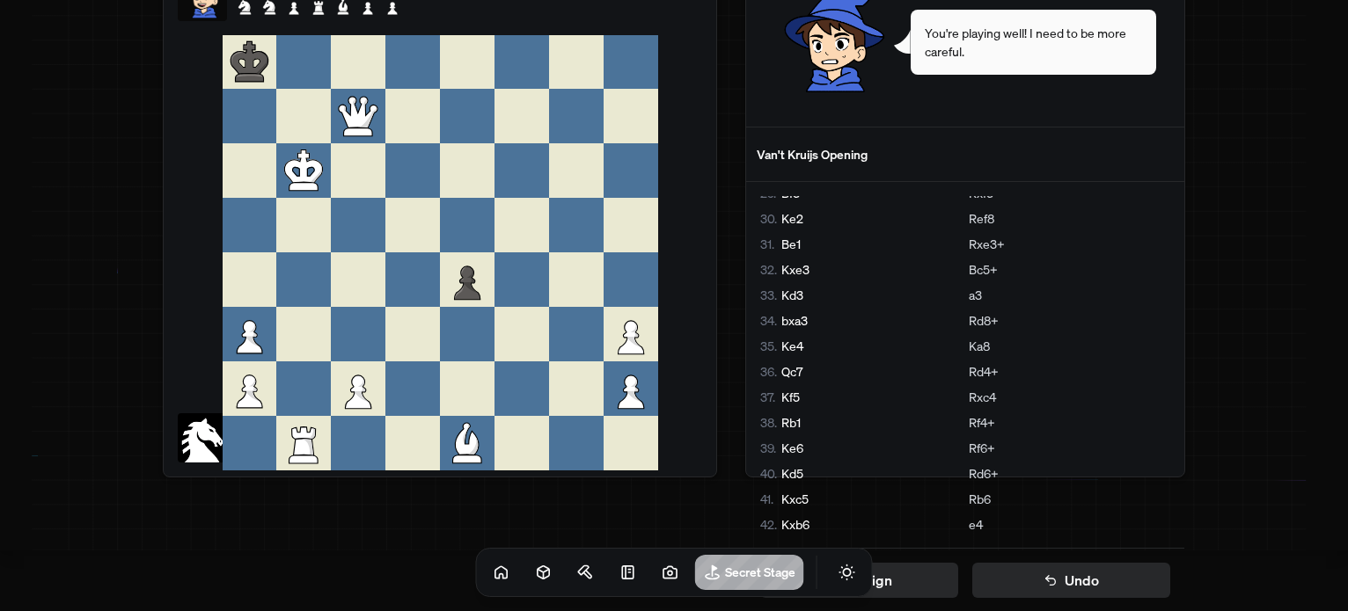
click at [355, 111] on icon at bounding box center [358, 113] width 39 height 32
click at [518, 209] on div at bounding box center [521, 225] width 55 height 55
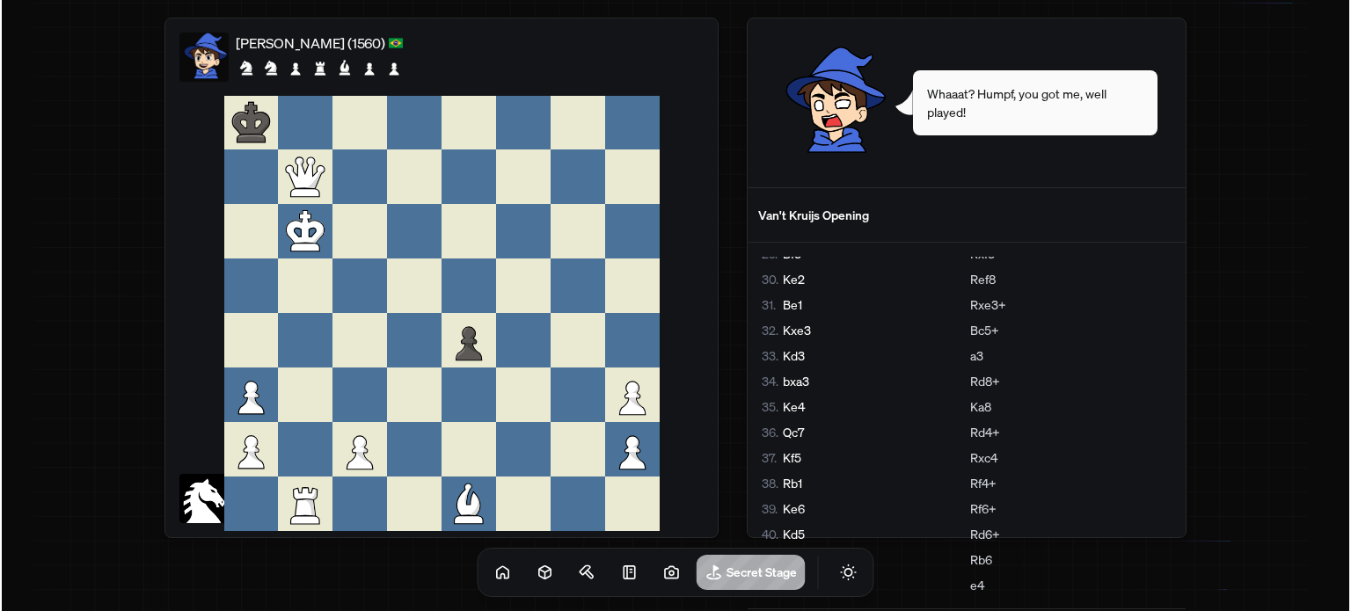
scroll to position [0, 0]
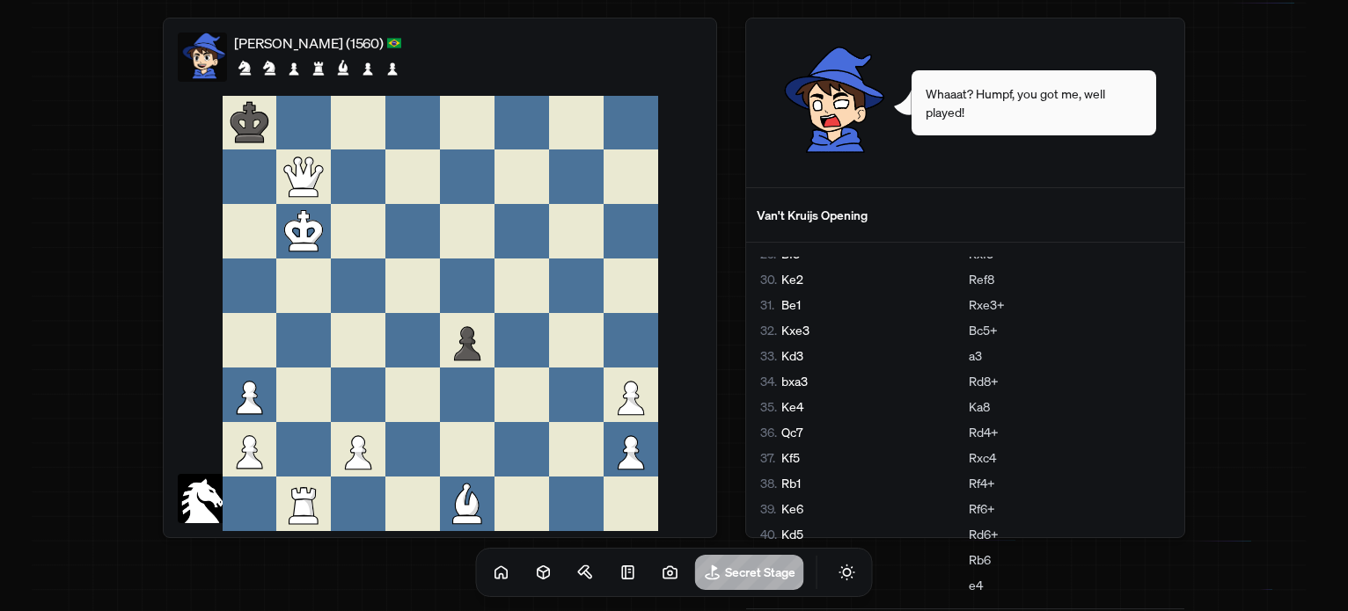
click at [467, 164] on div at bounding box center [467, 177] width 55 height 55
click at [436, 143] on div at bounding box center [412, 123] width 55 height 55
click at [315, 80] on div "[PERSON_NAME] (1560)" at bounding box center [318, 57] width 169 height 49
drag, startPoint x: 276, startPoint y: 70, endPoint x: 213, endPoint y: 50, distance: 66.2
click at [273, 70] on icon at bounding box center [269, 67] width 21 height 21
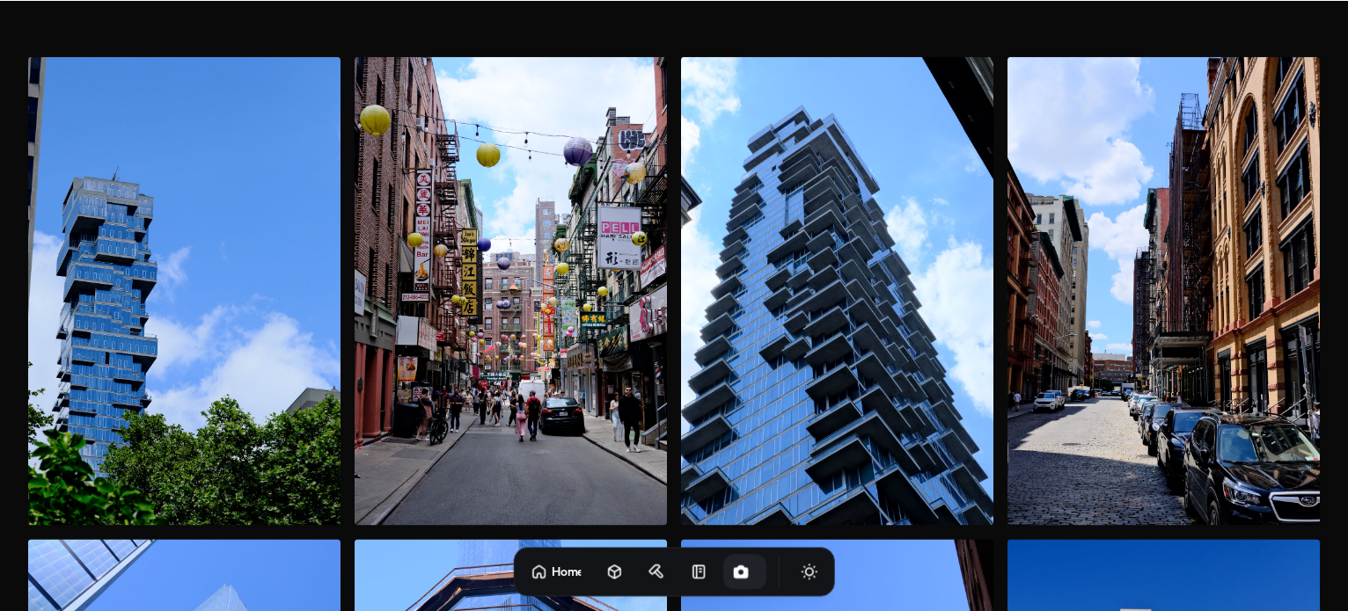
scroll to position [3519, 0]
